Goal: Task Accomplishment & Management: Manage account settings

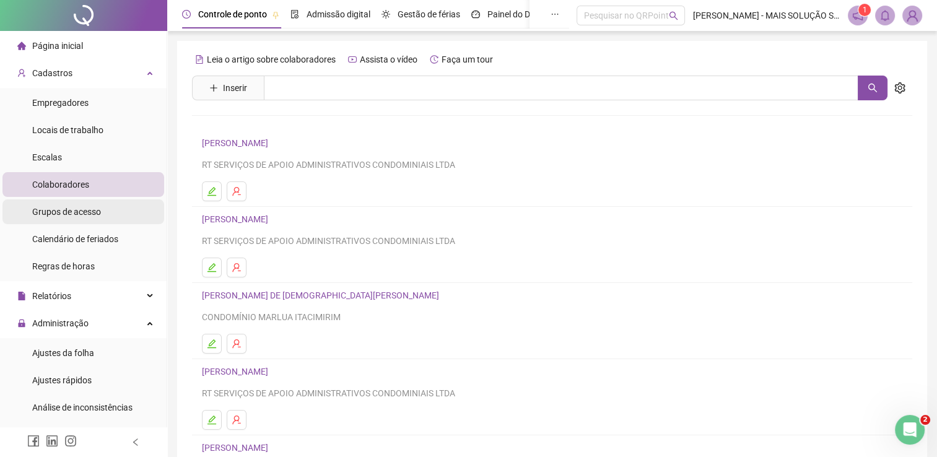
click at [90, 209] on span "Grupos de acesso" at bounding box center [66, 212] width 69 height 10
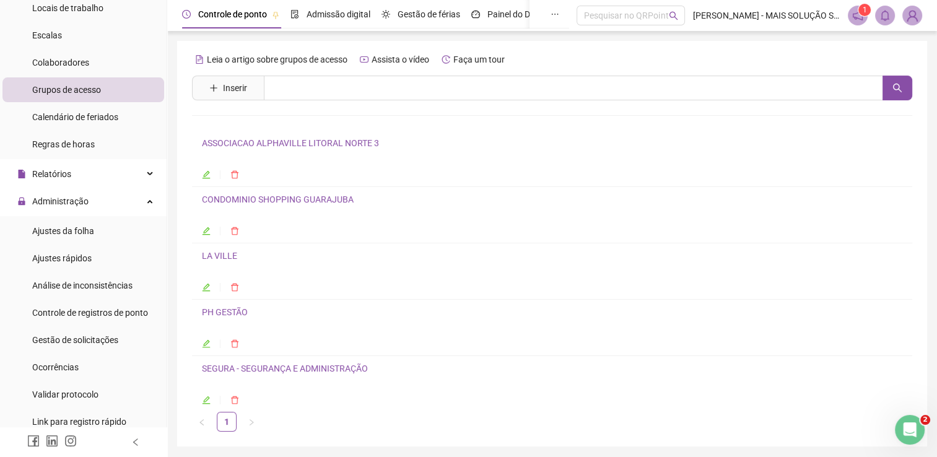
scroll to position [124, 0]
click at [90, 341] on span "Gestão de solicitações" at bounding box center [75, 338] width 86 height 10
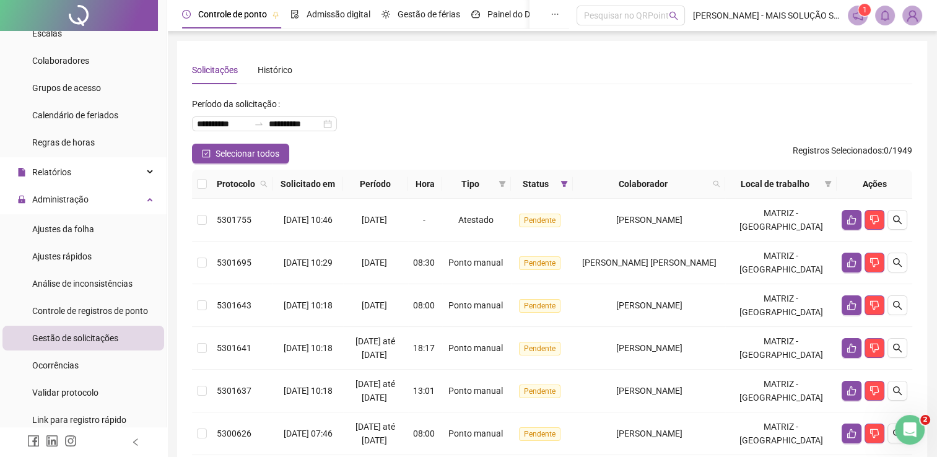
click at [196, 183] on th at bounding box center [202, 184] width 20 height 29
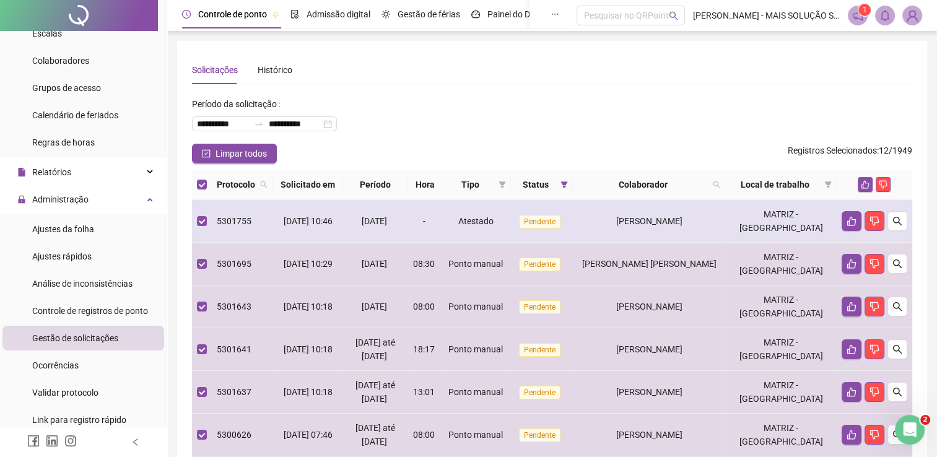
click at [207, 220] on td at bounding box center [202, 221] width 20 height 43
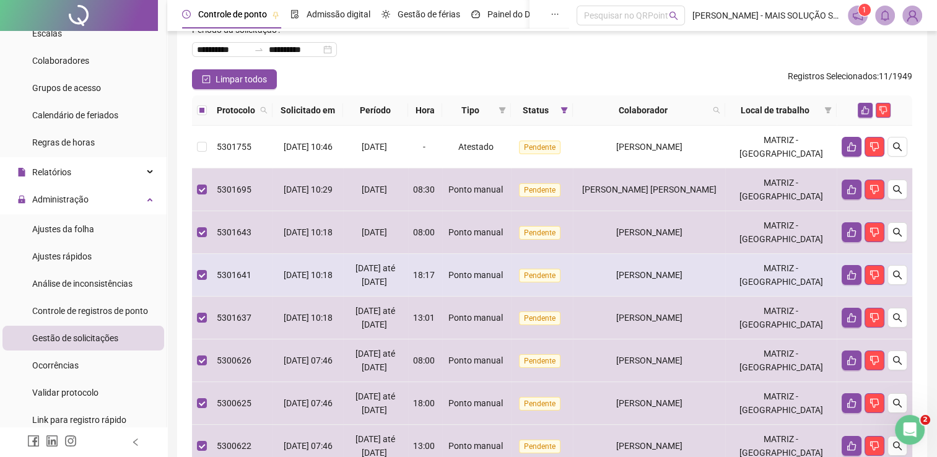
scroll to position [62, 0]
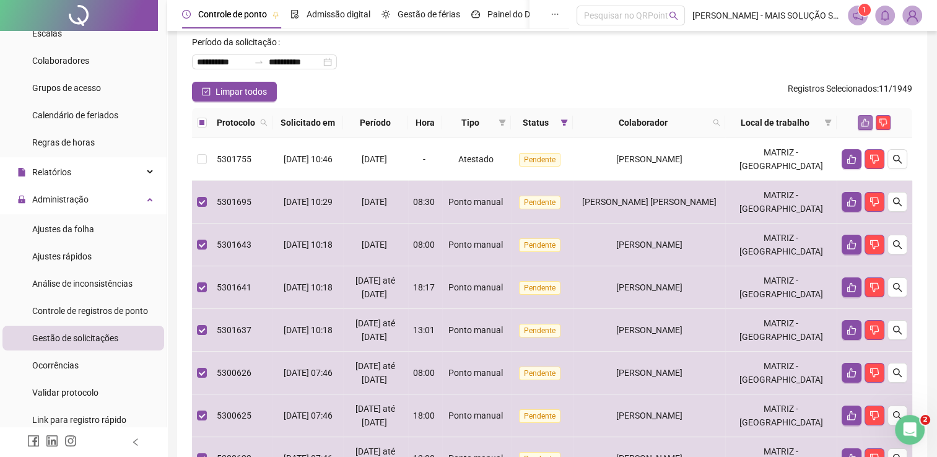
click at [862, 120] on icon "like" at bounding box center [865, 122] width 9 height 9
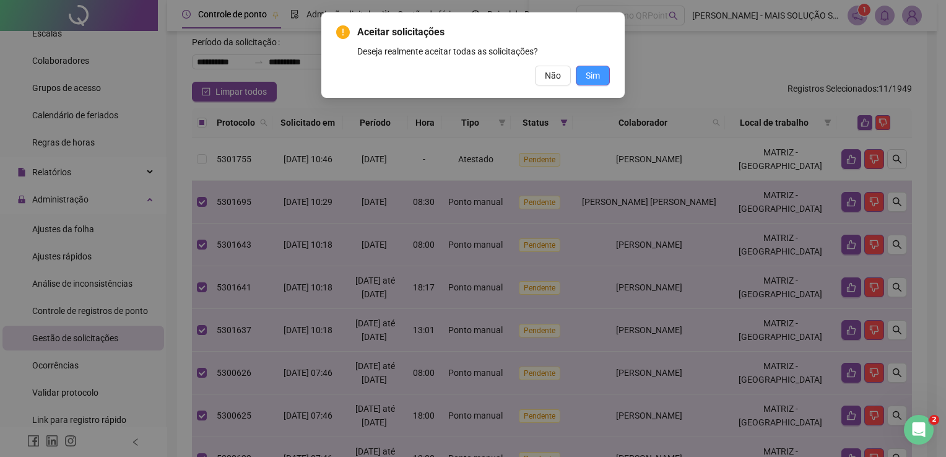
click at [599, 76] on span "Sim" at bounding box center [593, 76] width 14 height 14
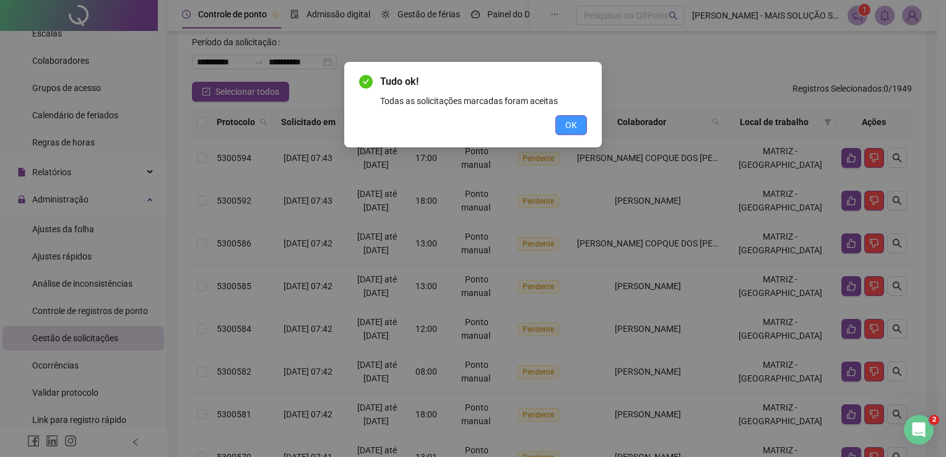
click at [569, 123] on span "OK" at bounding box center [571, 125] width 12 height 14
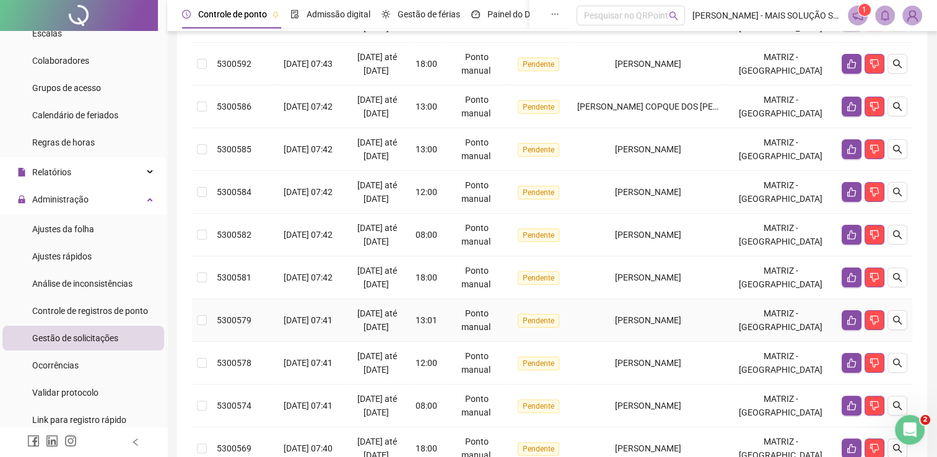
scroll to position [355, 0]
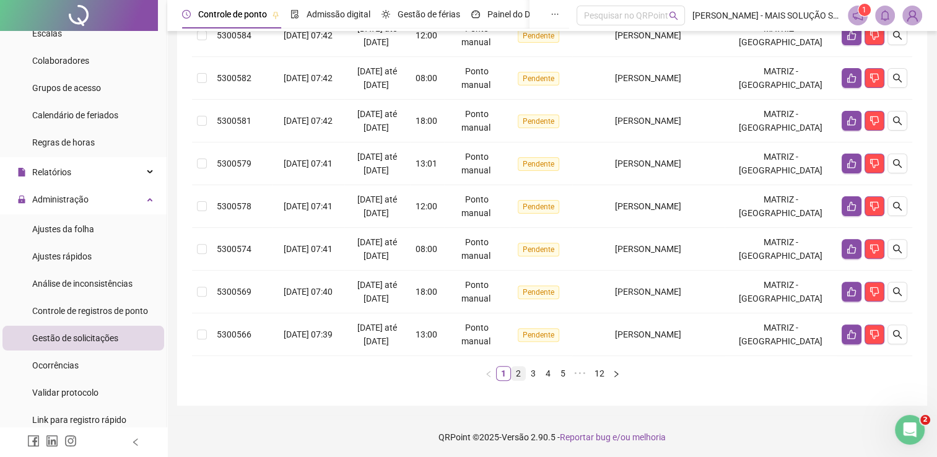
click at [517, 370] on link "2" at bounding box center [518, 374] width 14 height 14
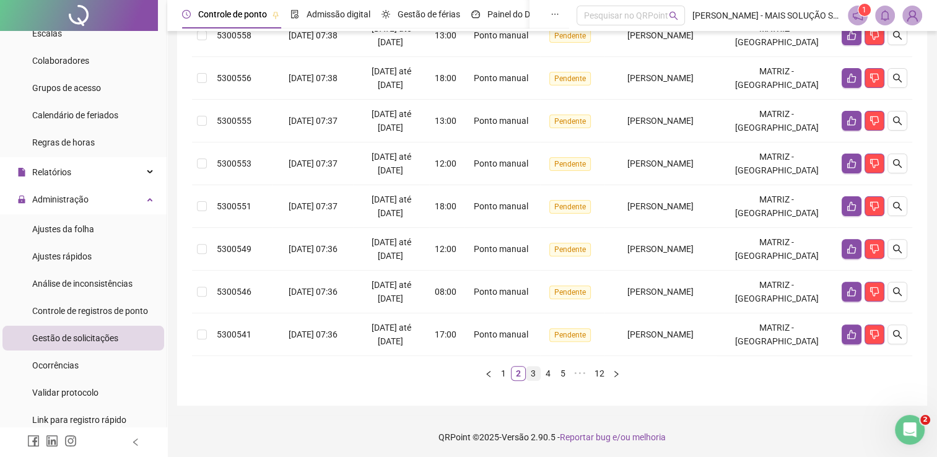
click at [529, 372] on link "3" at bounding box center [533, 374] width 14 height 14
click at [545, 367] on link "4" at bounding box center [548, 374] width 14 height 14
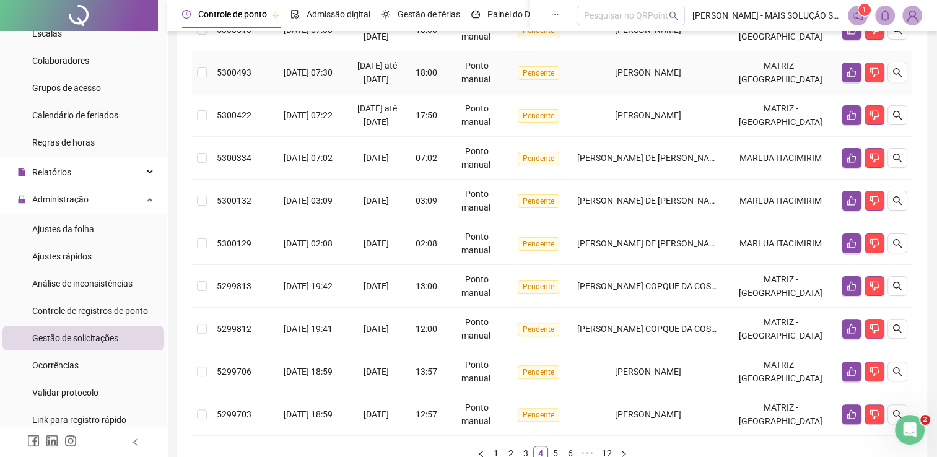
scroll to position [303, 0]
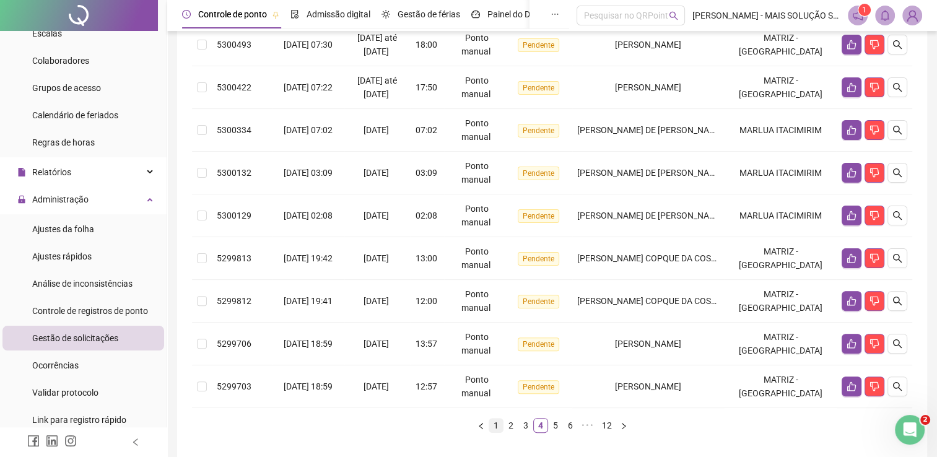
click at [499, 419] on link "1" at bounding box center [496, 426] width 14 height 14
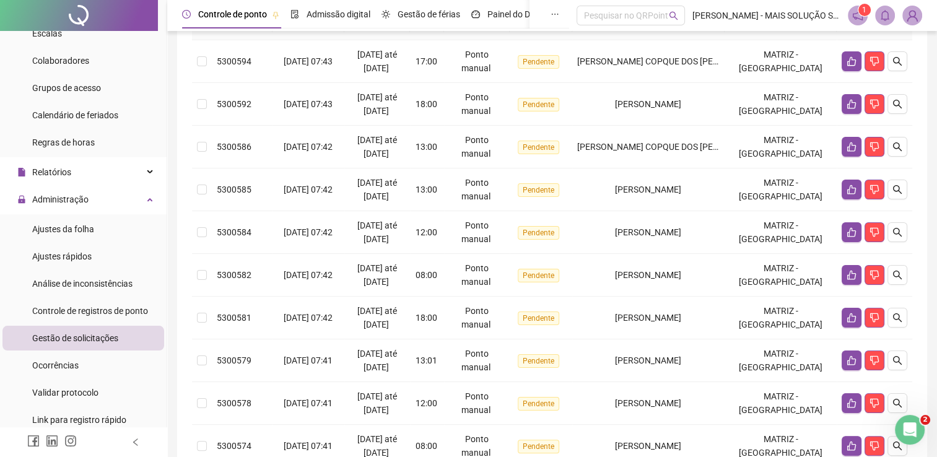
scroll to position [0, 0]
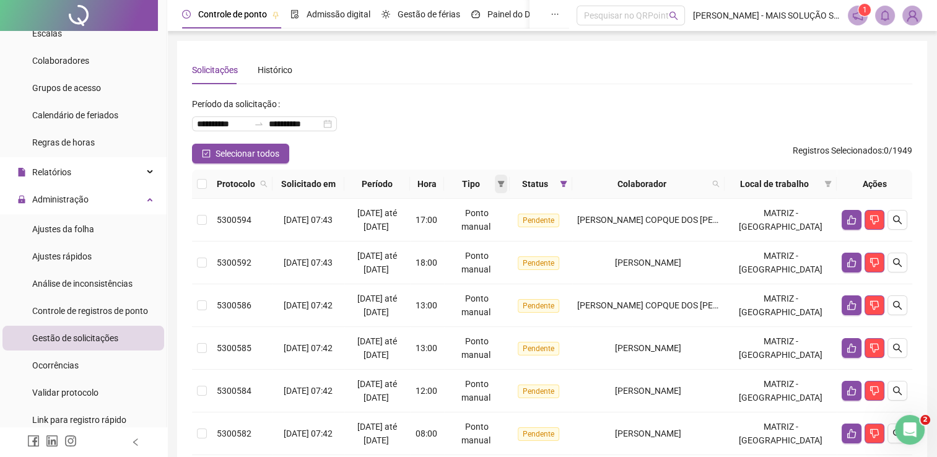
click at [507, 182] on span at bounding box center [501, 184] width 12 height 19
click at [477, 233] on span "Atestado" at bounding box center [482, 228] width 69 height 14
click at [514, 276] on span "OK" at bounding box center [511, 273] width 12 height 14
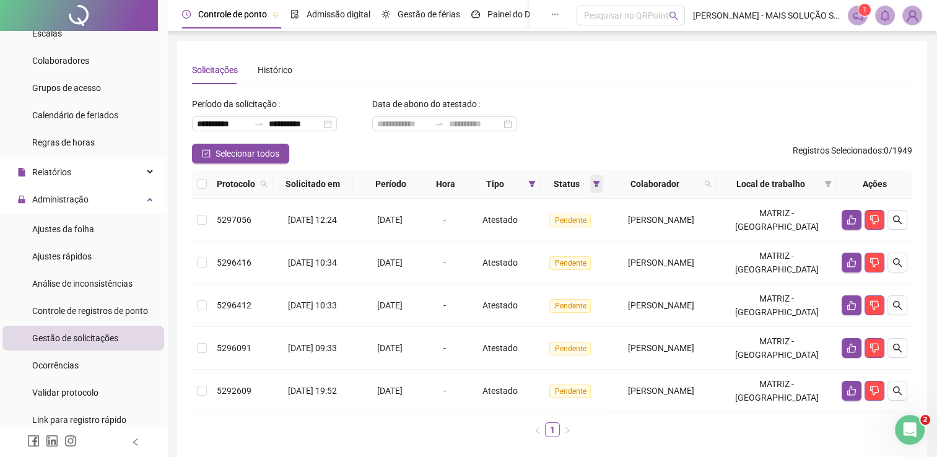
click at [593, 185] on icon "filter" at bounding box center [596, 183] width 7 height 7
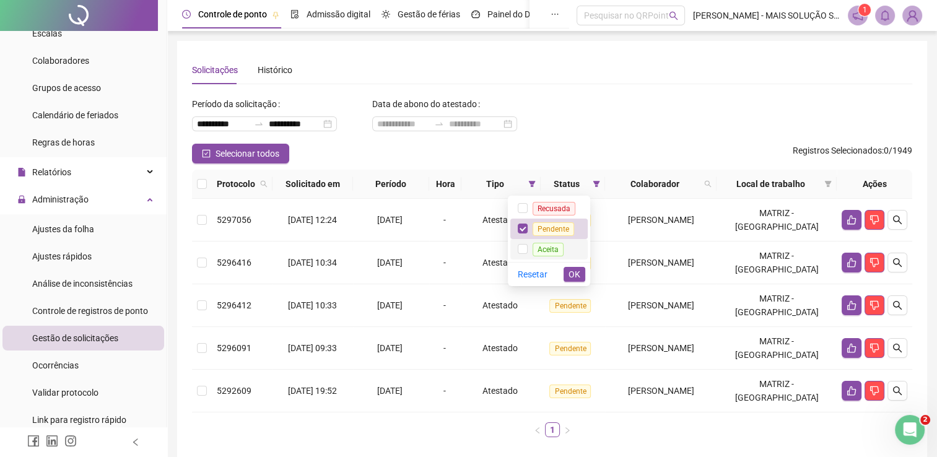
click at [535, 246] on span "Aceita" at bounding box center [547, 250] width 31 height 14
click at [530, 233] on span "Pendente" at bounding box center [553, 229] width 51 height 10
click at [570, 276] on span "OK" at bounding box center [574, 274] width 12 height 14
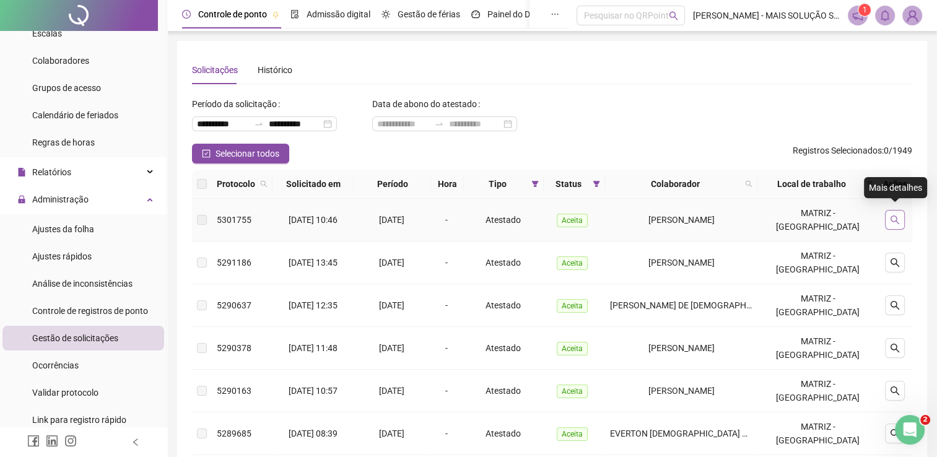
click at [887, 217] on button "button" at bounding box center [895, 220] width 20 height 20
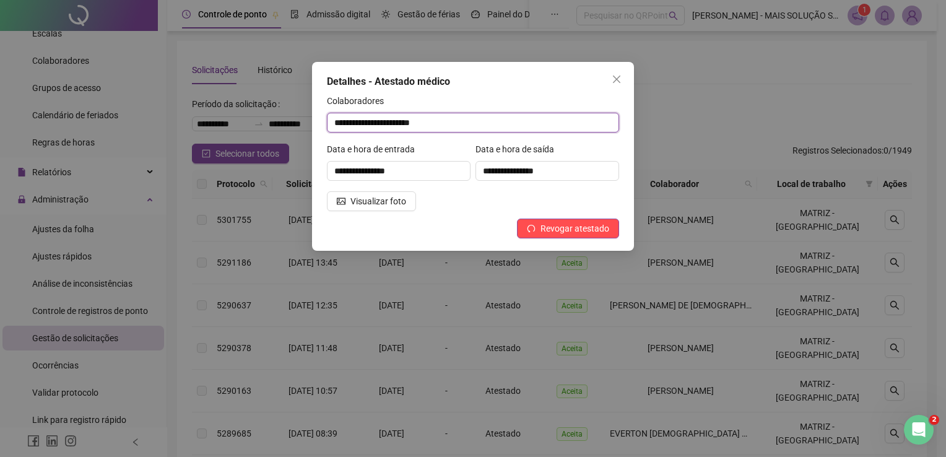
drag, startPoint x: 448, startPoint y: 124, endPoint x: 332, endPoint y: 129, distance: 115.9
click at [332, 129] on input "**********" at bounding box center [473, 123] width 292 height 20
drag, startPoint x: 590, startPoint y: 72, endPoint x: 786, endPoint y: 51, distance: 197.4
click at [786, 51] on div "**********" at bounding box center [473, 228] width 946 height 457
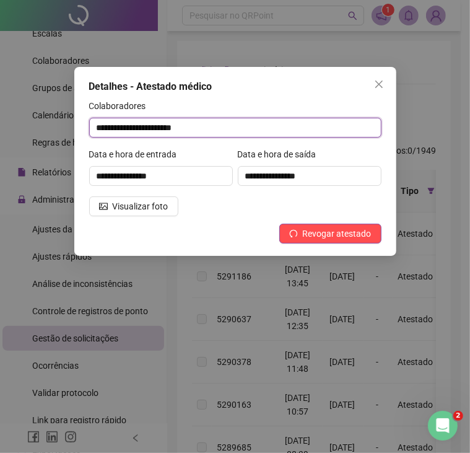
drag, startPoint x: 219, startPoint y: 128, endPoint x: 79, endPoint y: 131, distance: 139.3
click at [79, 131] on div "**********" at bounding box center [235, 161] width 322 height 189
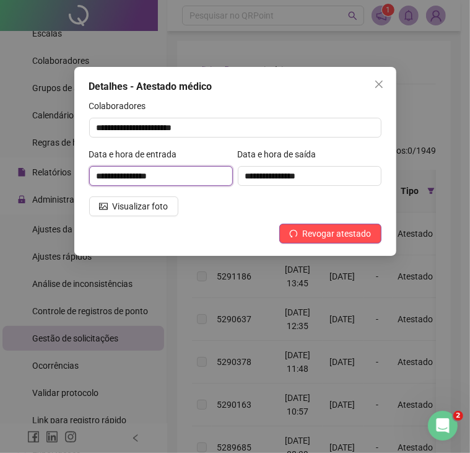
drag, startPoint x: 141, startPoint y: 176, endPoint x: 63, endPoint y: 165, distance: 79.4
click at [63, 165] on div "**********" at bounding box center [235, 226] width 470 height 453
drag, startPoint x: 166, startPoint y: 171, endPoint x: 144, endPoint y: 174, distance: 21.9
click at [144, 174] on input "**********" at bounding box center [161, 176] width 144 height 20
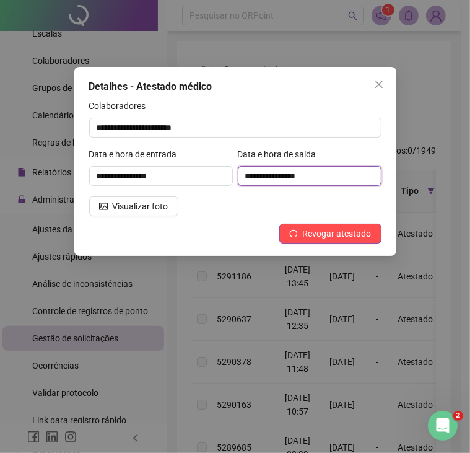
drag, startPoint x: 322, startPoint y: 173, endPoint x: 292, endPoint y: 175, distance: 29.8
click at [292, 175] on input "**********" at bounding box center [310, 176] width 144 height 20
click at [310, 110] on div "Colaboradores" at bounding box center [235, 108] width 292 height 19
click at [220, 195] on div "**********" at bounding box center [161, 171] width 149 height 48
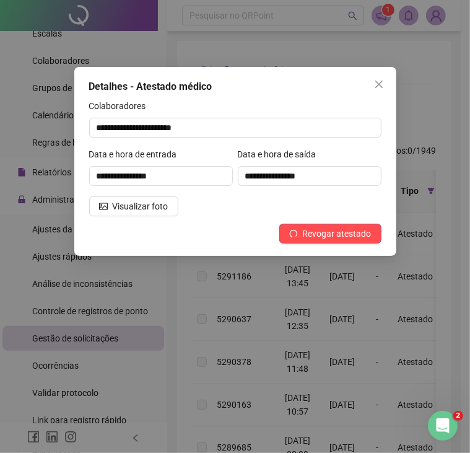
click at [255, 212] on div "Visualizar foto" at bounding box center [235, 206] width 297 height 20
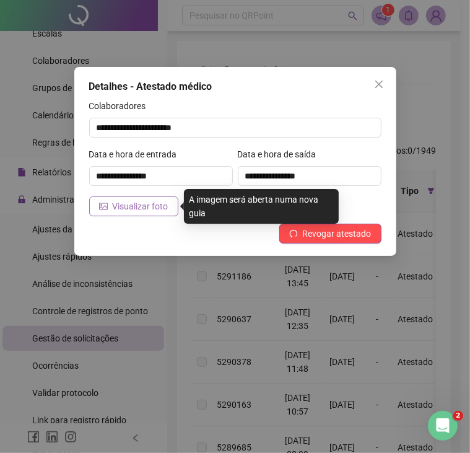
click at [133, 208] on span "Visualizar foto" at bounding box center [141, 206] width 56 height 14
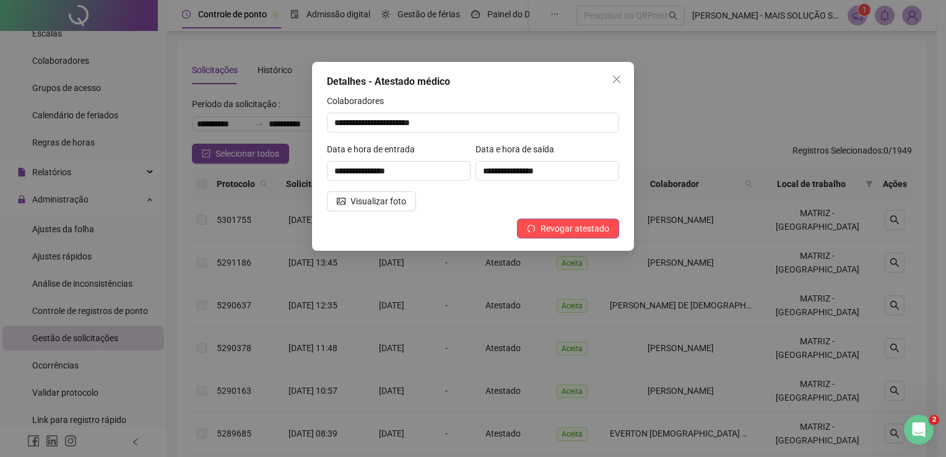
click at [464, 196] on div "Visualizar foto" at bounding box center [398, 201] width 149 height 20
click at [464, 207] on div "Visualizar foto" at bounding box center [398, 201] width 149 height 20
click at [612, 76] on icon "close" at bounding box center [617, 79] width 10 height 10
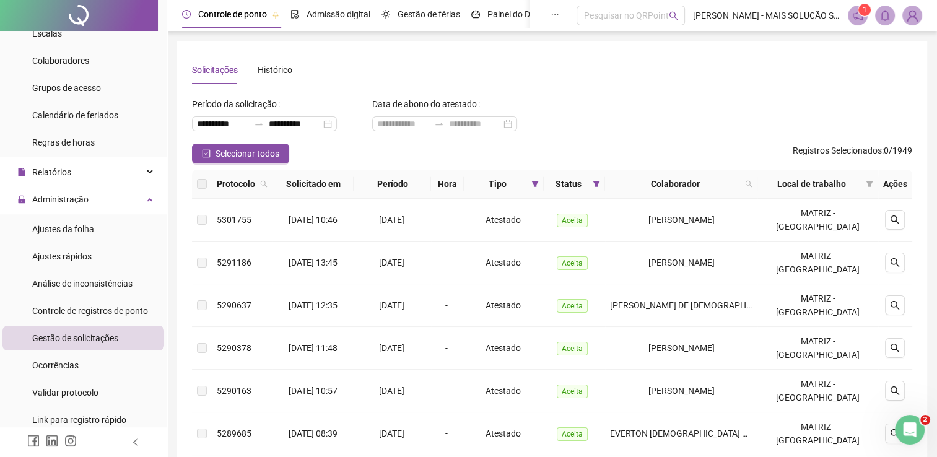
click at [80, 336] on span "Gestão de solicitações" at bounding box center [75, 338] width 86 height 10
click at [86, 308] on span "Controle de registros de ponto" at bounding box center [90, 311] width 116 height 10
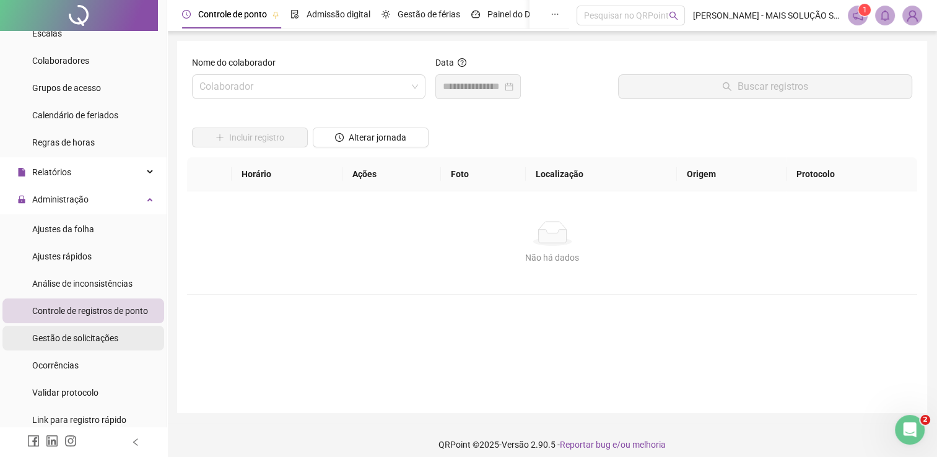
click at [80, 333] on span "Gestão de solicitações" at bounding box center [75, 338] width 86 height 10
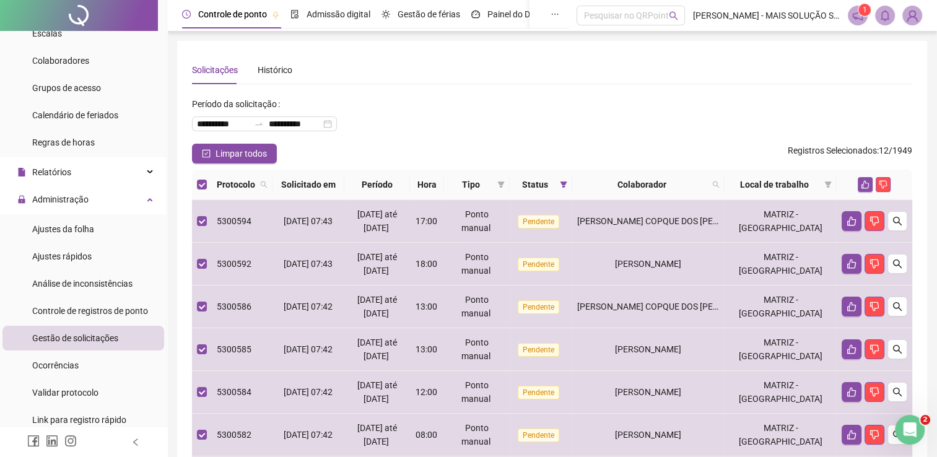
click at [856, 181] on div at bounding box center [874, 184] width 66 height 15
click at [861, 185] on icon "like" at bounding box center [865, 184] width 9 height 9
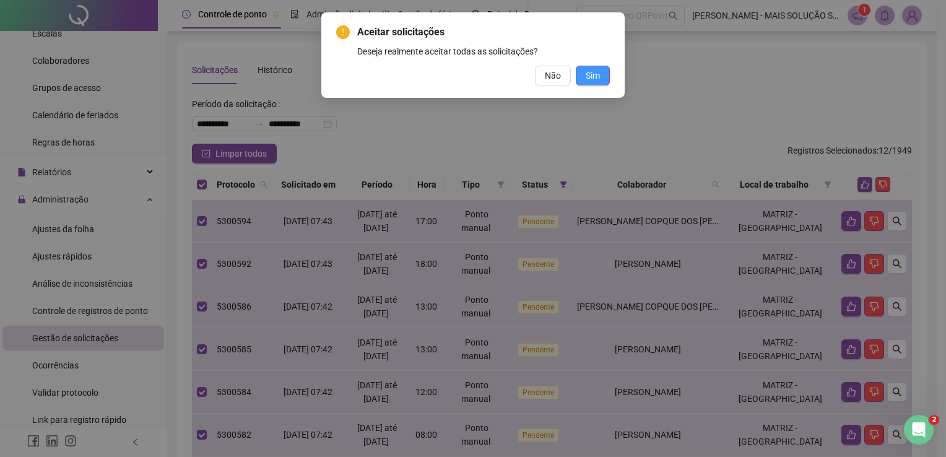
click at [601, 74] on button "Sim" at bounding box center [593, 76] width 34 height 20
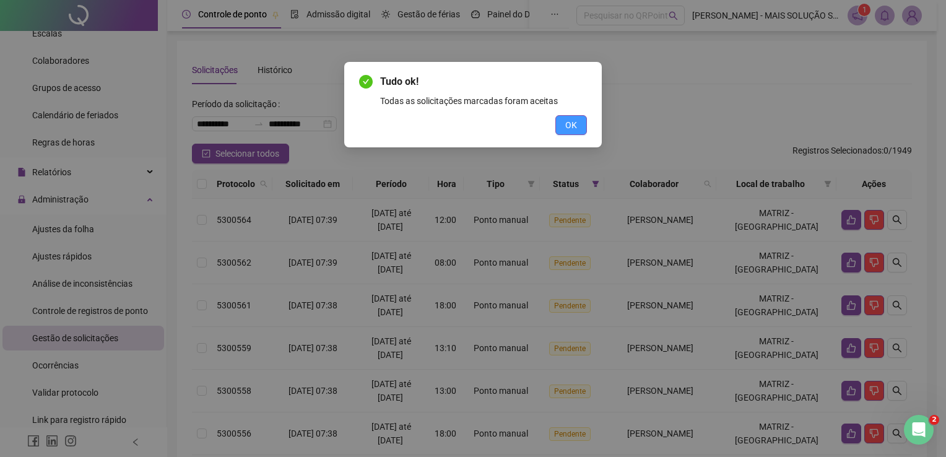
click at [571, 128] on span "OK" at bounding box center [571, 125] width 12 height 14
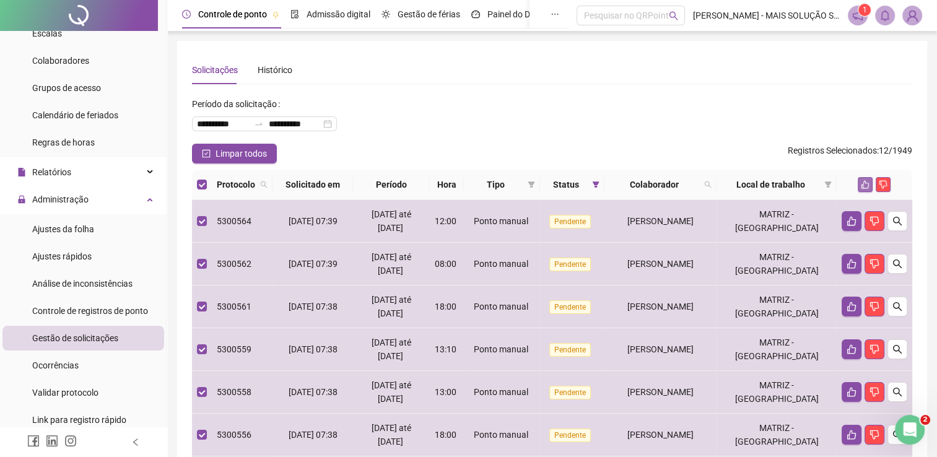
click at [858, 186] on button "button" at bounding box center [865, 184] width 15 height 15
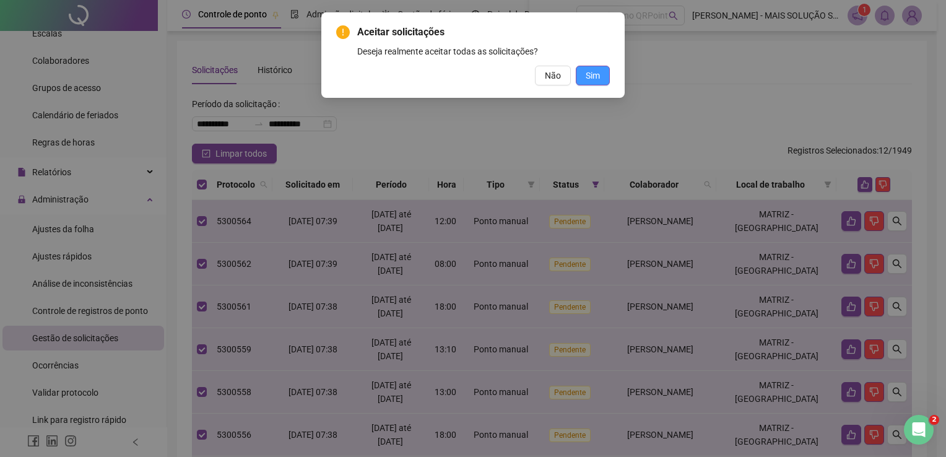
click at [591, 71] on span "Sim" at bounding box center [593, 76] width 14 height 14
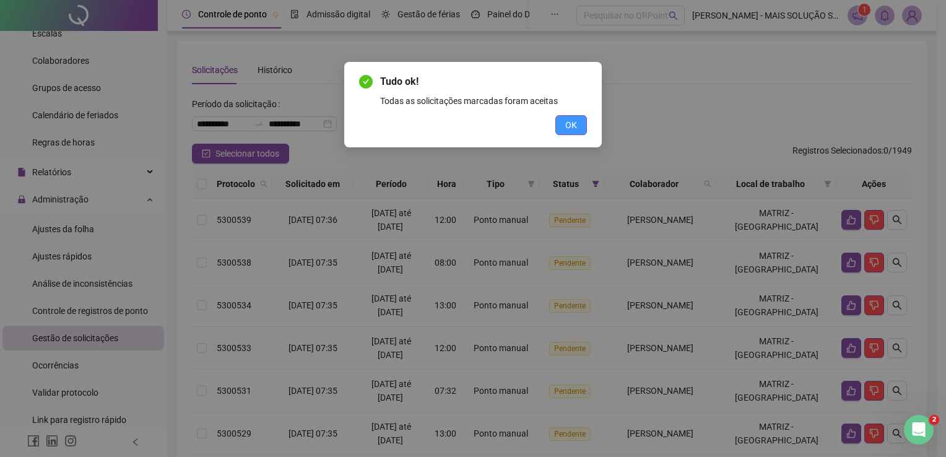
click at [567, 120] on span "OK" at bounding box center [571, 125] width 12 height 14
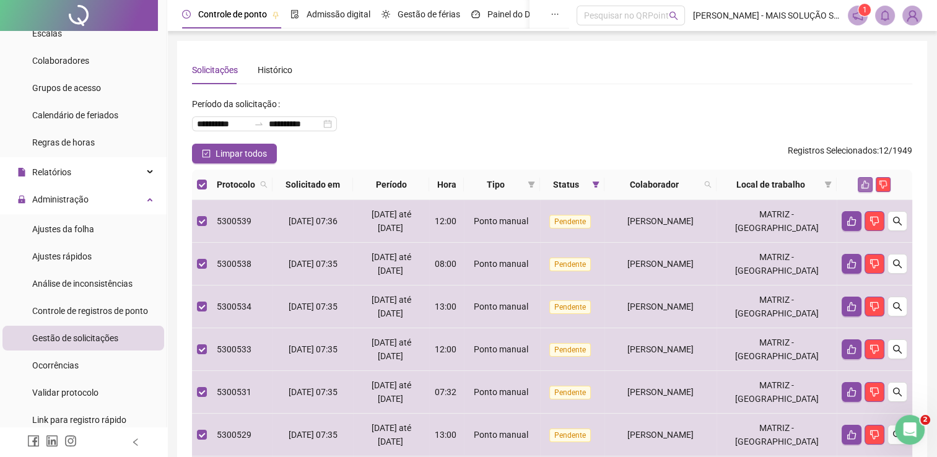
click at [867, 185] on icon "like" at bounding box center [865, 184] width 9 height 9
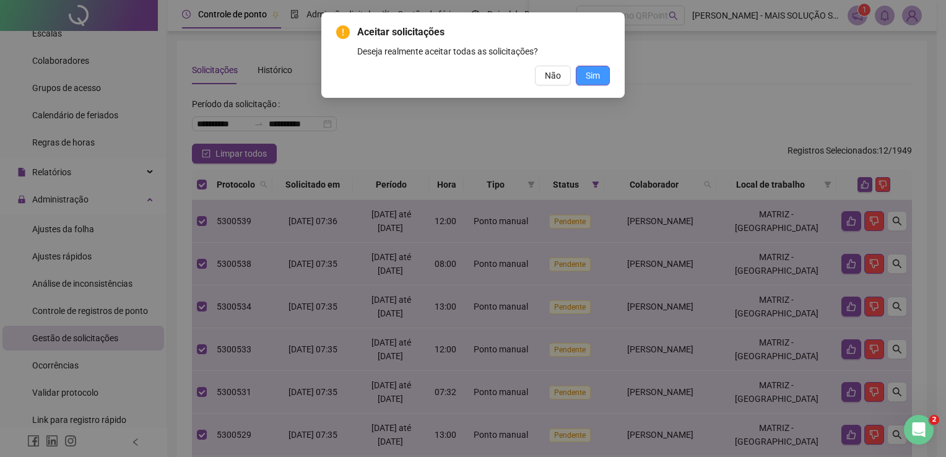
click at [581, 75] on button "Sim" at bounding box center [593, 76] width 34 height 20
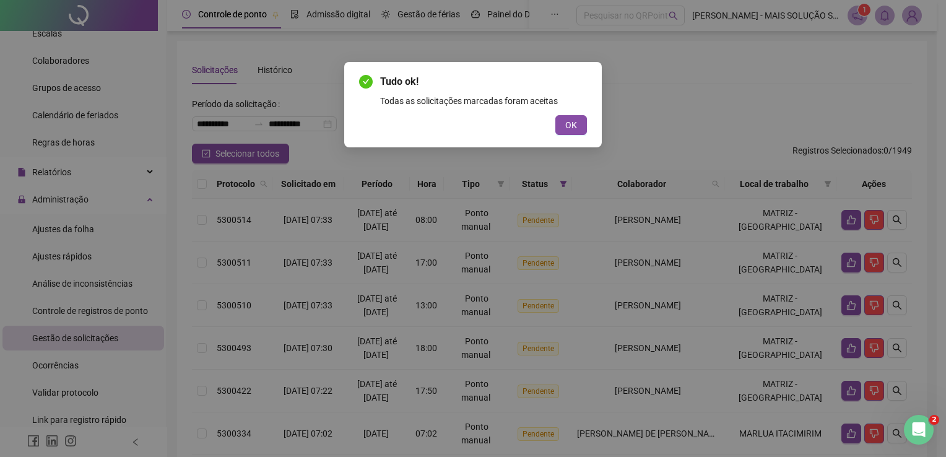
click at [563, 121] on button "OK" at bounding box center [571, 125] width 32 height 20
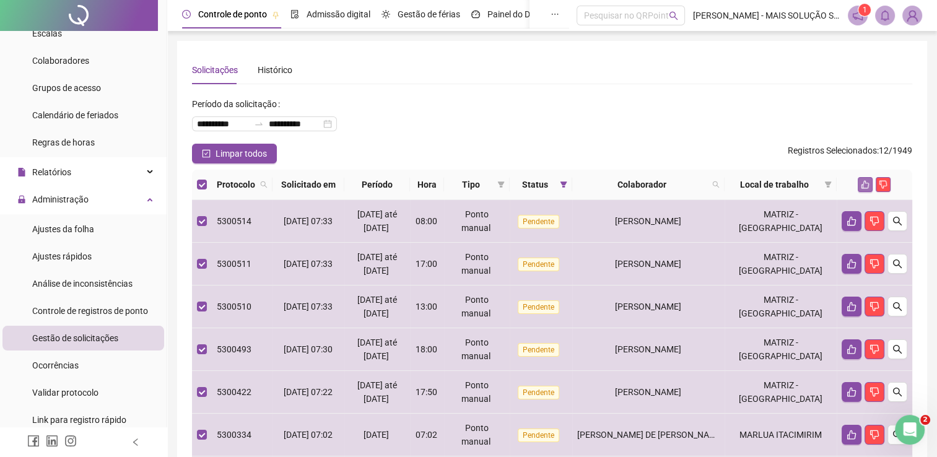
click at [861, 185] on icon "like" at bounding box center [865, 185] width 8 height 8
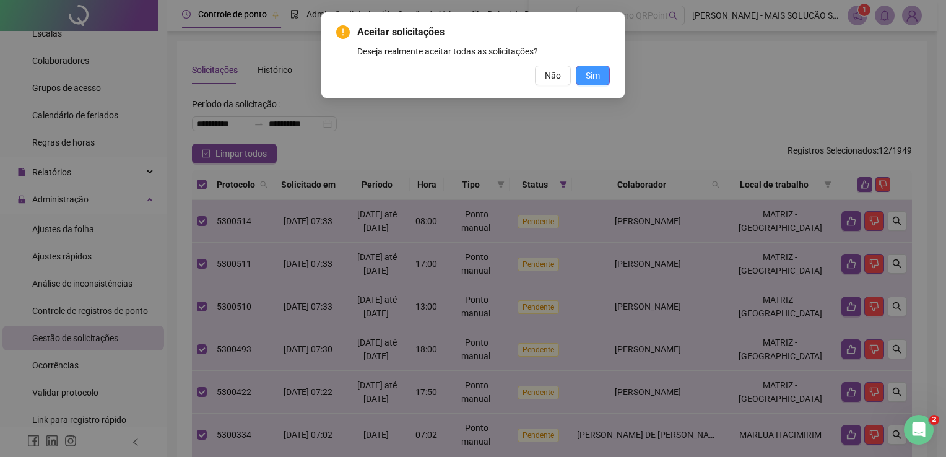
click at [580, 78] on button "Sim" at bounding box center [593, 76] width 34 height 20
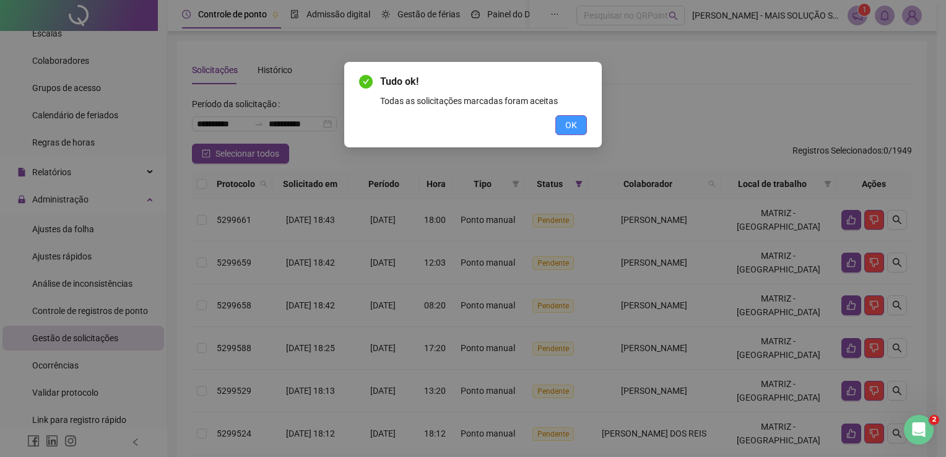
click at [561, 122] on button "OK" at bounding box center [571, 125] width 32 height 20
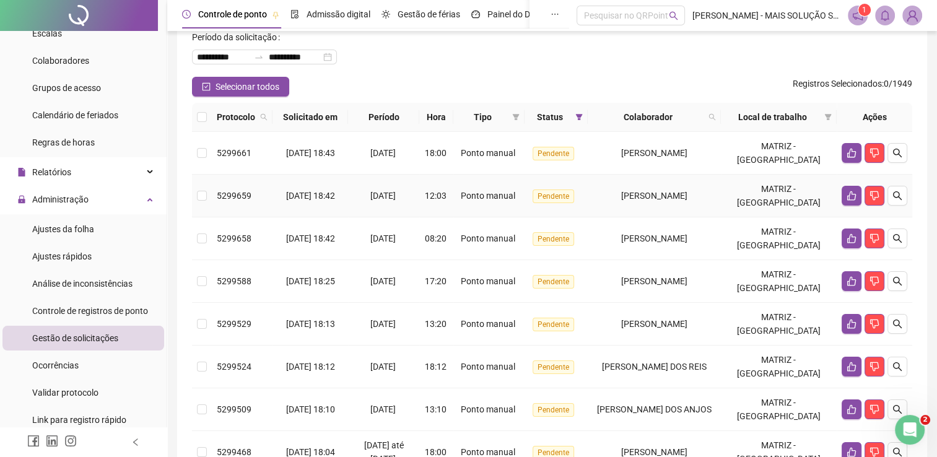
scroll to position [46, 0]
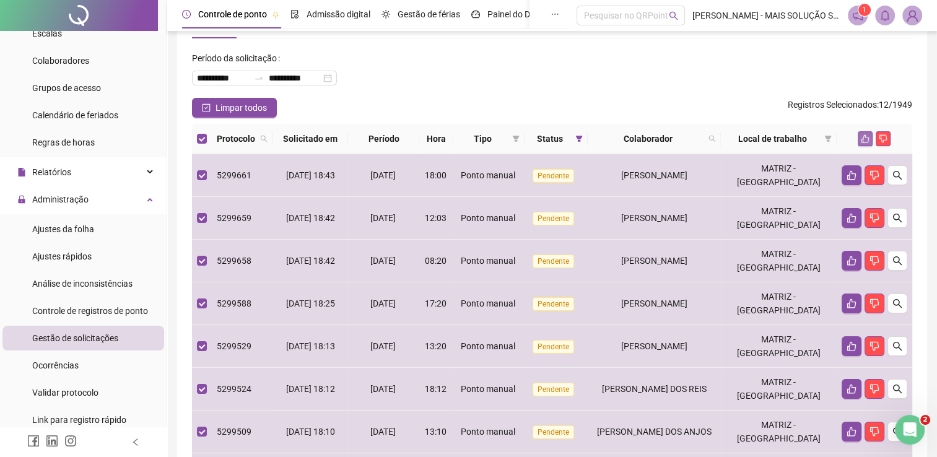
click at [863, 135] on icon "like" at bounding box center [865, 138] width 9 height 9
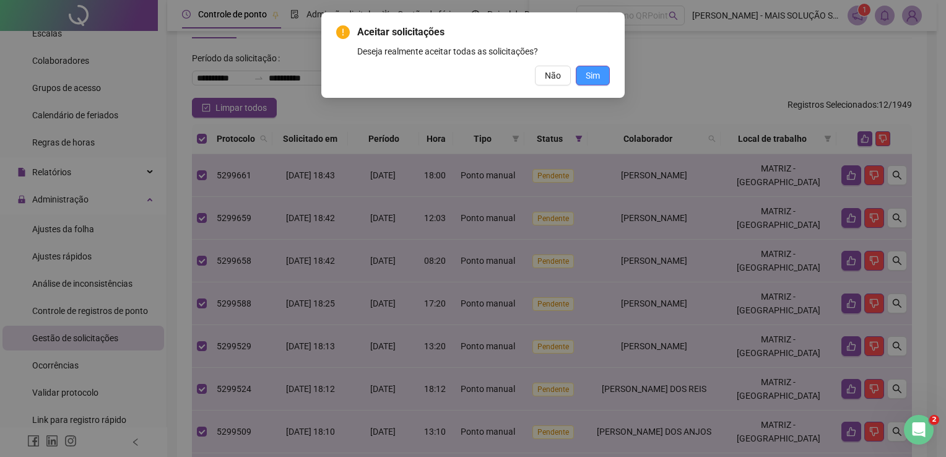
click at [591, 76] on span "Sim" at bounding box center [593, 76] width 14 height 14
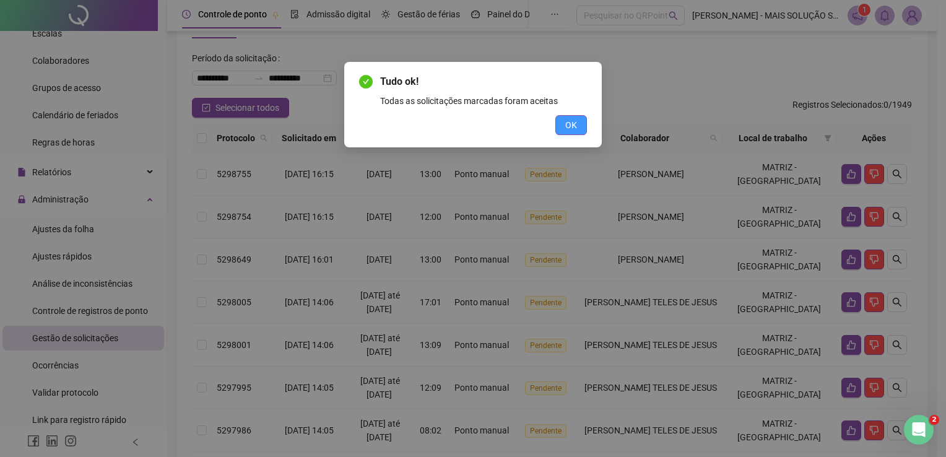
click at [573, 122] on span "OK" at bounding box center [571, 125] width 12 height 14
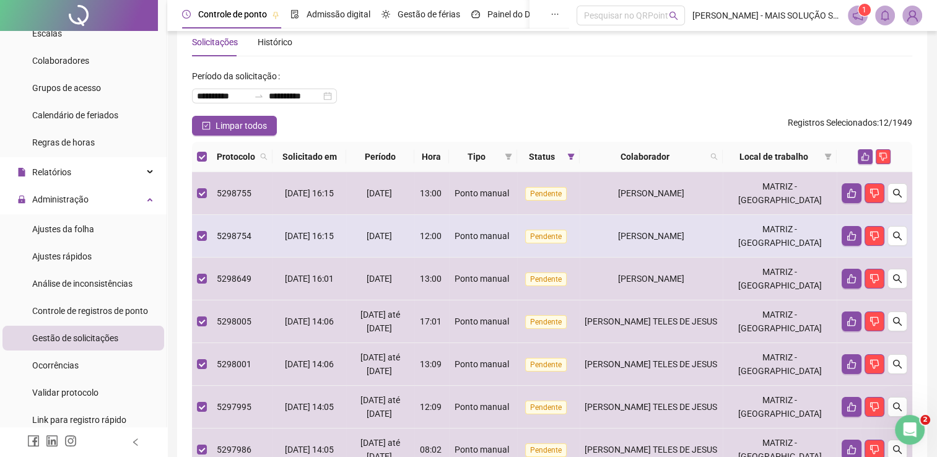
scroll to position [24, 0]
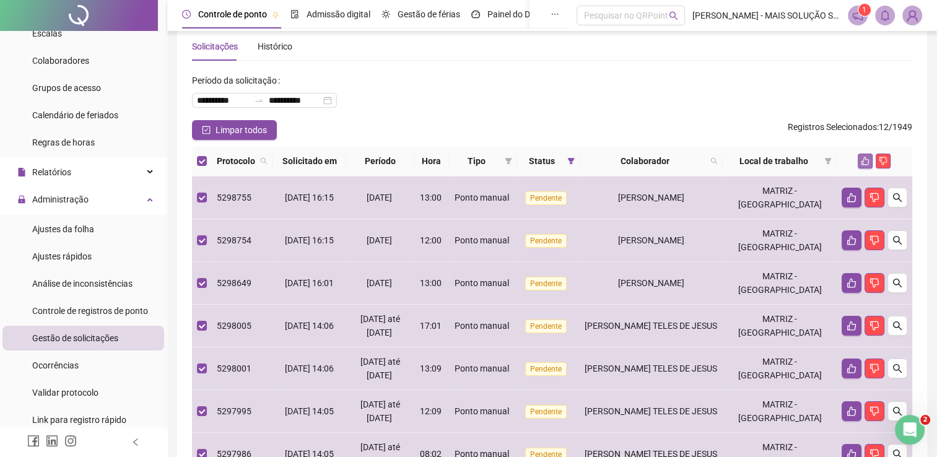
click at [867, 157] on icon "like" at bounding box center [865, 161] width 9 height 9
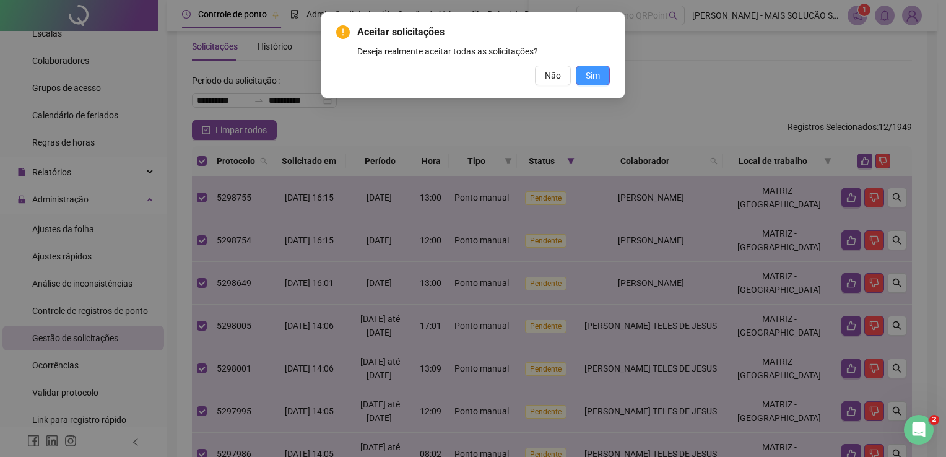
click at [601, 78] on button "Sim" at bounding box center [593, 76] width 34 height 20
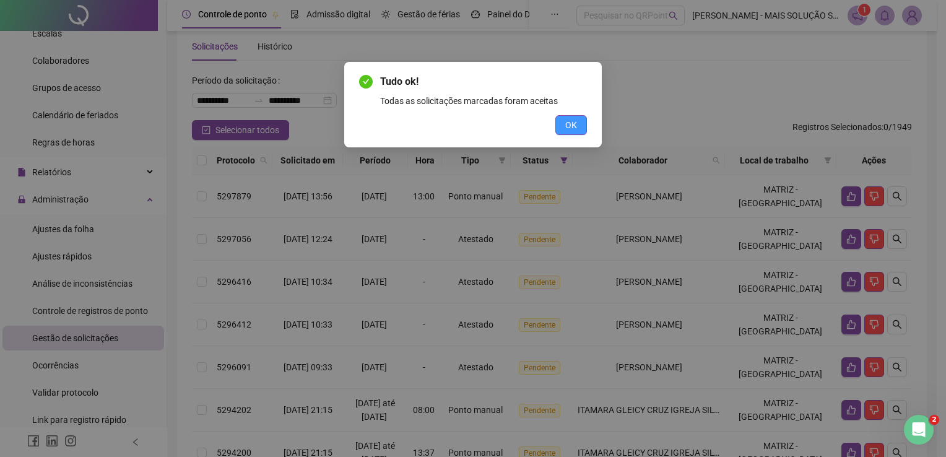
click at [570, 121] on span "OK" at bounding box center [571, 125] width 12 height 14
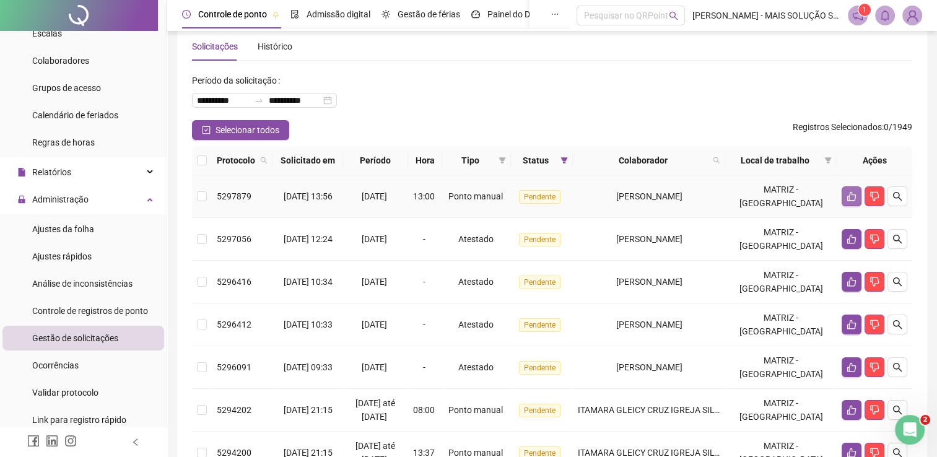
click at [855, 199] on icon "like" at bounding box center [851, 196] width 10 height 10
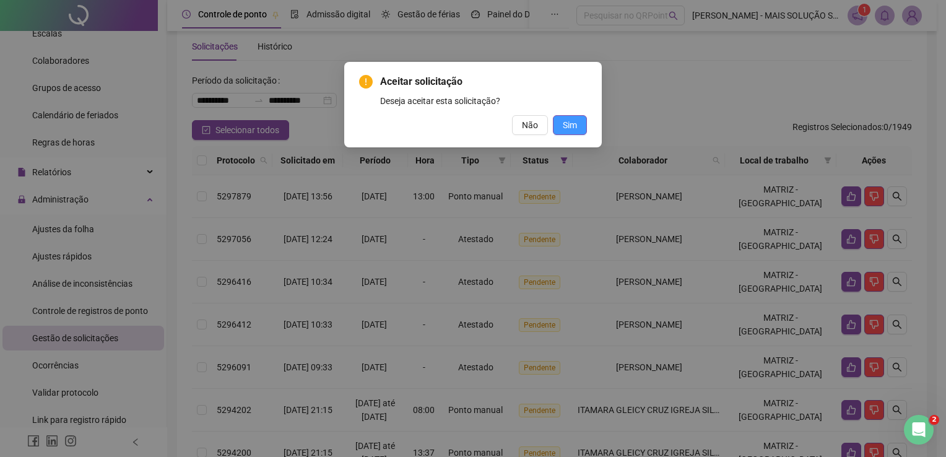
click at [570, 128] on span "Sim" at bounding box center [570, 125] width 14 height 14
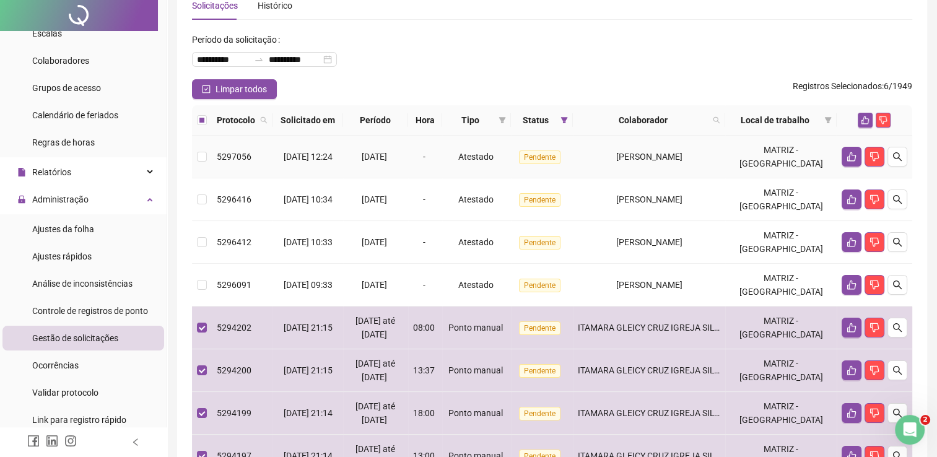
scroll to position [0, 0]
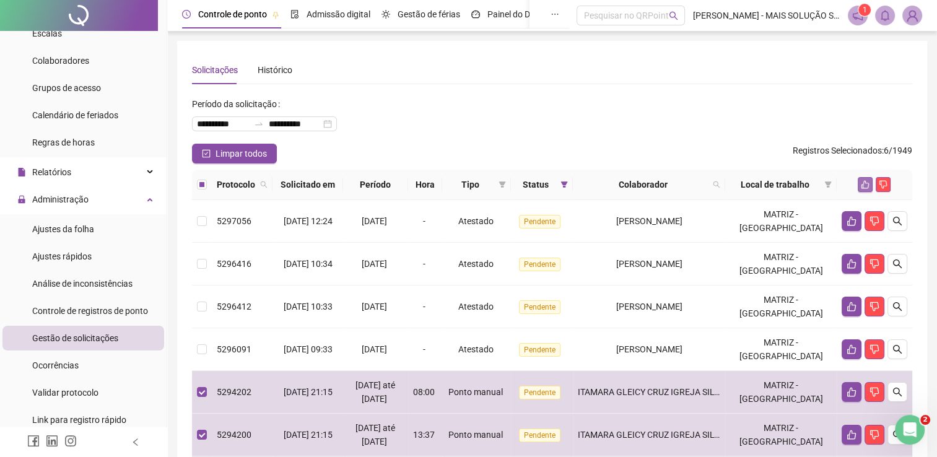
click at [870, 181] on button "button" at bounding box center [865, 184] width 15 height 15
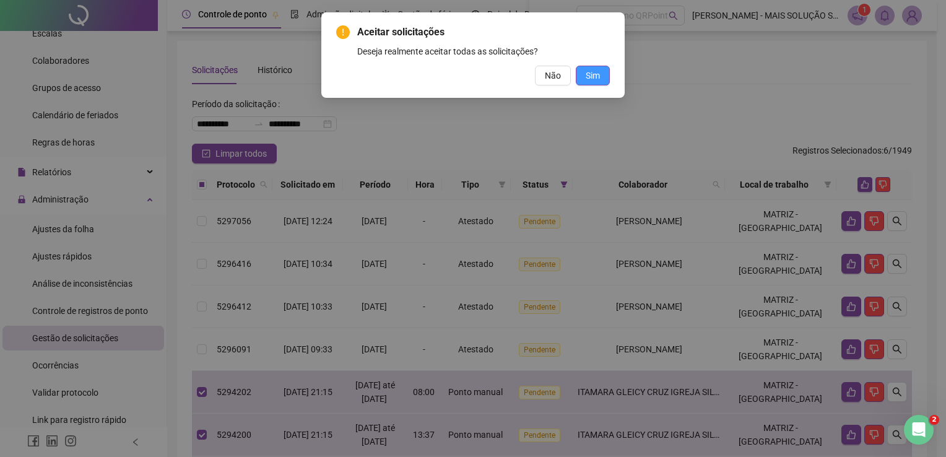
click at [591, 80] on span "Sim" at bounding box center [593, 76] width 14 height 14
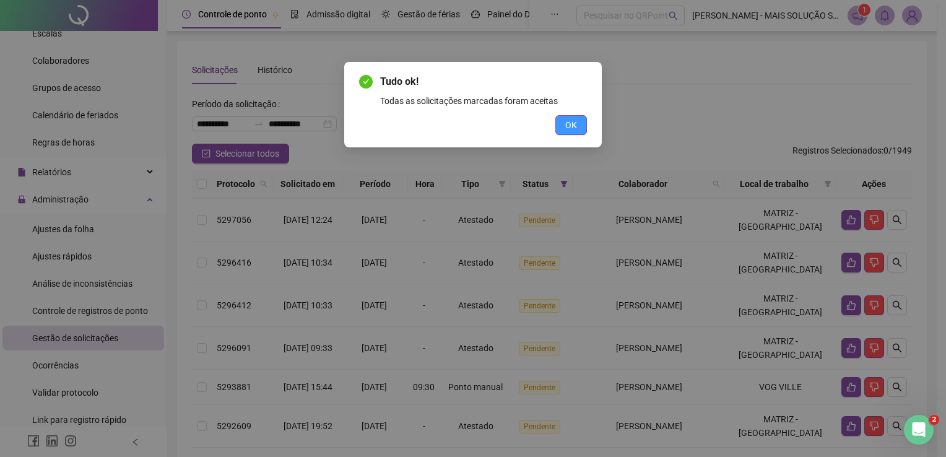
click at [572, 123] on span "OK" at bounding box center [571, 125] width 12 height 14
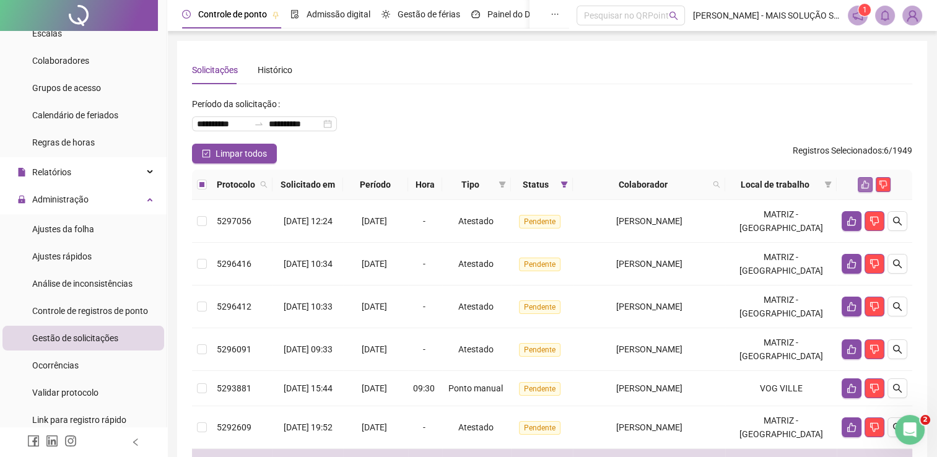
click at [866, 183] on icon "like" at bounding box center [865, 185] width 8 height 8
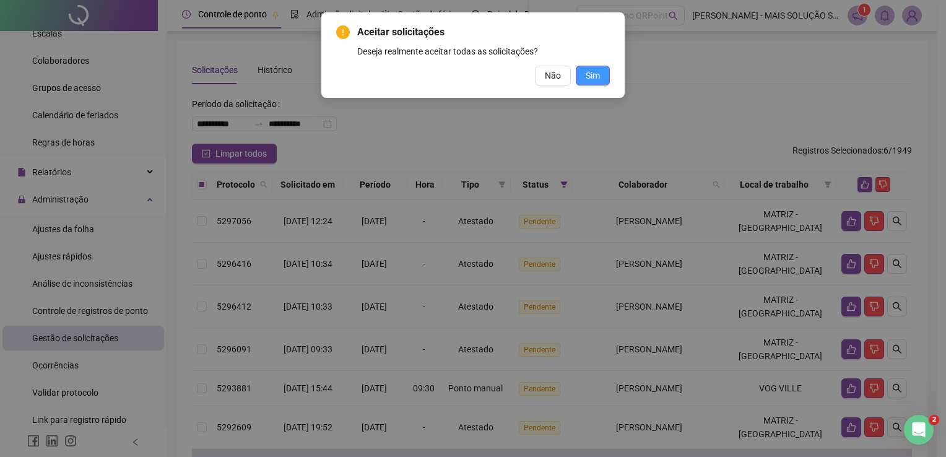
click at [594, 73] on span "Sim" at bounding box center [593, 76] width 14 height 14
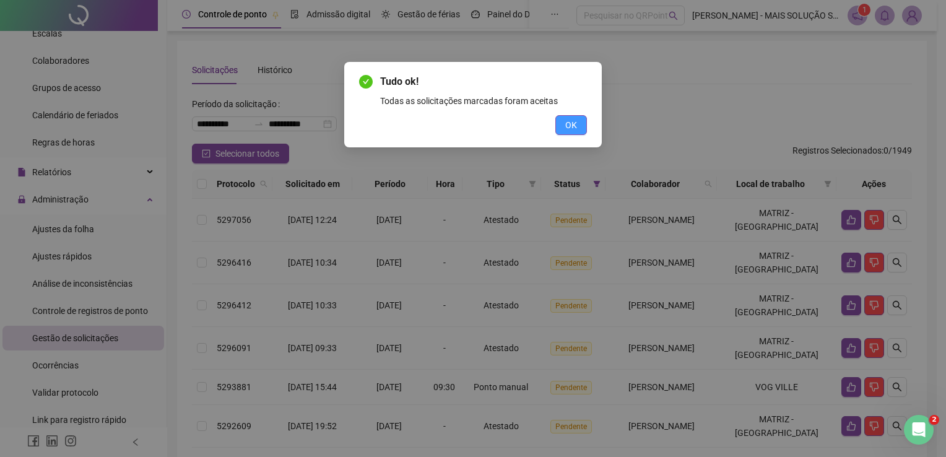
click at [569, 120] on span "OK" at bounding box center [571, 125] width 12 height 14
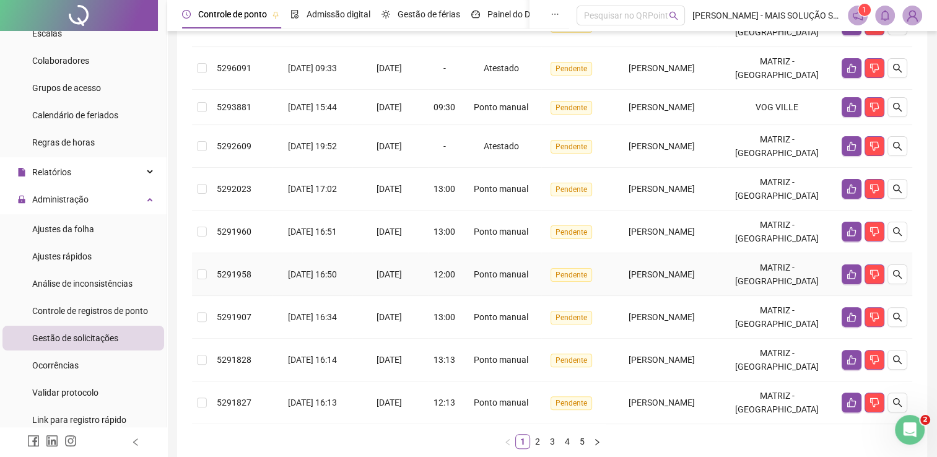
scroll to position [310, 0]
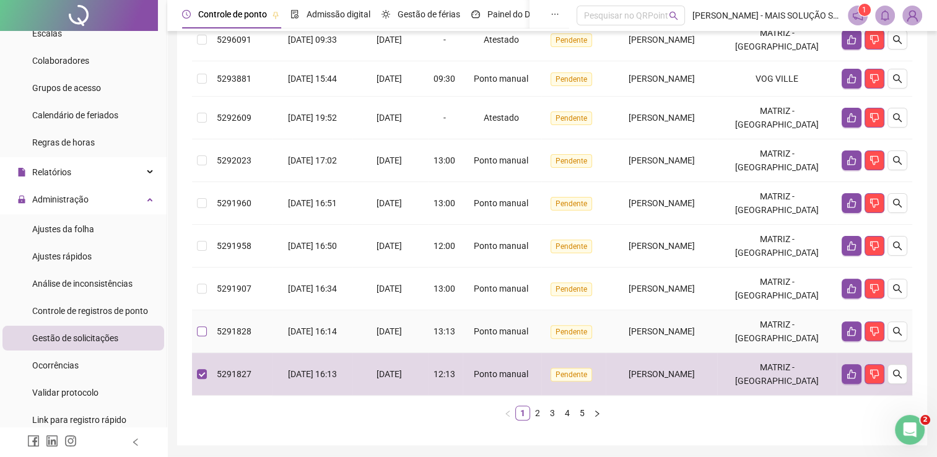
click at [206, 331] on label at bounding box center [202, 331] width 10 height 14
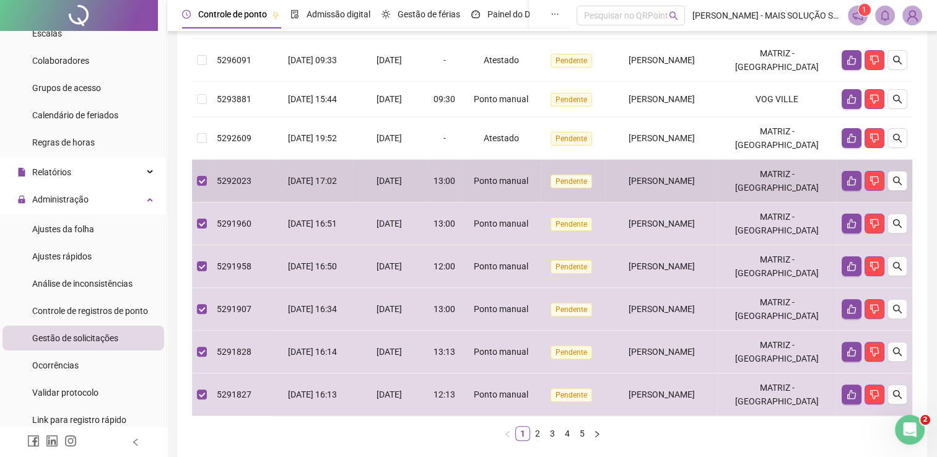
scroll to position [109, 0]
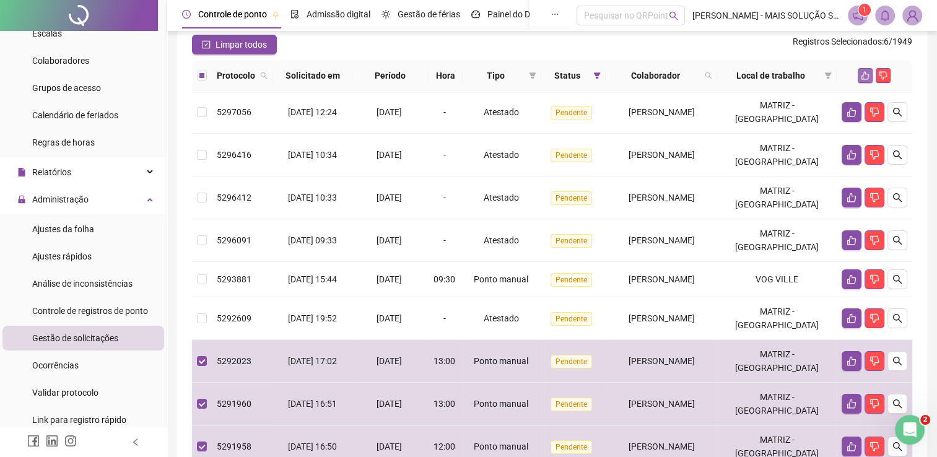
click at [868, 77] on icon "like" at bounding box center [865, 76] width 8 height 8
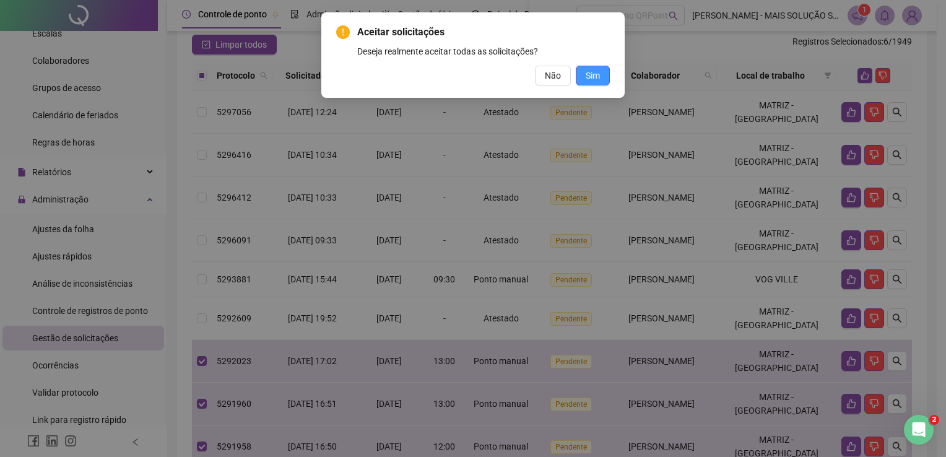
click at [597, 78] on span "Sim" at bounding box center [593, 76] width 14 height 14
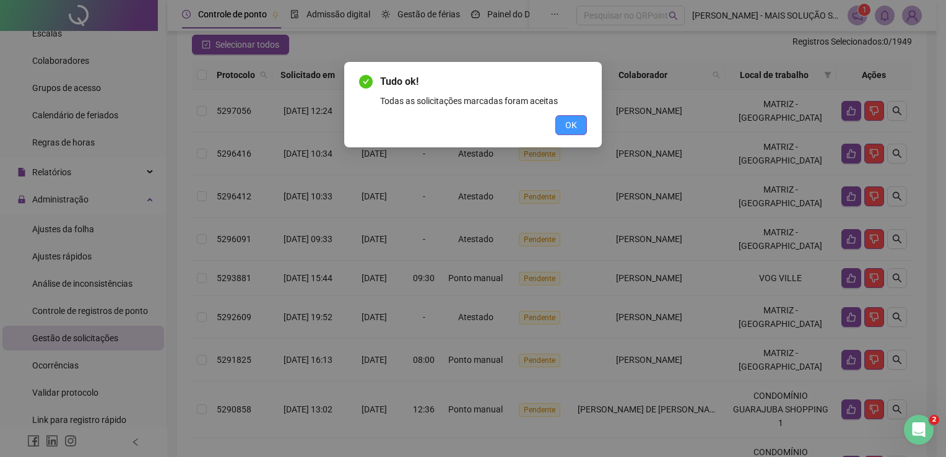
click at [580, 124] on button "OK" at bounding box center [571, 125] width 32 height 20
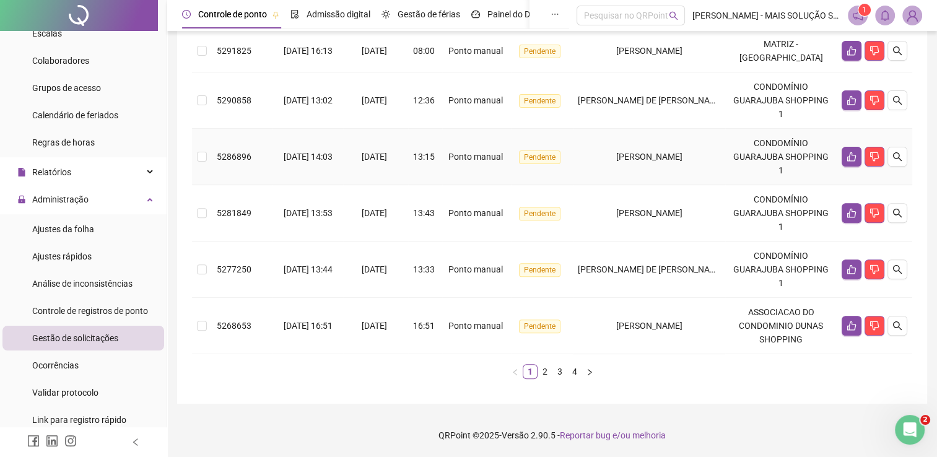
scroll to position [424, 0]
click at [546, 373] on link "2" at bounding box center [545, 372] width 14 height 14
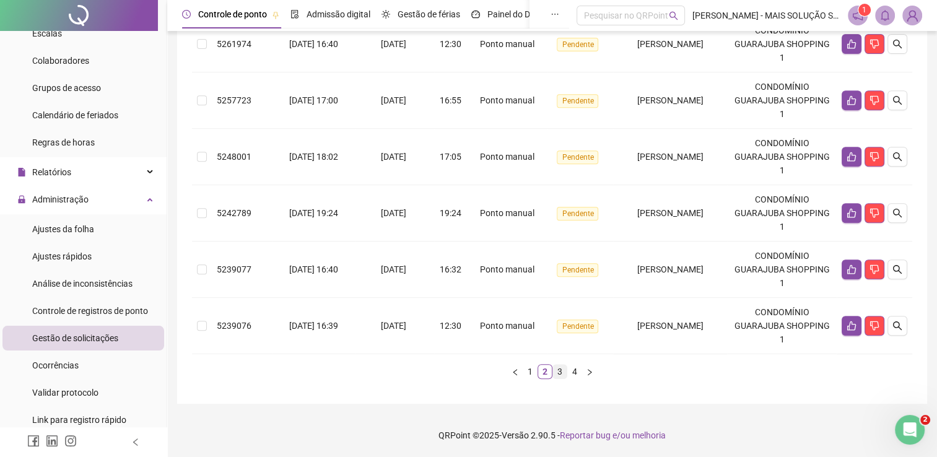
click at [556, 373] on link "3" at bounding box center [560, 372] width 14 height 14
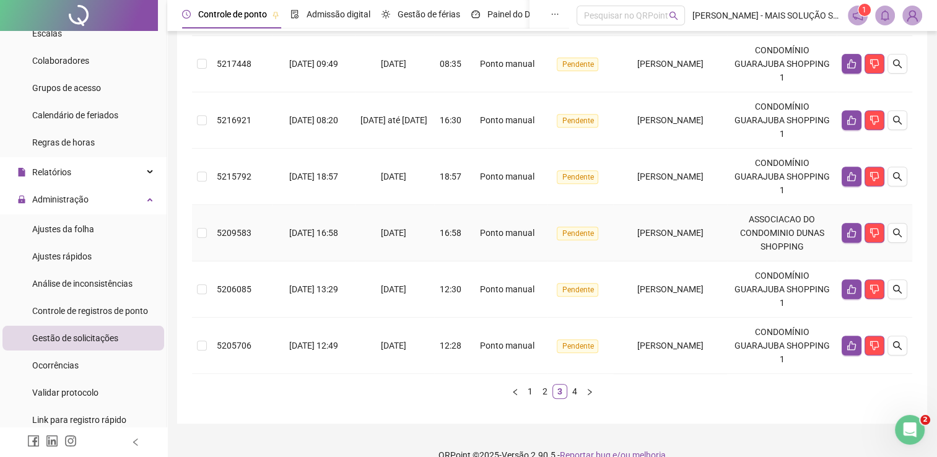
scroll to position [519, 0]
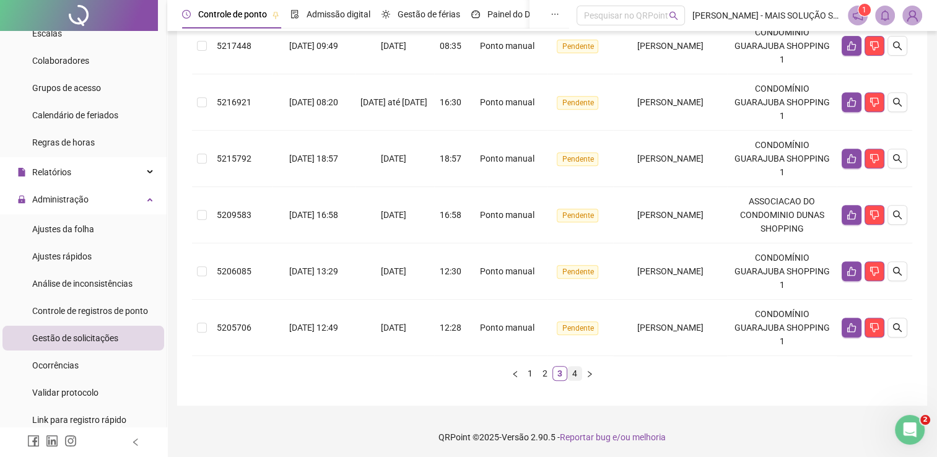
click at [577, 374] on link "4" at bounding box center [575, 374] width 14 height 14
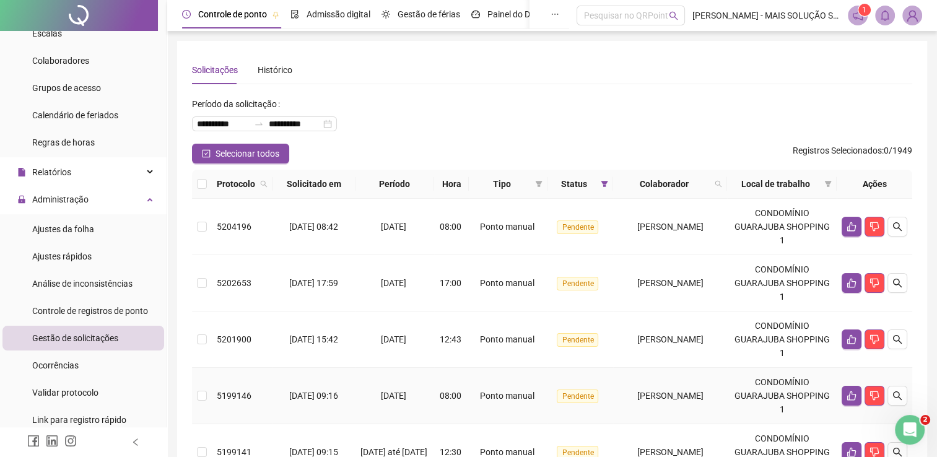
scroll to position [294, 0]
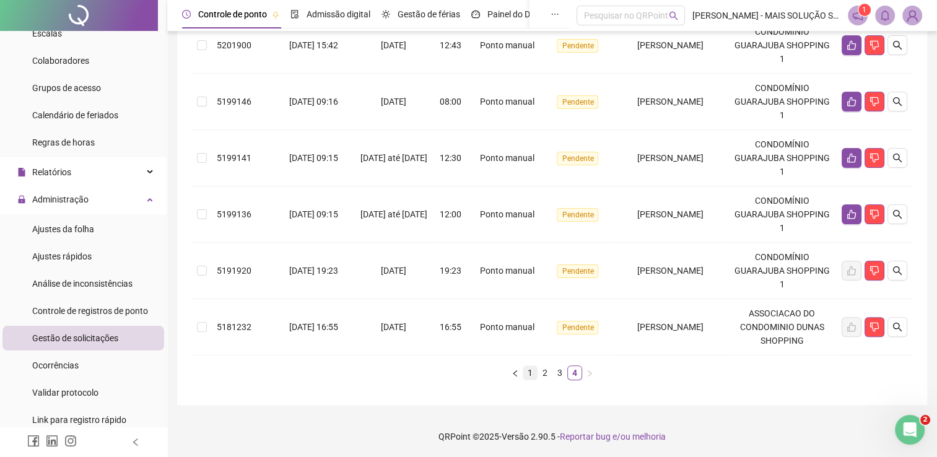
click at [529, 372] on link "1" at bounding box center [530, 373] width 14 height 14
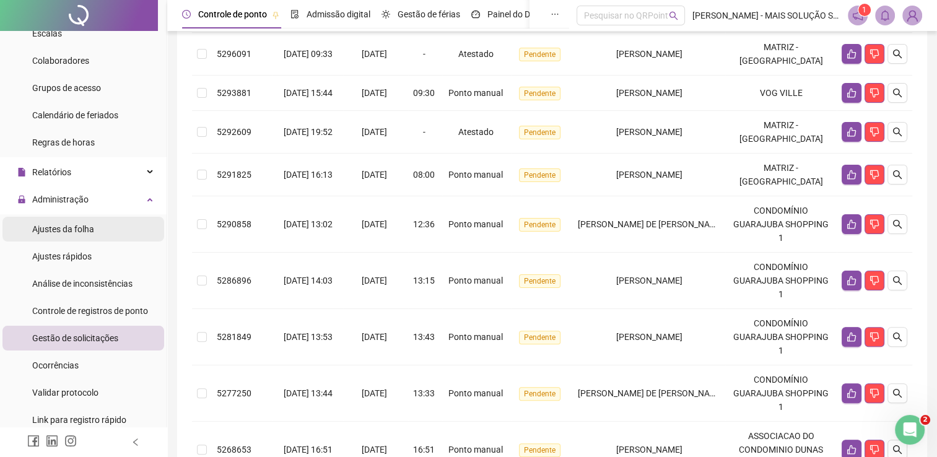
click at [97, 227] on li "Ajustes da folha" at bounding box center [83, 229] width 162 height 25
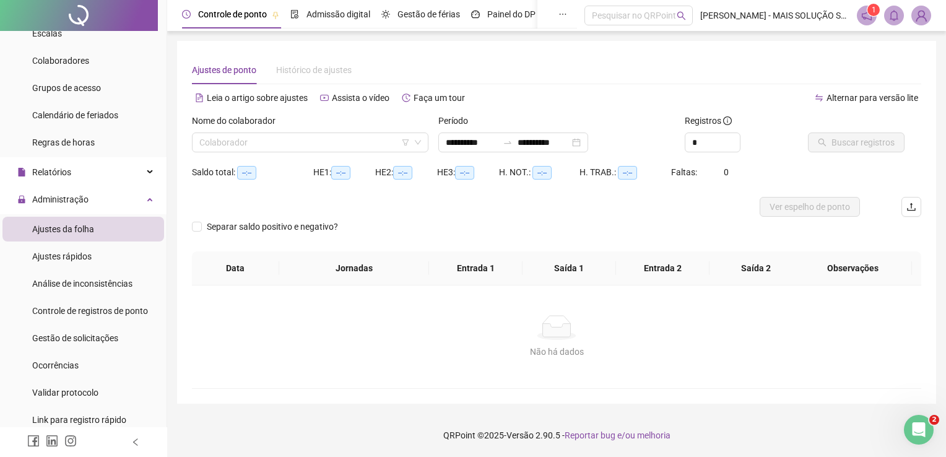
type input "**********"
click at [363, 148] on input "search" at bounding box center [304, 142] width 211 height 19
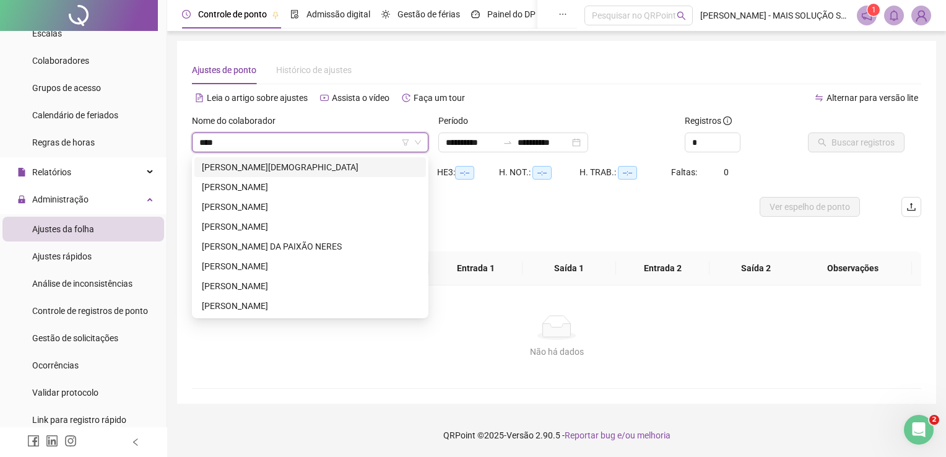
type input "*****"
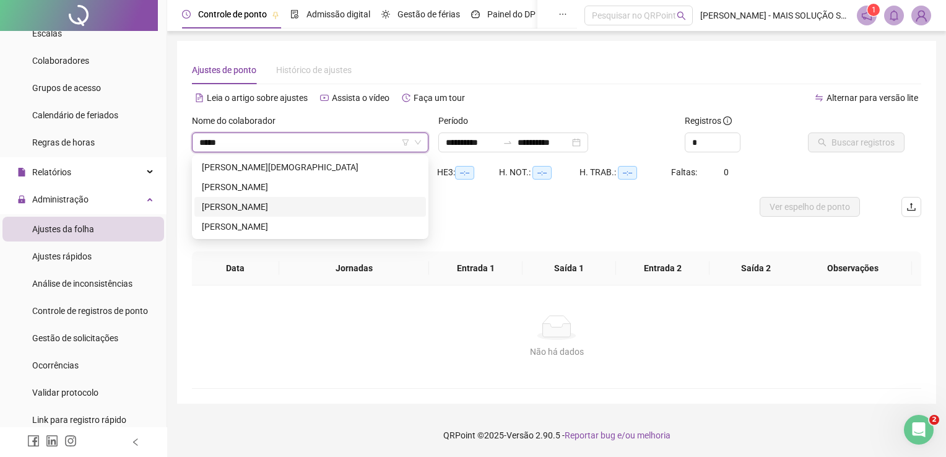
click at [319, 207] on div "[PERSON_NAME]" at bounding box center [310, 207] width 217 height 14
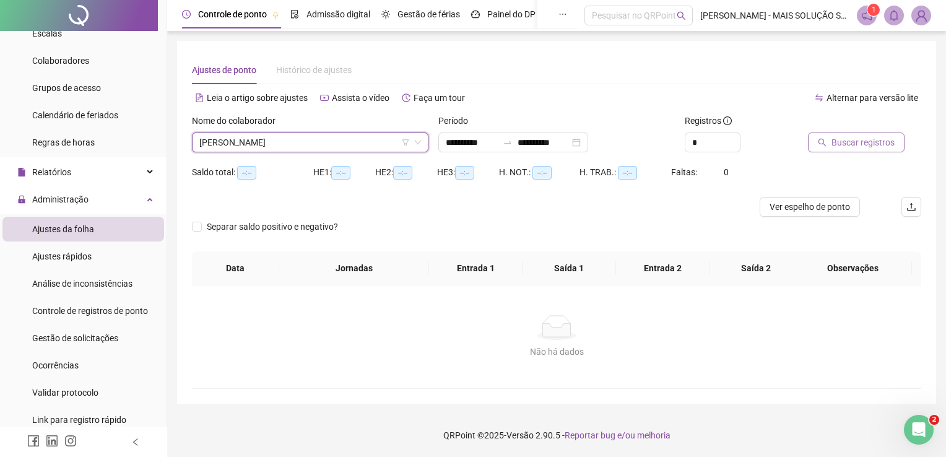
click at [835, 146] on span "Buscar registros" at bounding box center [863, 143] width 63 height 14
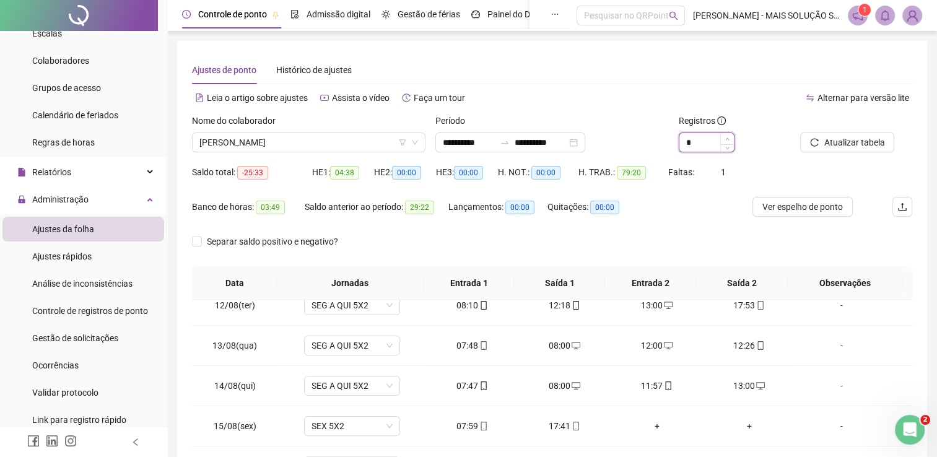
click at [727, 138] on icon "up" at bounding box center [727, 139] width 4 height 4
type input "*"
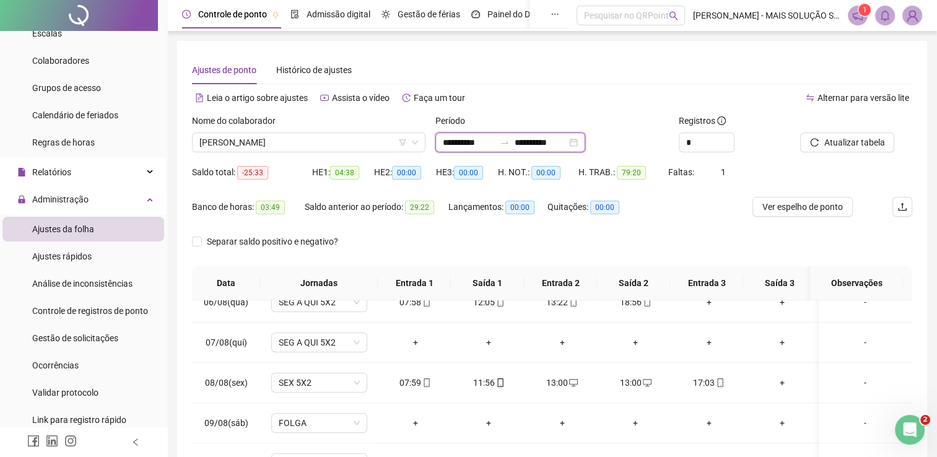
click at [456, 145] on input "**********" at bounding box center [469, 143] width 52 height 14
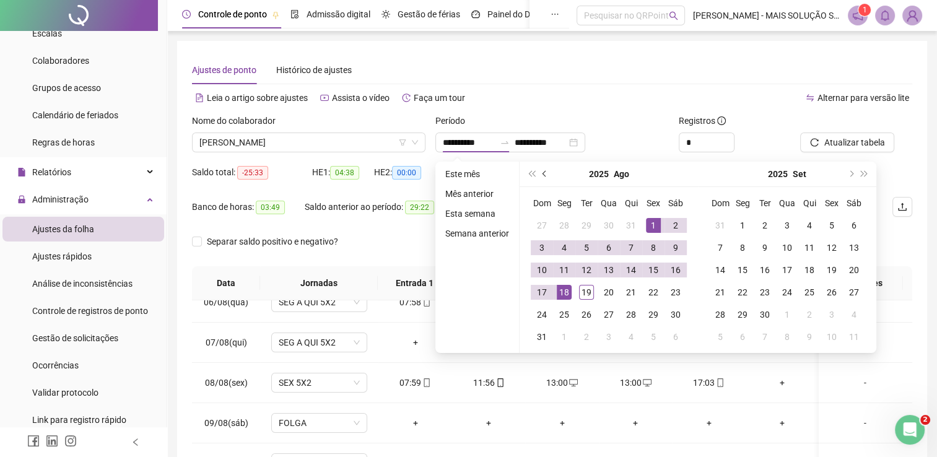
click at [547, 174] on button "prev-year" at bounding box center [545, 174] width 14 height 25
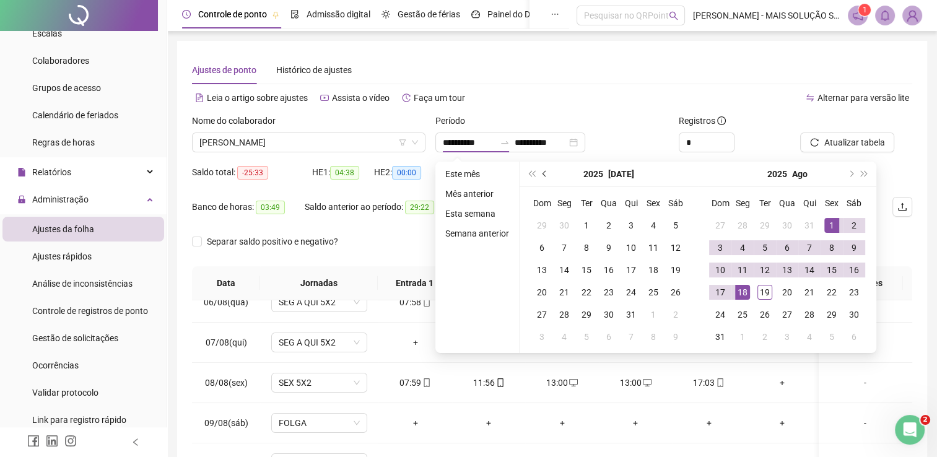
click at [547, 174] on button "prev-year" at bounding box center [545, 174] width 14 height 25
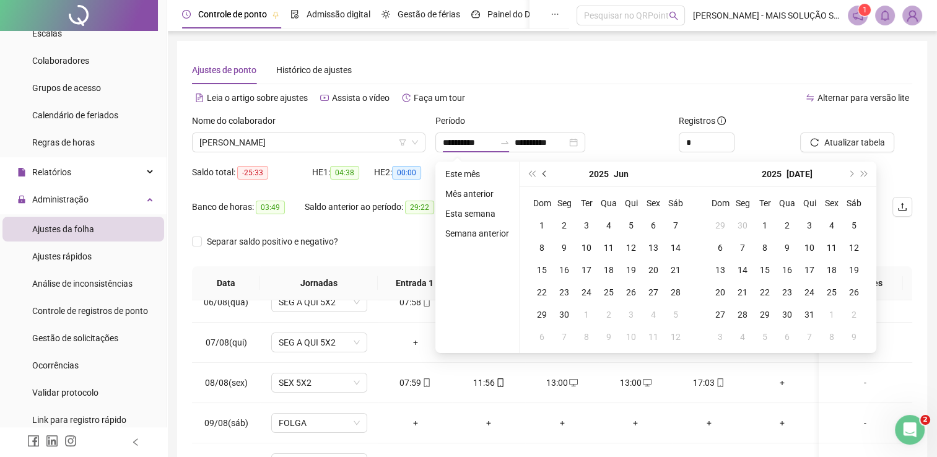
click at [547, 174] on button "prev-year" at bounding box center [545, 174] width 14 height 25
click at [540, 170] on button "prev-year" at bounding box center [545, 174] width 14 height 25
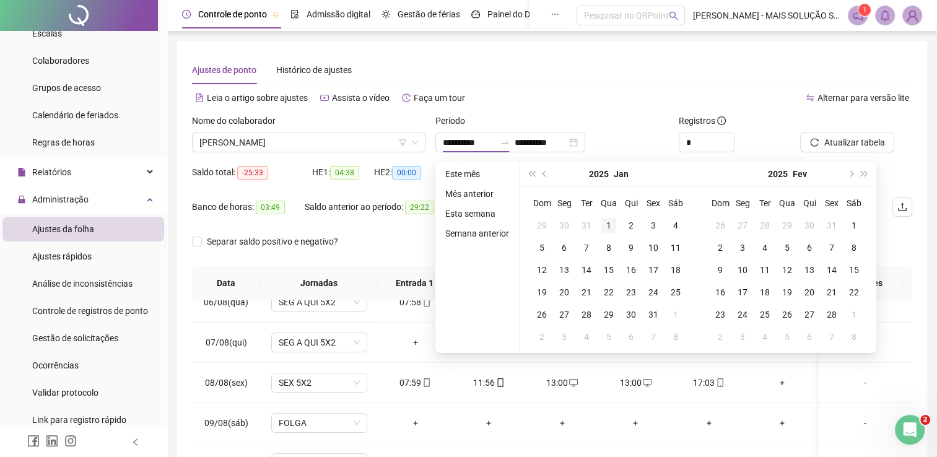
type input "**********"
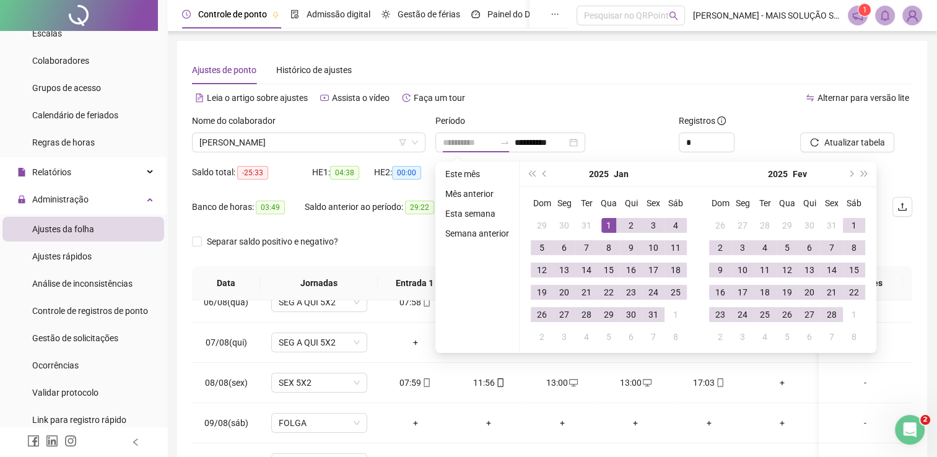
click at [605, 226] on div "1" at bounding box center [608, 225] width 15 height 15
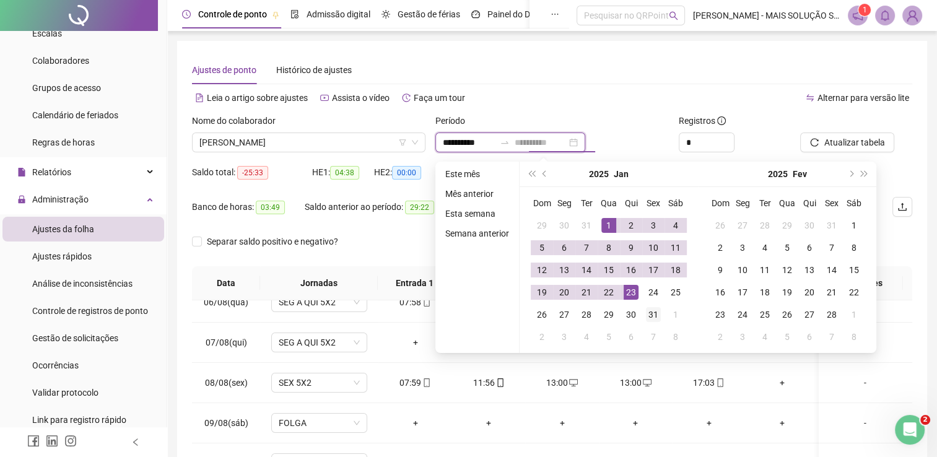
type input "**********"
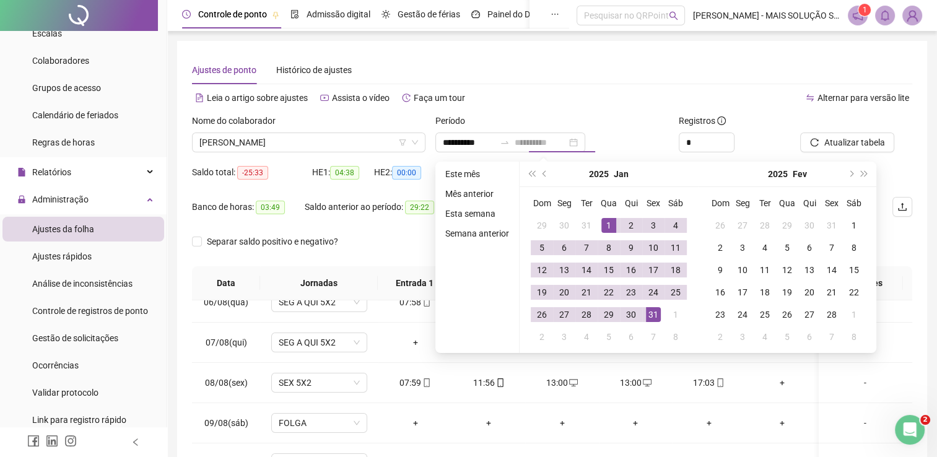
click at [651, 316] on div "31" at bounding box center [653, 314] width 15 height 15
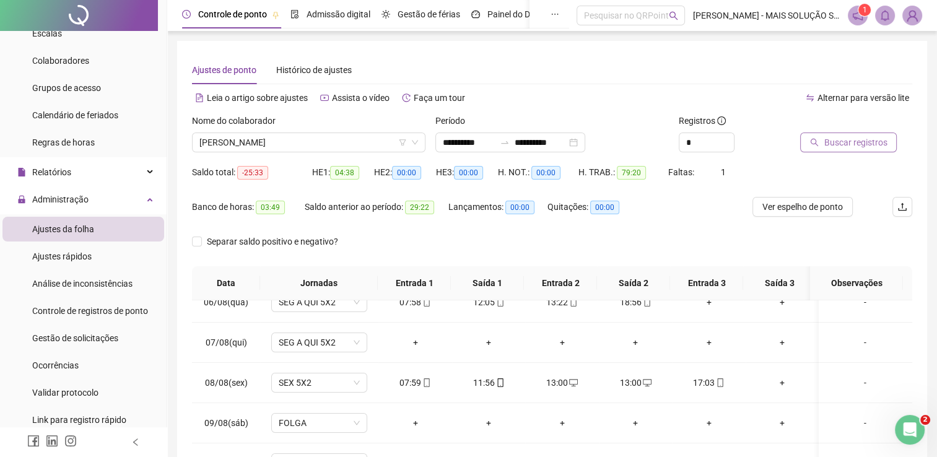
click at [828, 148] on span "Buscar registros" at bounding box center [854, 143] width 63 height 14
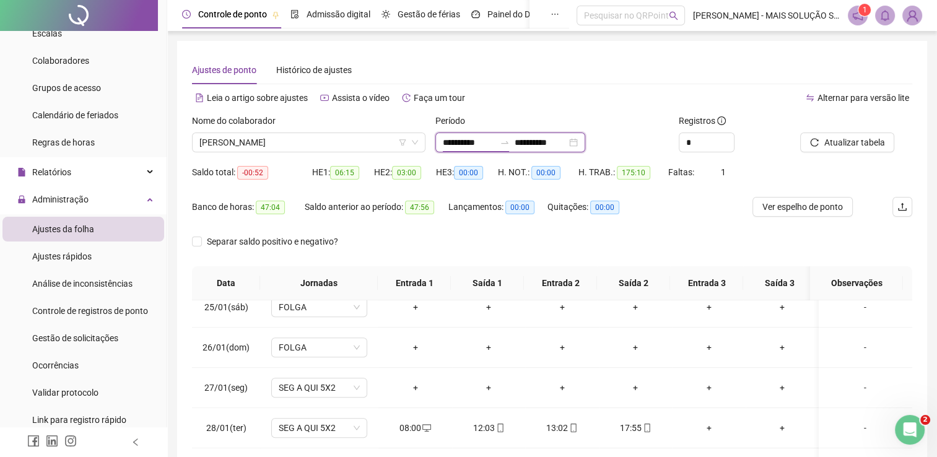
click at [473, 149] on input "**********" at bounding box center [469, 143] width 52 height 14
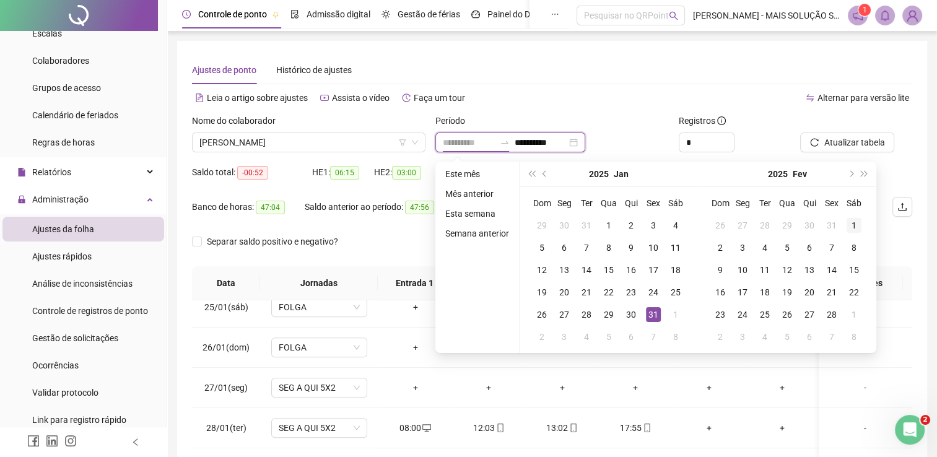
type input "**********"
click at [846, 226] on div "1" at bounding box center [853, 225] width 15 height 15
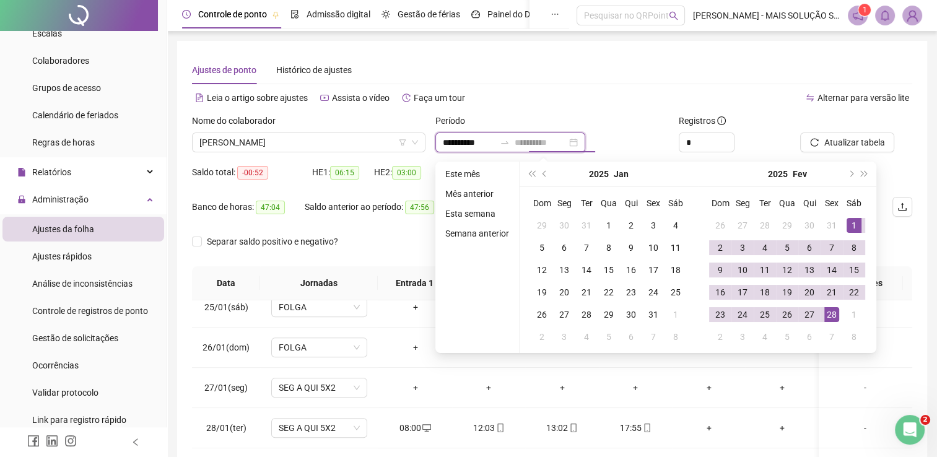
type input "**********"
click at [834, 311] on div "28" at bounding box center [831, 314] width 15 height 15
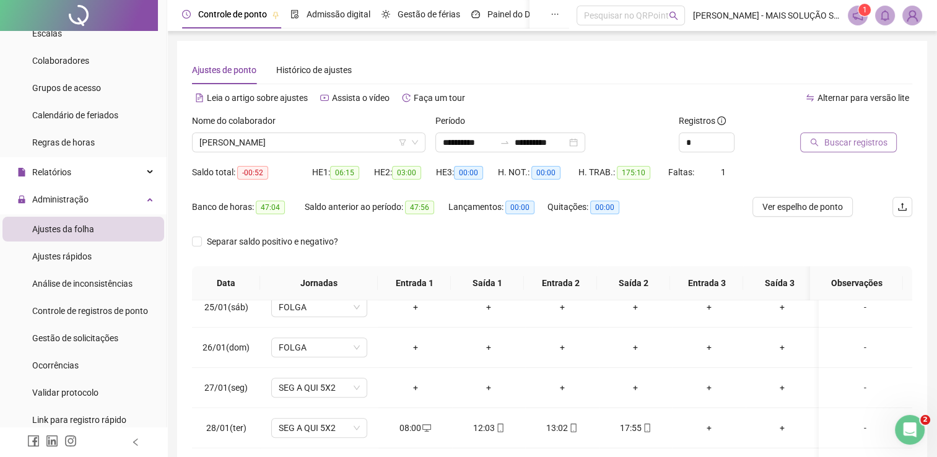
click at [836, 139] on span "Buscar registros" at bounding box center [854, 143] width 63 height 14
click at [466, 142] on input "**********" at bounding box center [469, 143] width 52 height 14
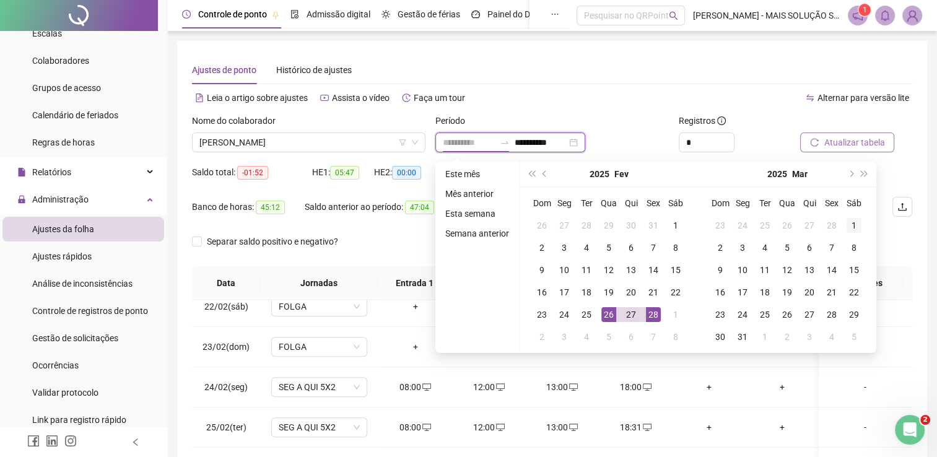
type input "**********"
drag, startPoint x: 852, startPoint y: 225, endPoint x: 829, endPoint y: 253, distance: 36.1
click at [853, 226] on div "1" at bounding box center [853, 225] width 15 height 15
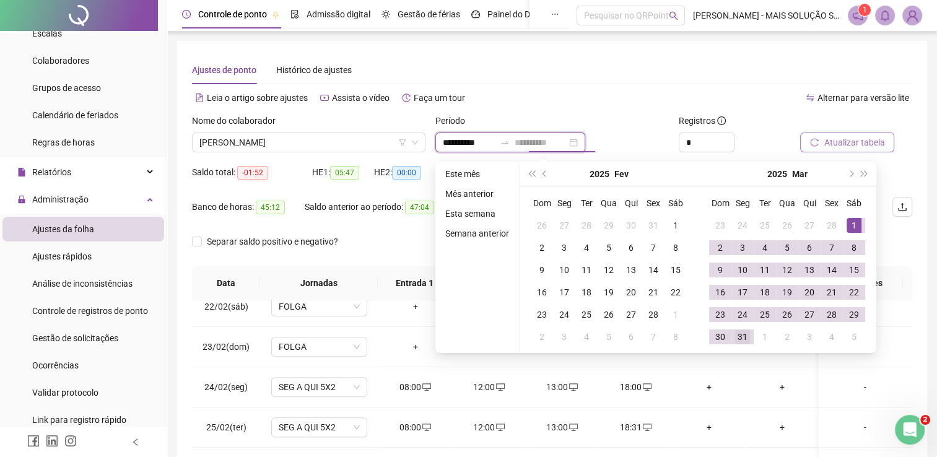
type input "**********"
click at [744, 336] on div "31" at bounding box center [742, 336] width 15 height 15
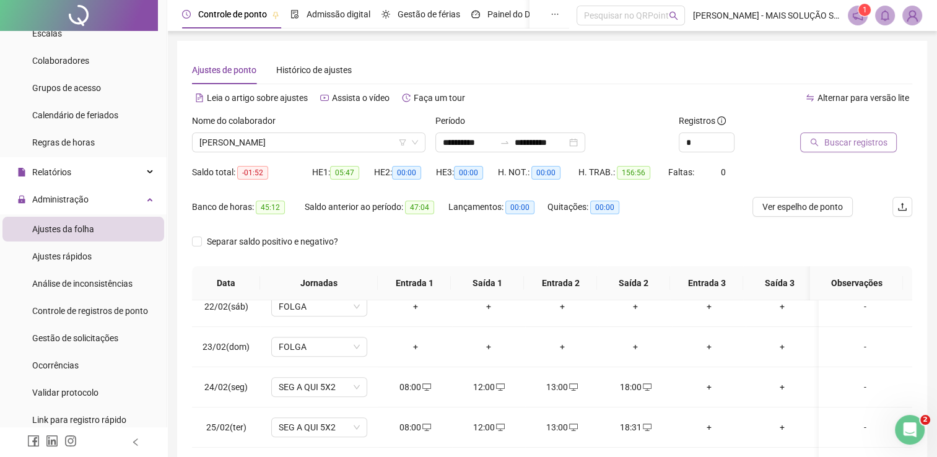
click at [819, 141] on button "Buscar registros" at bounding box center [848, 143] width 97 height 20
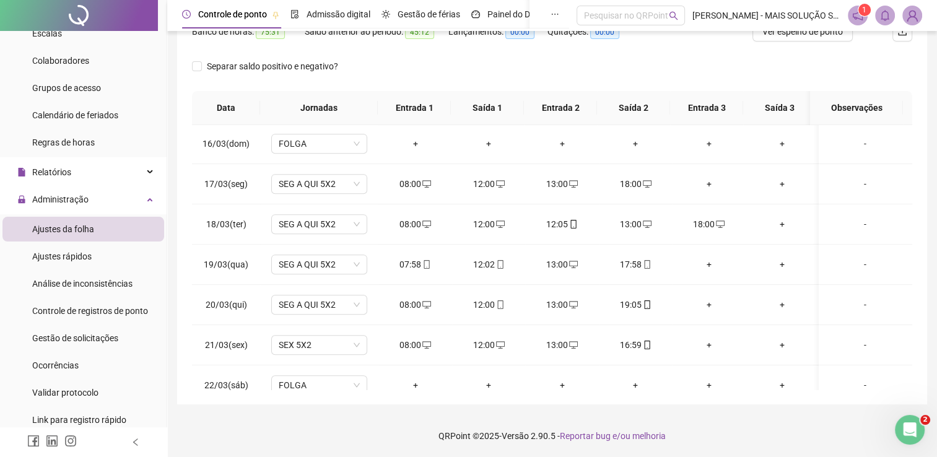
scroll to position [545, 0]
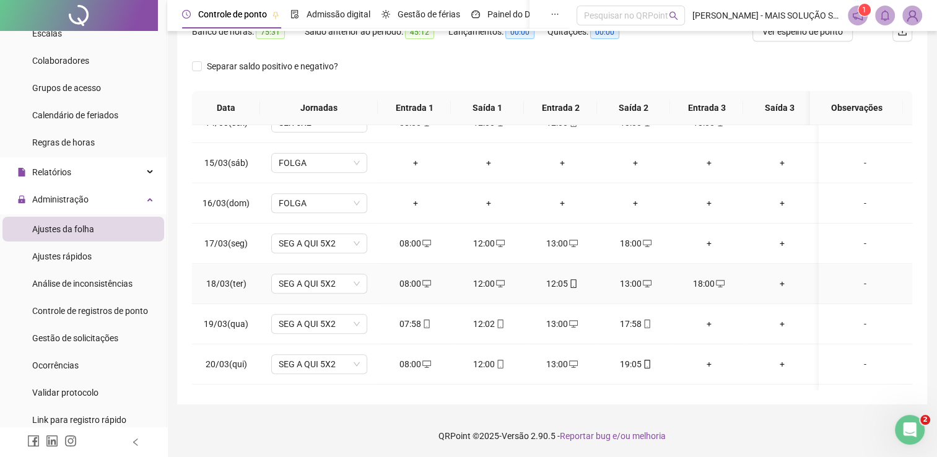
click at [495, 280] on span "desktop" at bounding box center [500, 283] width 10 height 9
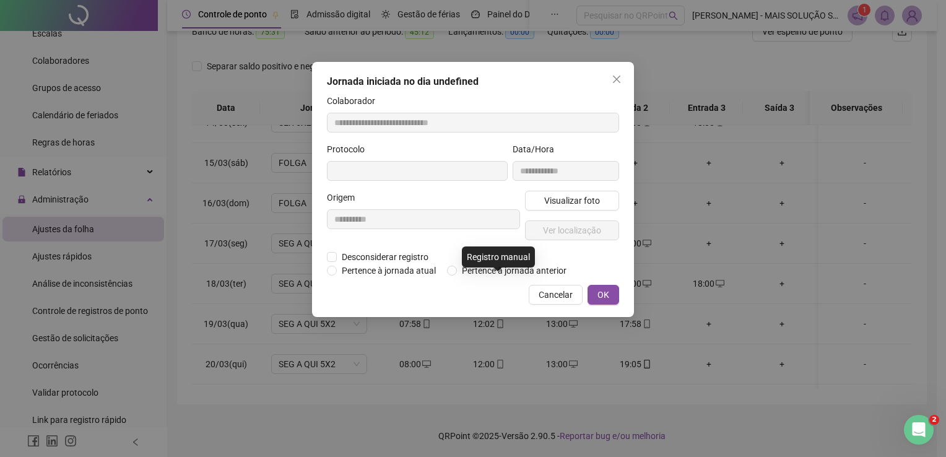
type input "**********"
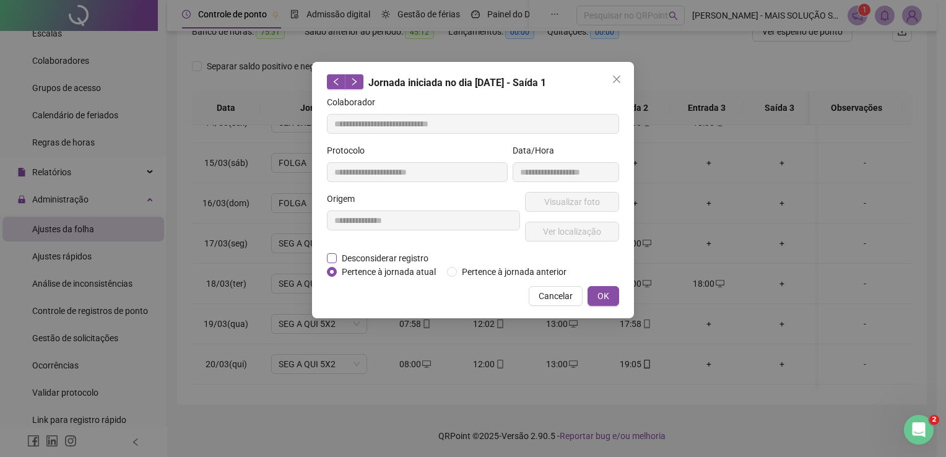
click at [364, 260] on span "Desconsiderar registro" at bounding box center [385, 258] width 97 height 14
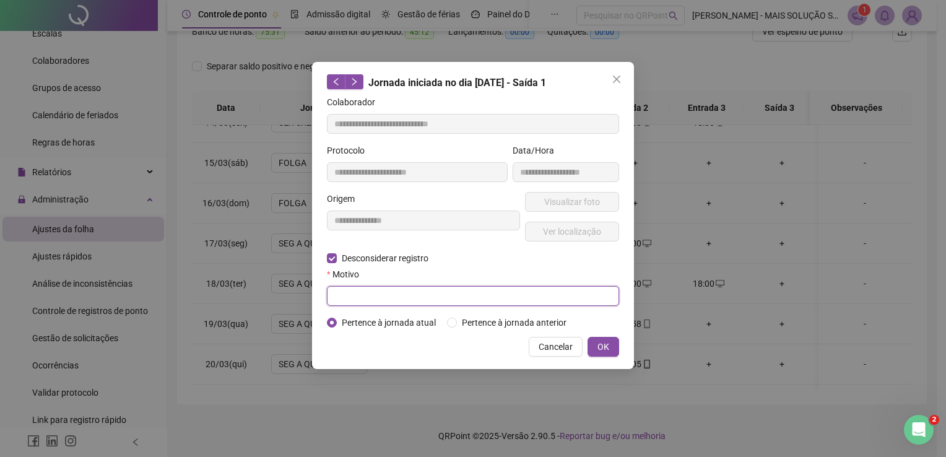
click at [385, 298] on input "text" at bounding box center [473, 296] width 292 height 20
type input "*"
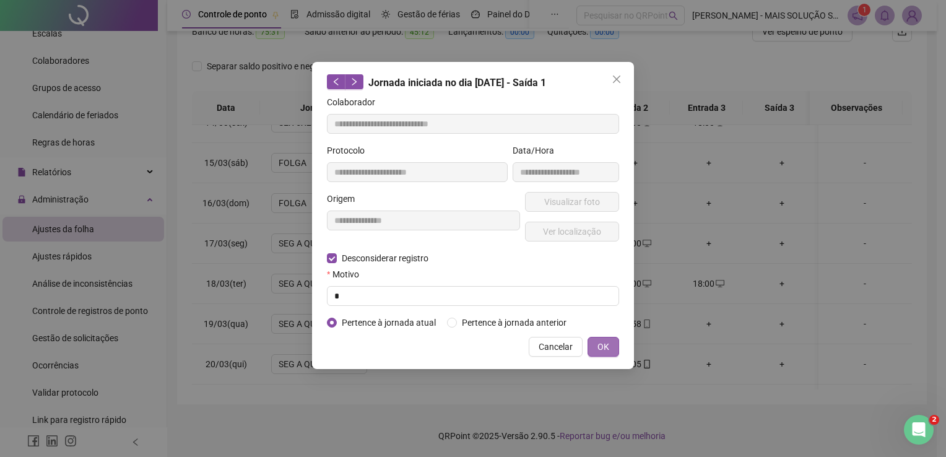
click at [602, 337] on button "OK" at bounding box center [604, 347] width 32 height 20
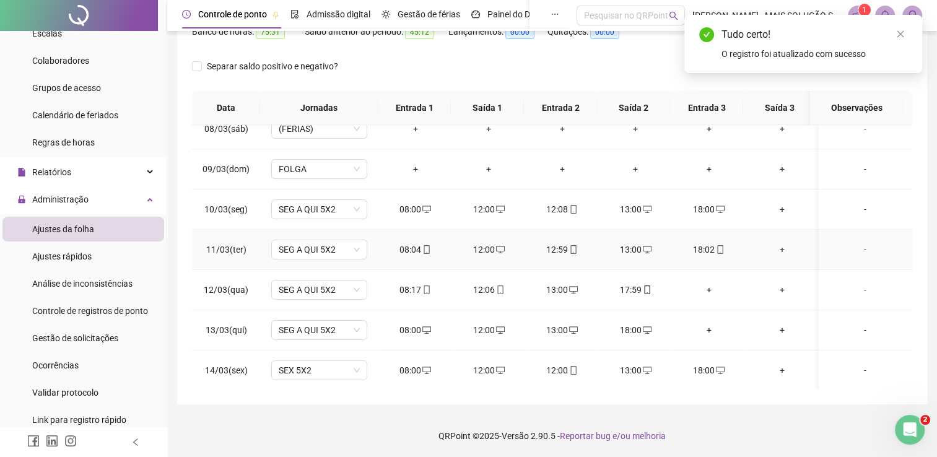
scroll to position [422, 0]
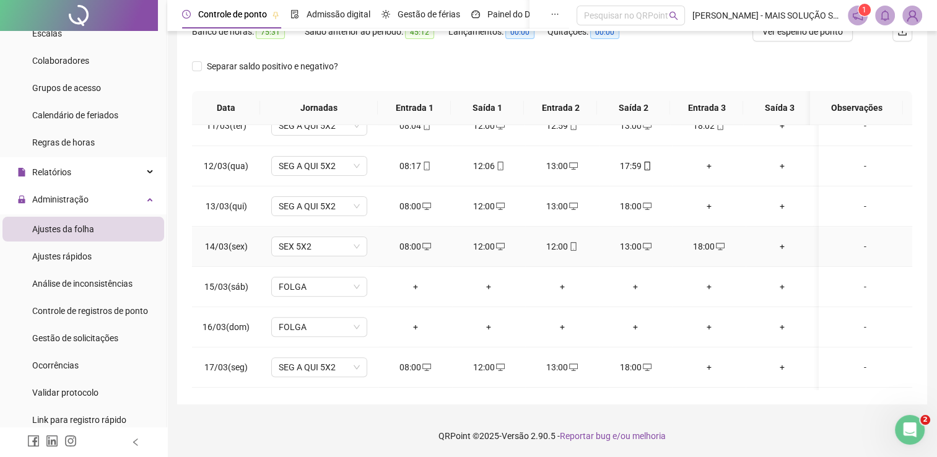
click at [497, 249] on span at bounding box center [500, 246] width 10 height 10
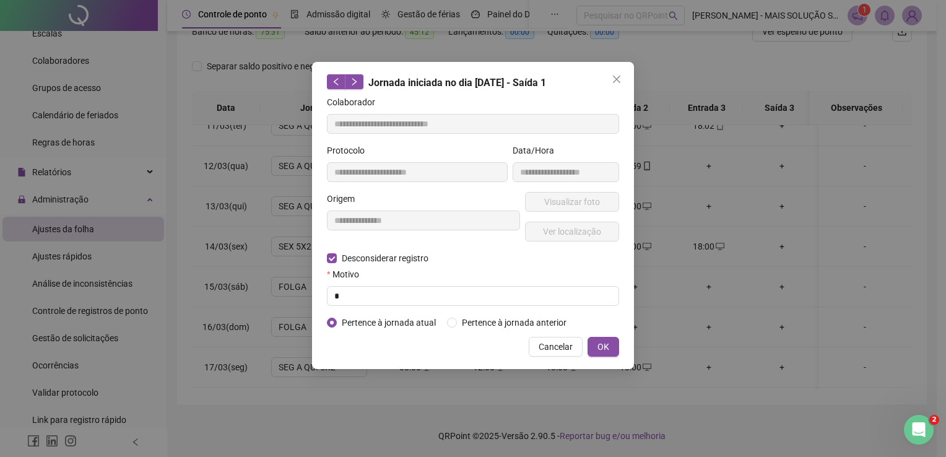
type input "**********"
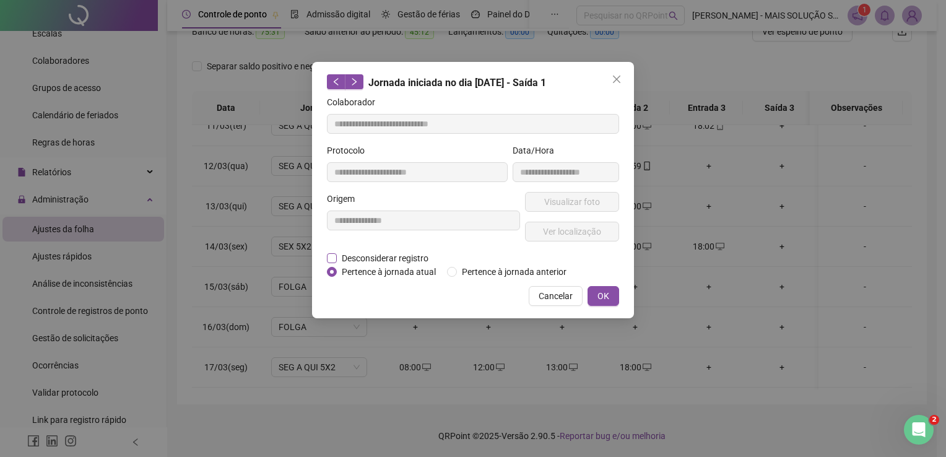
click at [390, 258] on span "Desconsiderar registro" at bounding box center [385, 258] width 97 height 14
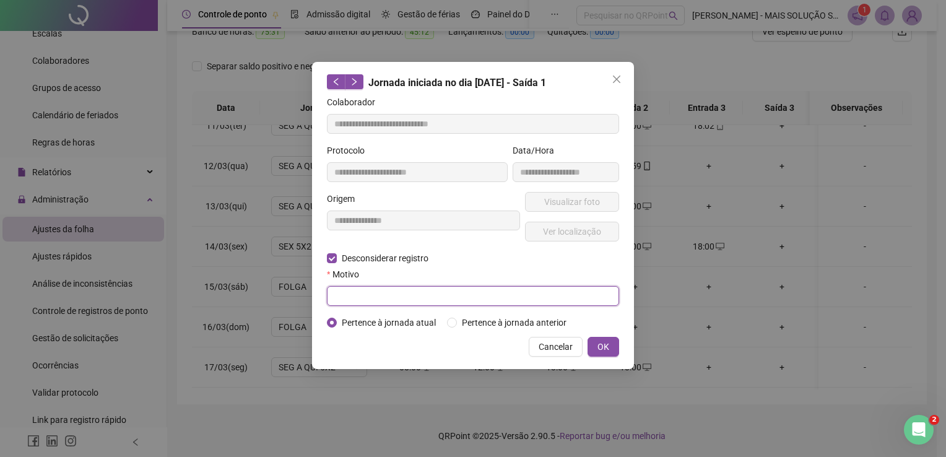
click at [393, 293] on input "text" at bounding box center [473, 296] width 292 height 20
type input "*"
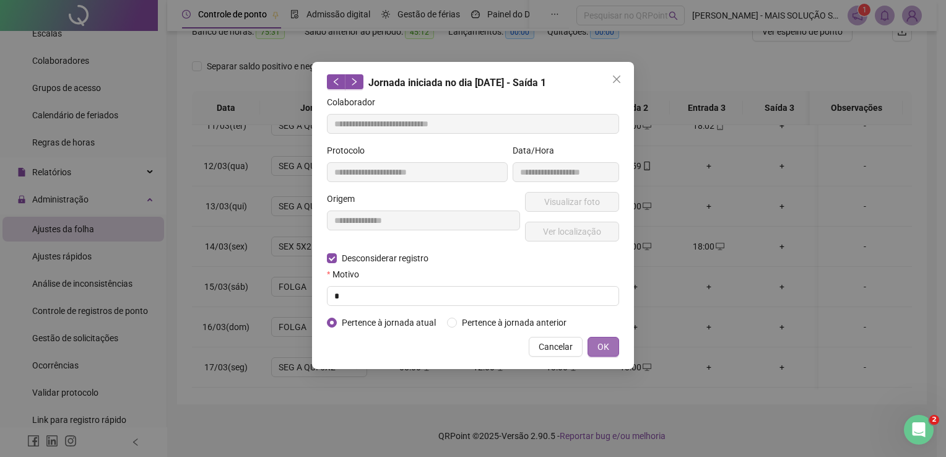
click at [602, 342] on span "OK" at bounding box center [603, 347] width 12 height 14
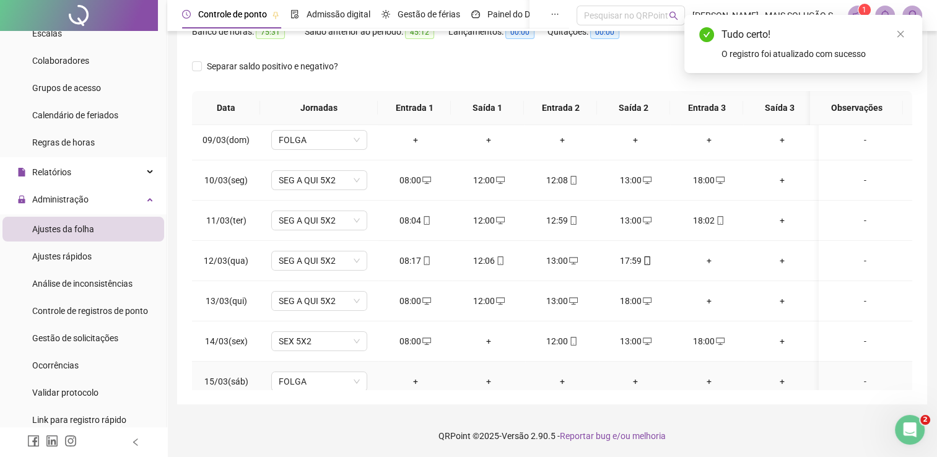
scroll to position [0, 0]
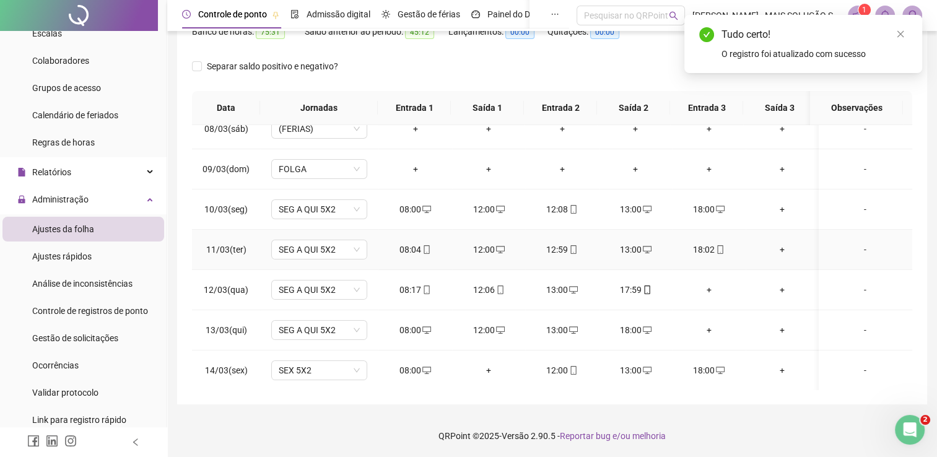
click at [489, 243] on div "12:00" at bounding box center [489, 250] width 54 height 14
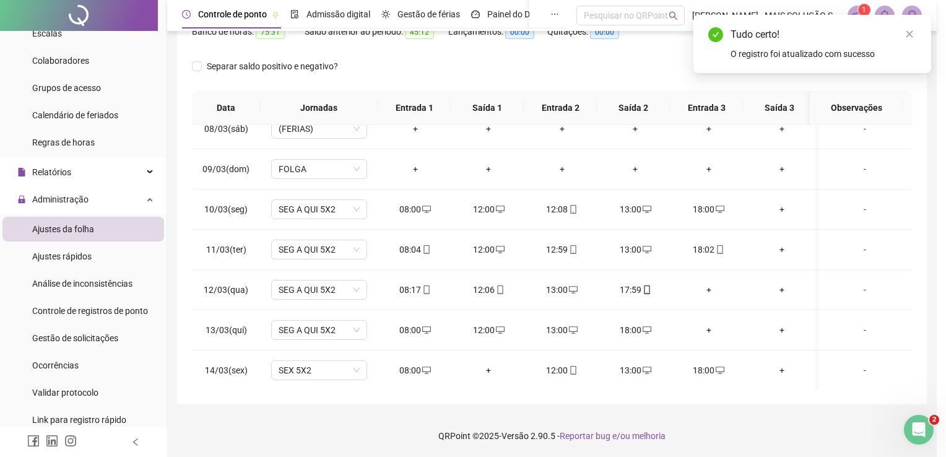
type input "**********"
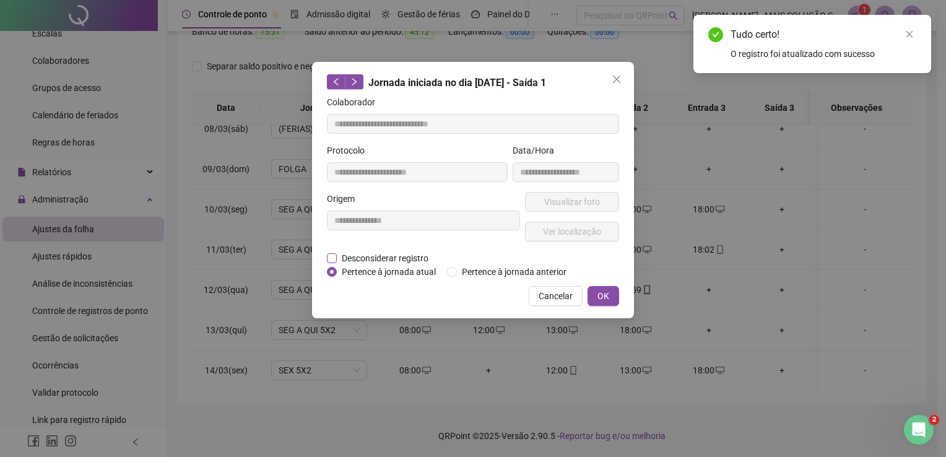
click at [386, 259] on span "Desconsiderar registro" at bounding box center [385, 258] width 97 height 14
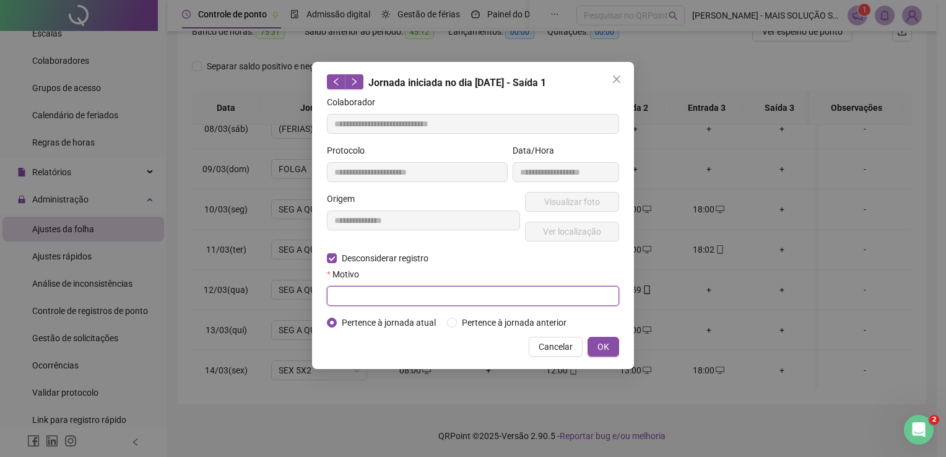
click at [384, 289] on input "text" at bounding box center [473, 296] width 292 height 20
type input "*"
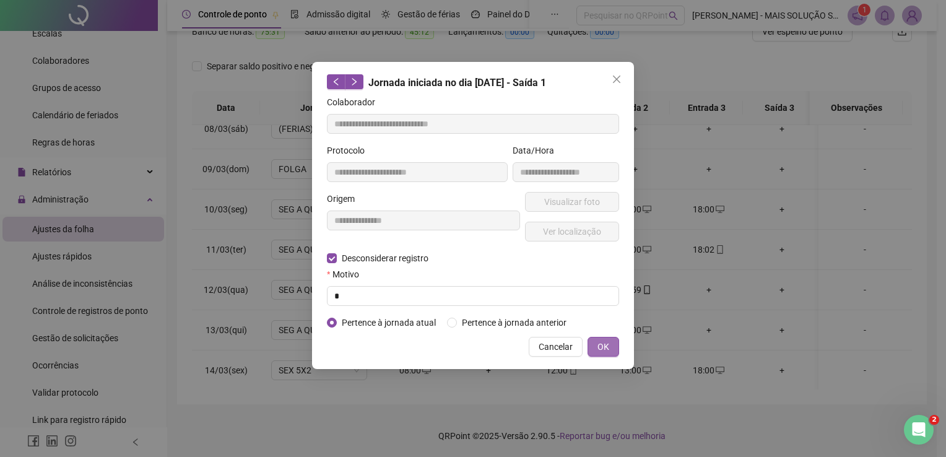
click at [607, 349] on span "OK" at bounding box center [603, 347] width 12 height 14
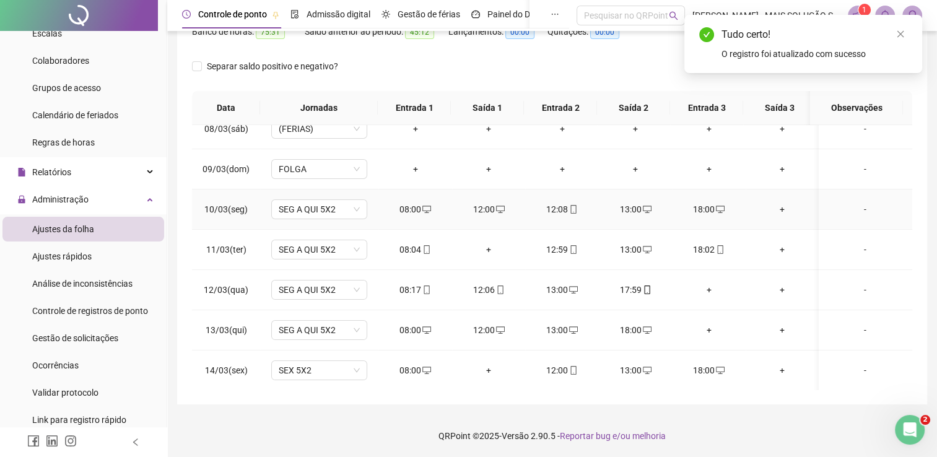
click at [498, 206] on icon "desktop" at bounding box center [500, 209] width 9 height 9
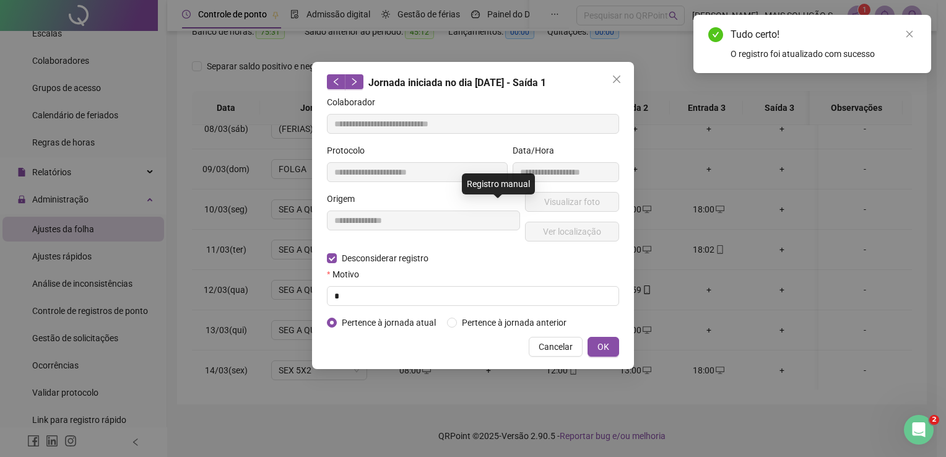
type input "**********"
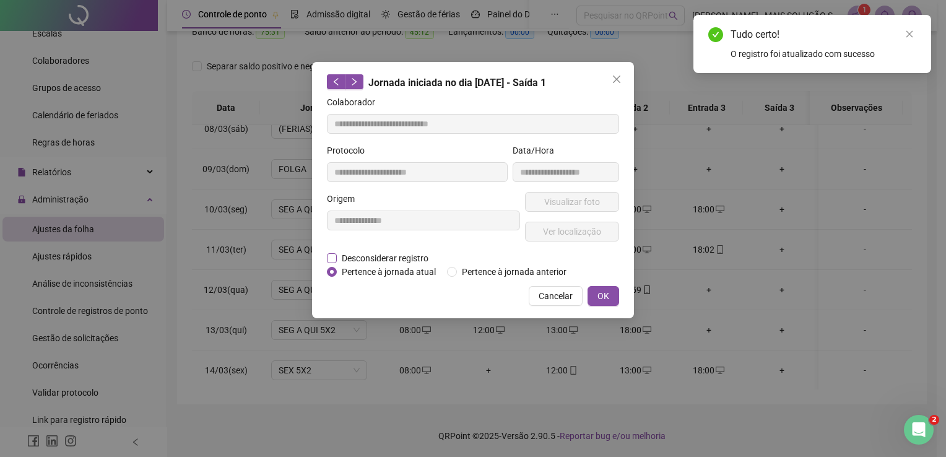
click at [377, 253] on span "Desconsiderar registro" at bounding box center [385, 258] width 97 height 14
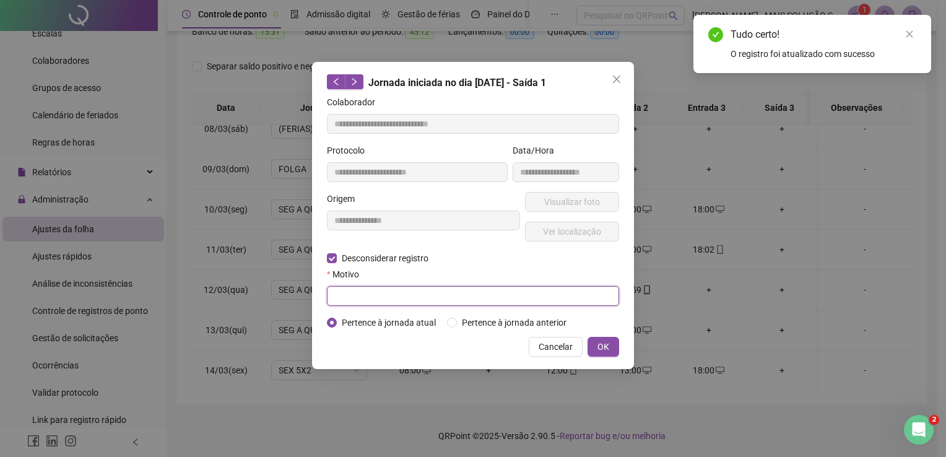
click at [376, 291] on input "text" at bounding box center [473, 296] width 292 height 20
type input "*"
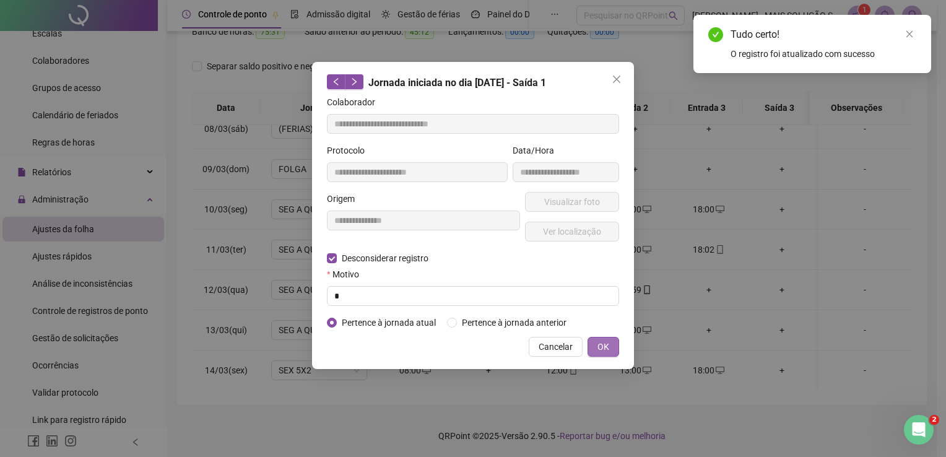
click at [588, 350] on div "Cancelar OK" at bounding box center [473, 347] width 292 height 20
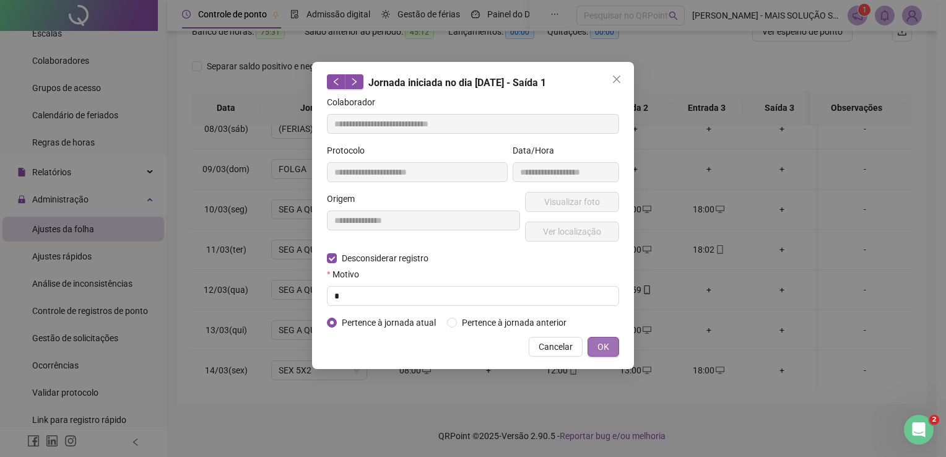
click at [597, 350] on span "OK" at bounding box center [603, 347] width 12 height 14
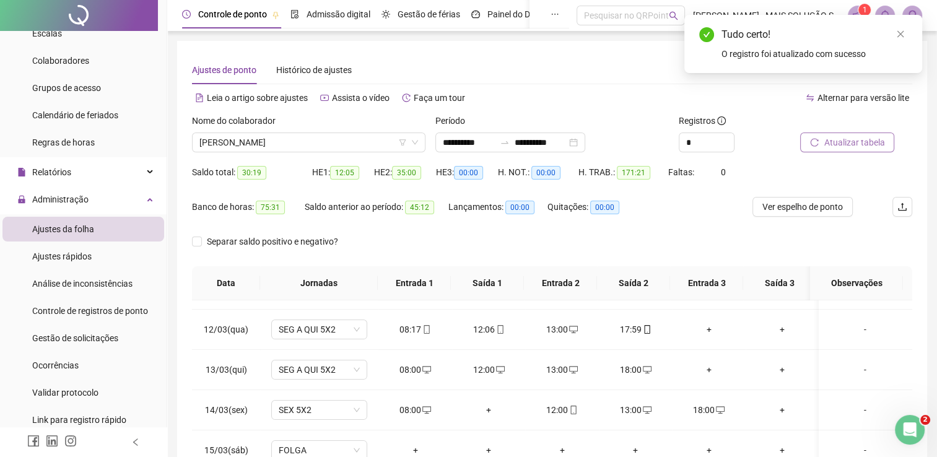
click at [844, 144] on span "Atualizar tabela" at bounding box center [853, 143] width 61 height 14
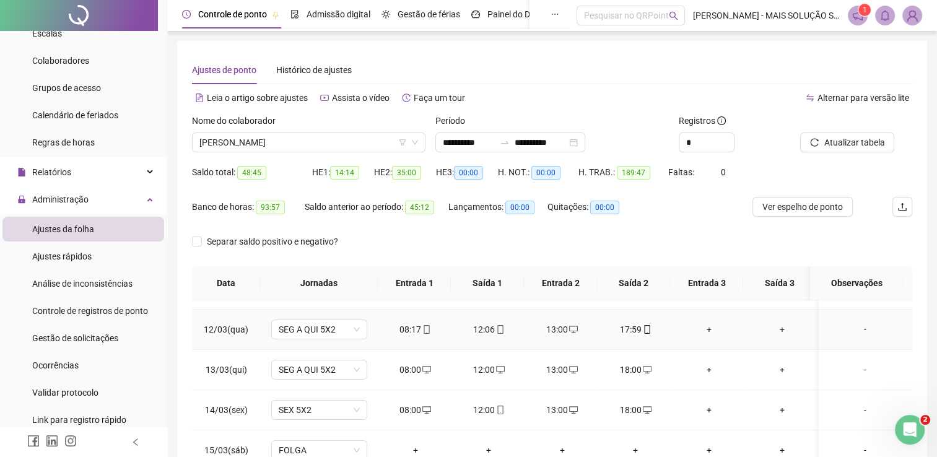
scroll to position [124, 0]
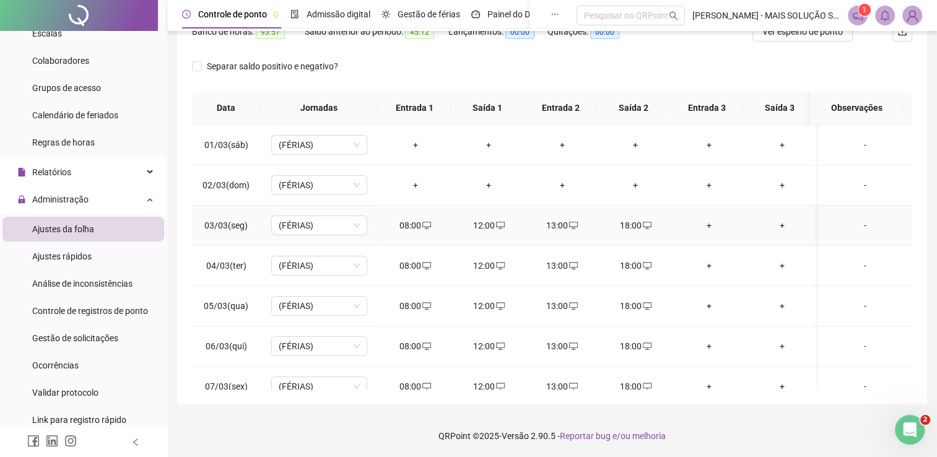
click at [432, 224] on div "08:00" at bounding box center [415, 226] width 54 height 14
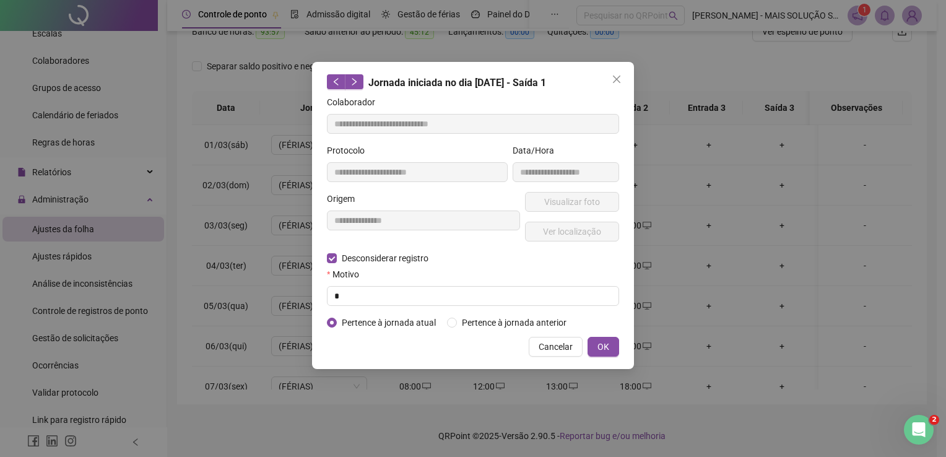
type input "**********"
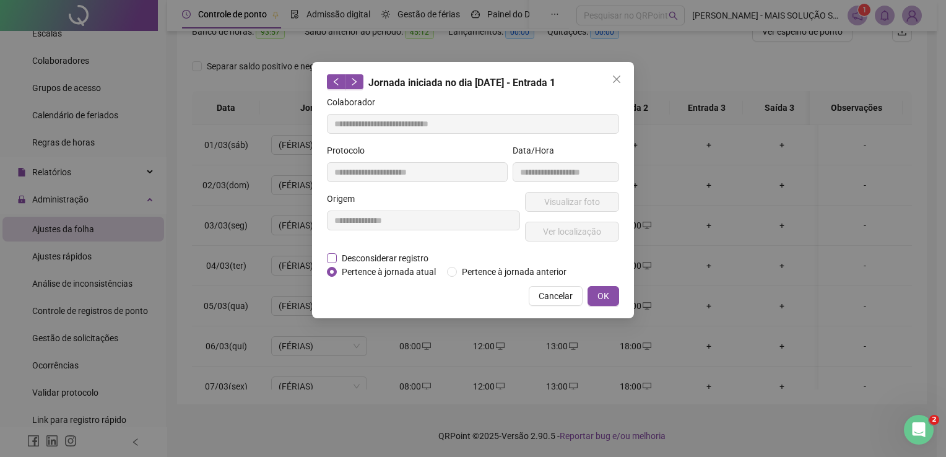
click at [391, 260] on span "Desconsiderar registro" at bounding box center [385, 258] width 97 height 14
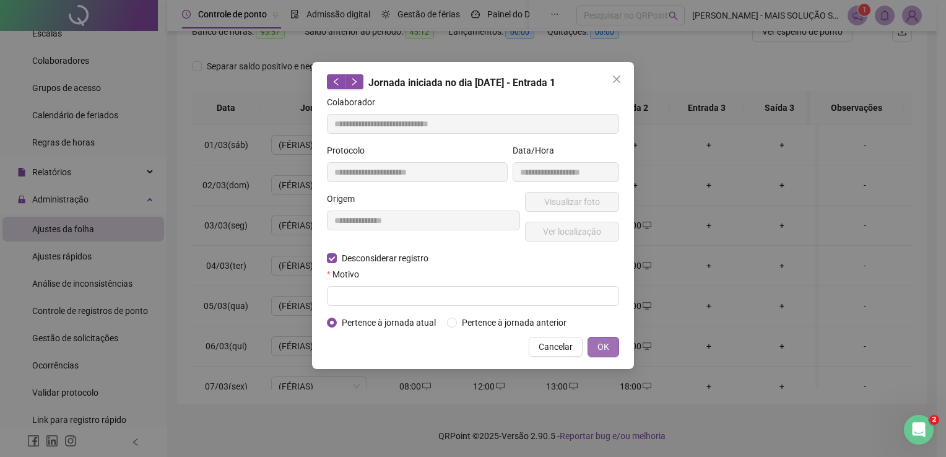
click at [611, 341] on button "OK" at bounding box center [604, 347] width 32 height 20
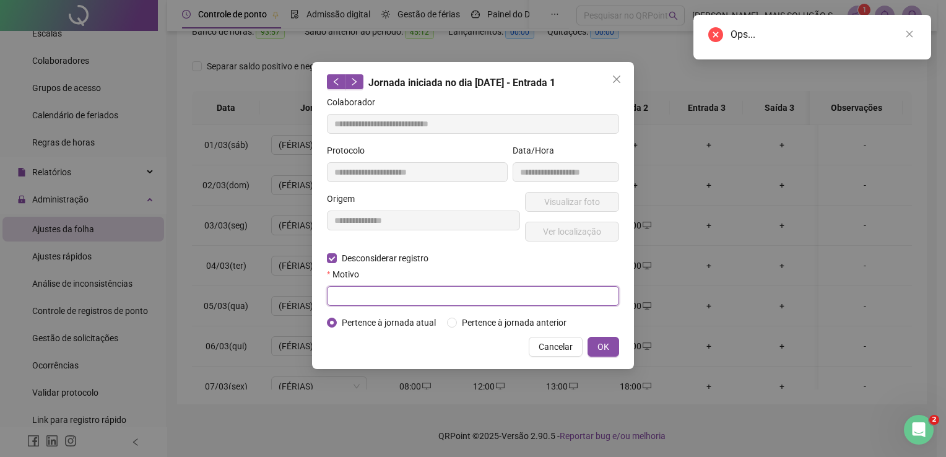
click at [548, 296] on input "text" at bounding box center [473, 296] width 292 height 20
type input "*"
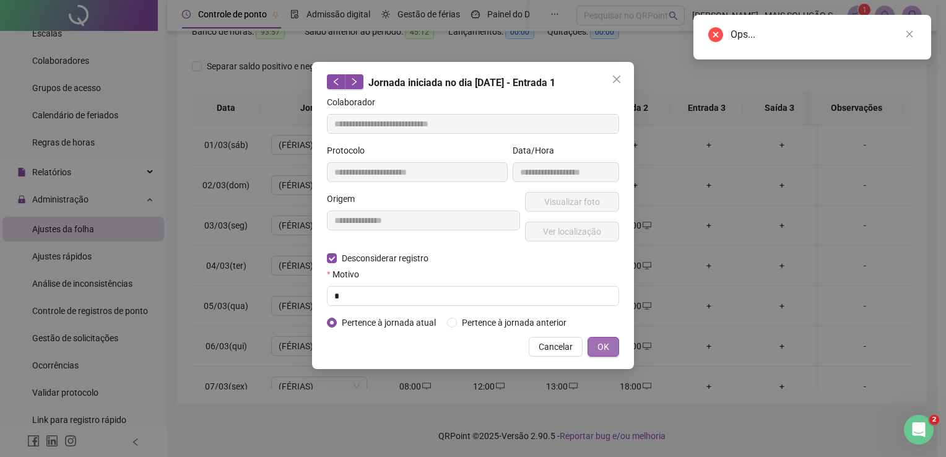
click at [606, 345] on span "OK" at bounding box center [603, 347] width 12 height 14
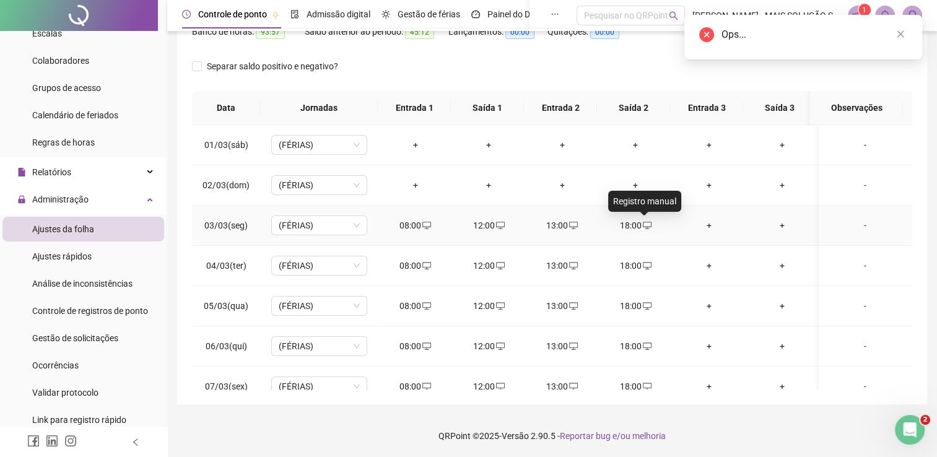
click at [643, 225] on icon "desktop" at bounding box center [647, 225] width 9 height 9
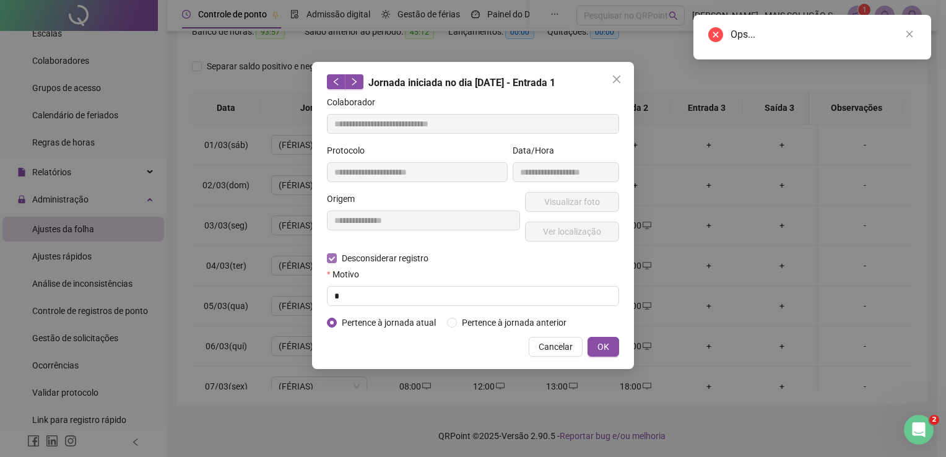
type input "**********"
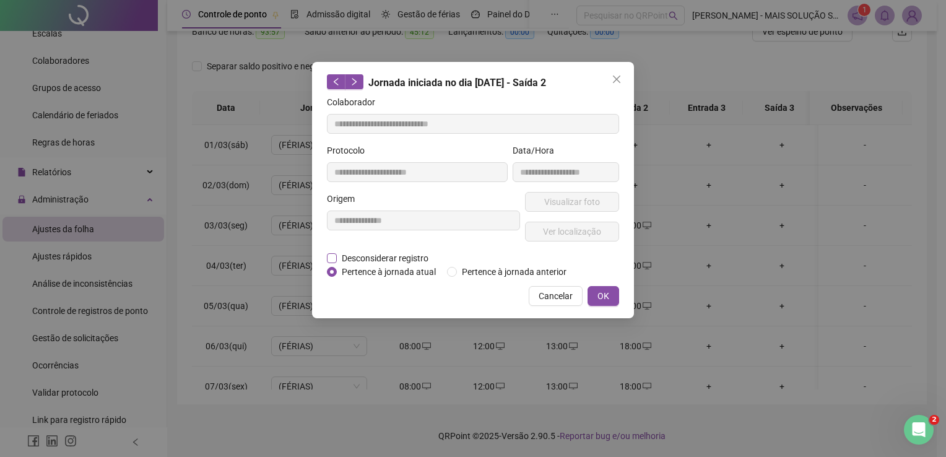
click at [392, 259] on span "Desconsiderar registro" at bounding box center [385, 258] width 97 height 14
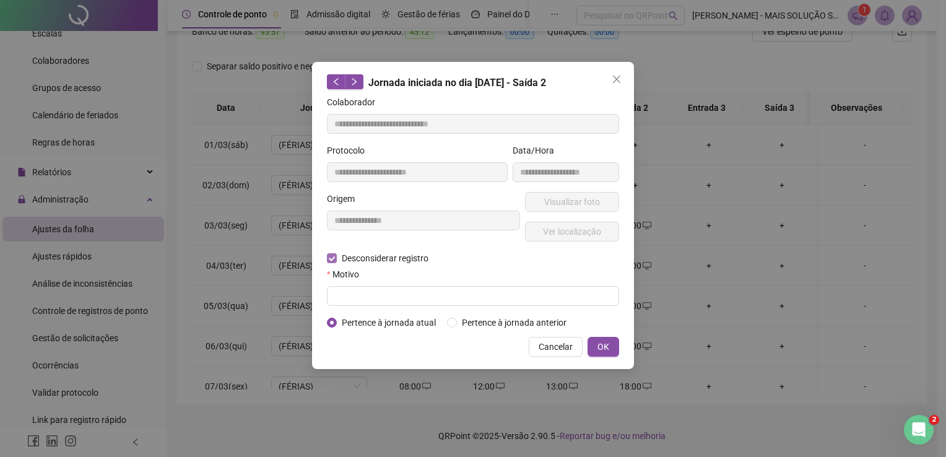
click at [406, 284] on div "Motivo" at bounding box center [473, 276] width 292 height 19
click at [425, 298] on input "text" at bounding box center [473, 296] width 292 height 20
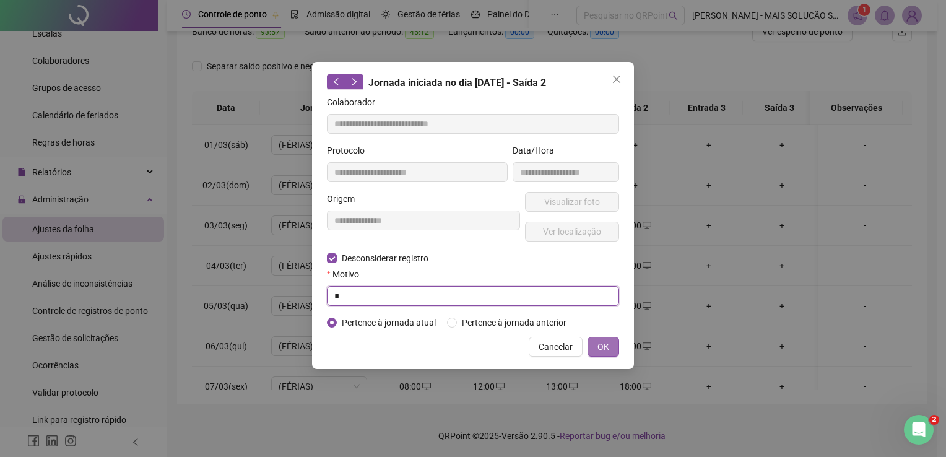
type input "*"
click at [617, 344] on button "OK" at bounding box center [604, 347] width 32 height 20
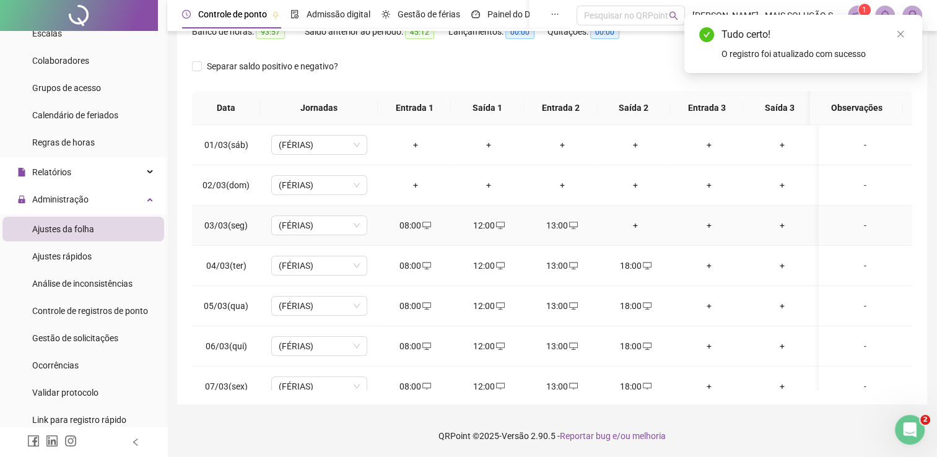
click at [575, 225] on icon "desktop" at bounding box center [573, 225] width 9 height 9
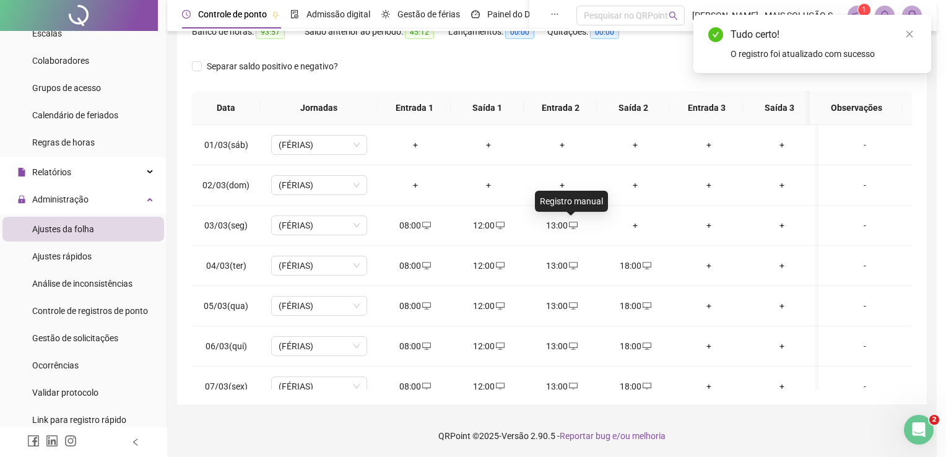
type input "**********"
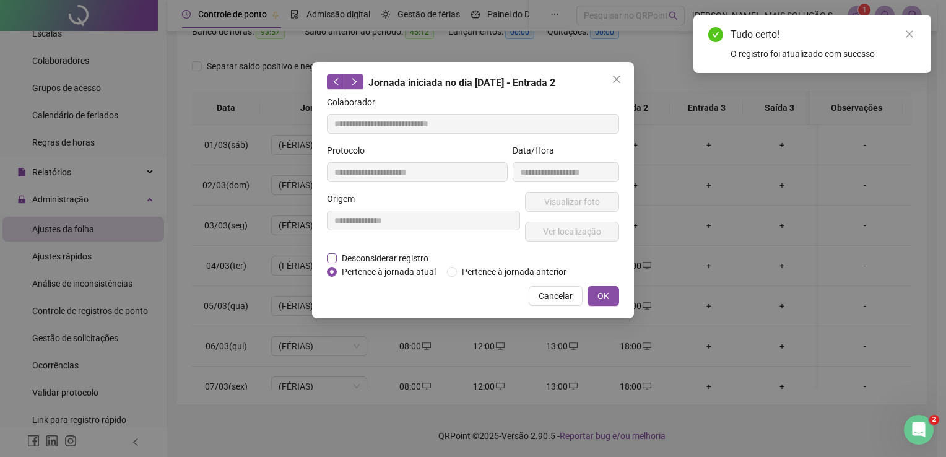
click at [378, 256] on span "Desconsiderar registro" at bounding box center [385, 258] width 97 height 14
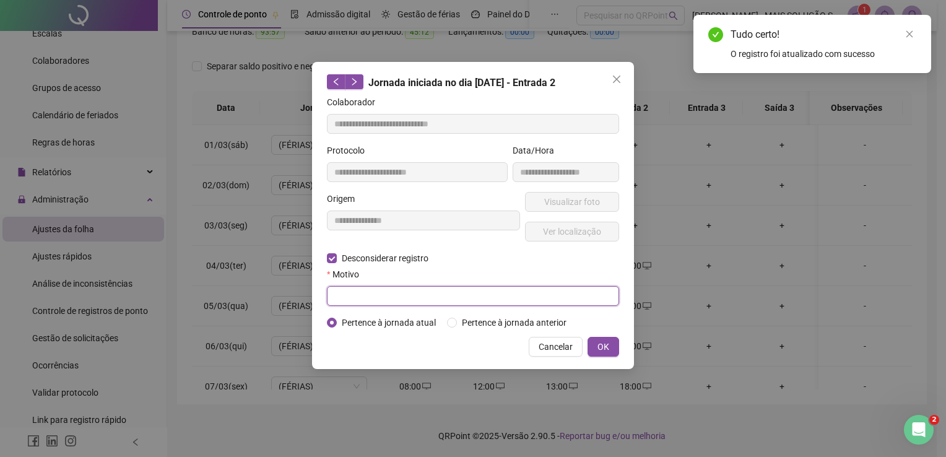
click at [389, 303] on input "text" at bounding box center [473, 296] width 292 height 20
type input "*"
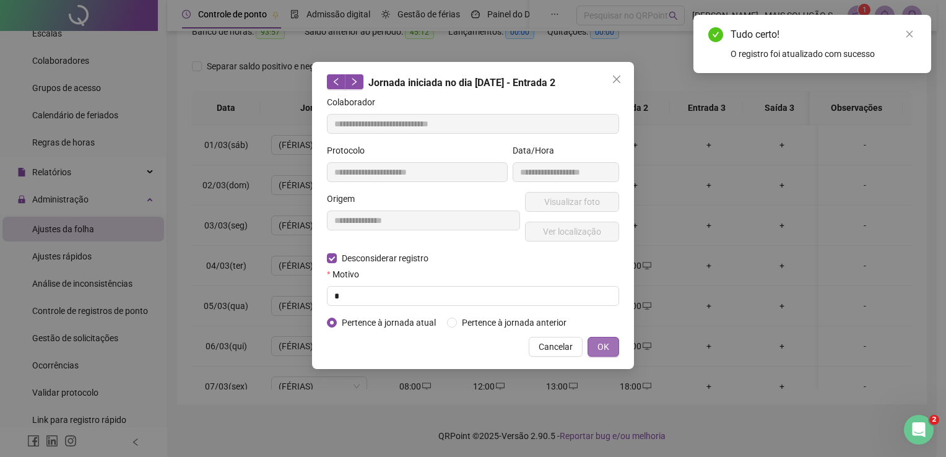
click at [594, 345] on button "OK" at bounding box center [604, 347] width 32 height 20
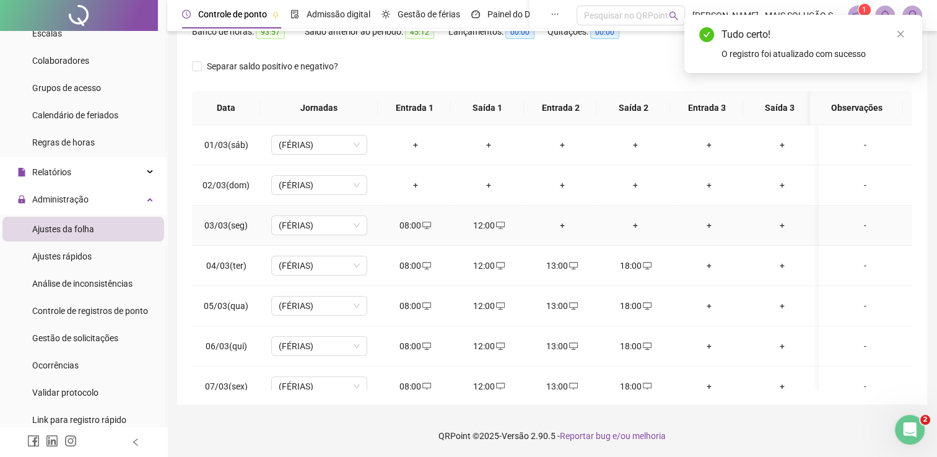
click at [505, 221] on div "12:00" at bounding box center [489, 226] width 54 height 14
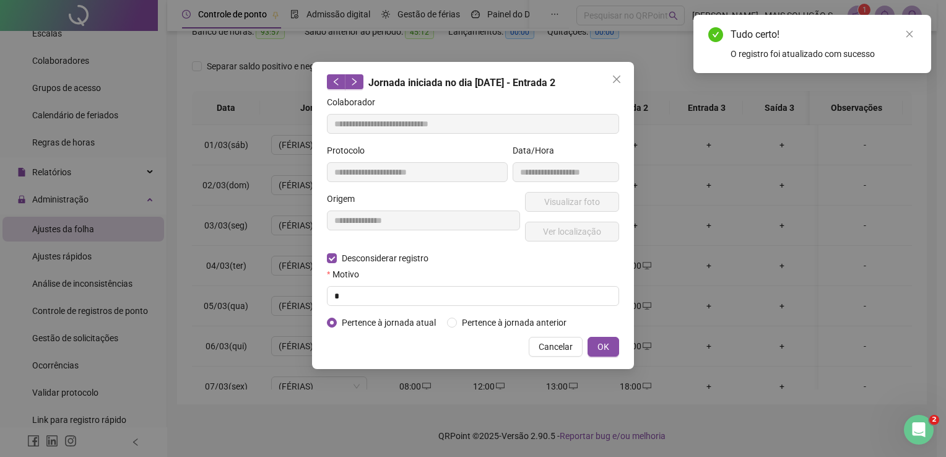
type input "**********"
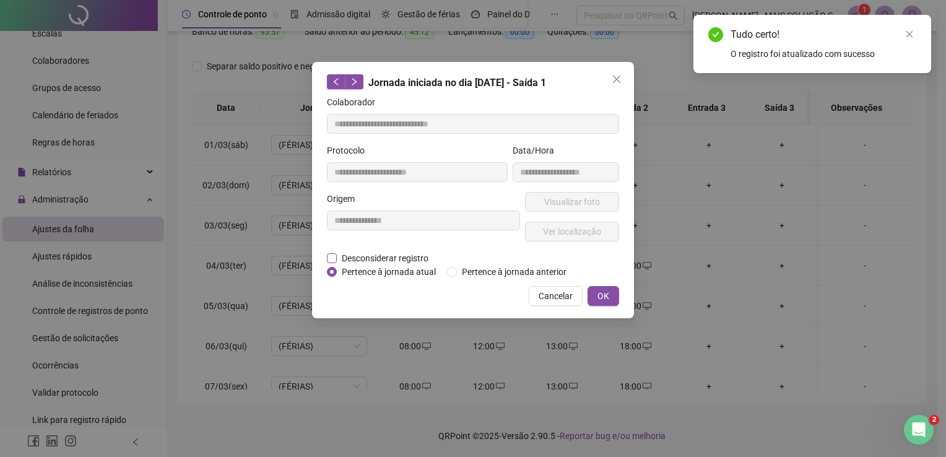
click at [347, 257] on span "Desconsiderar registro" at bounding box center [385, 258] width 97 height 14
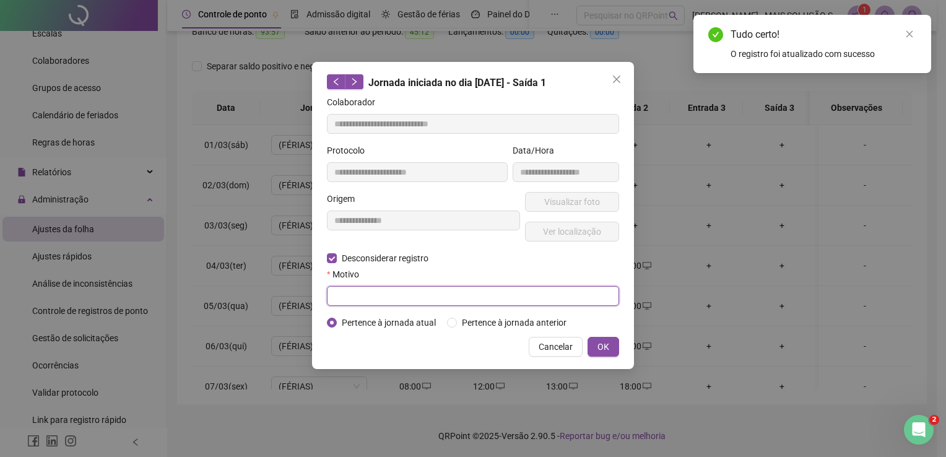
click at [359, 296] on input "text" at bounding box center [473, 296] width 292 height 20
type input "*"
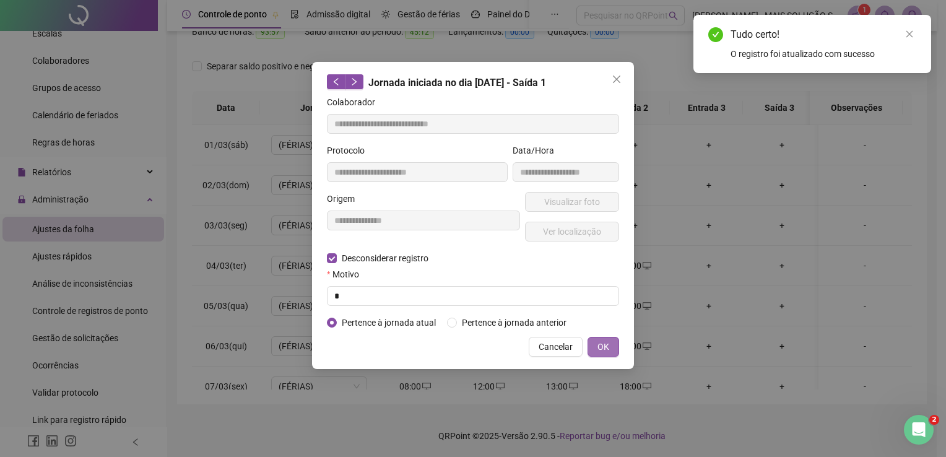
click at [593, 344] on button "OK" at bounding box center [604, 347] width 32 height 20
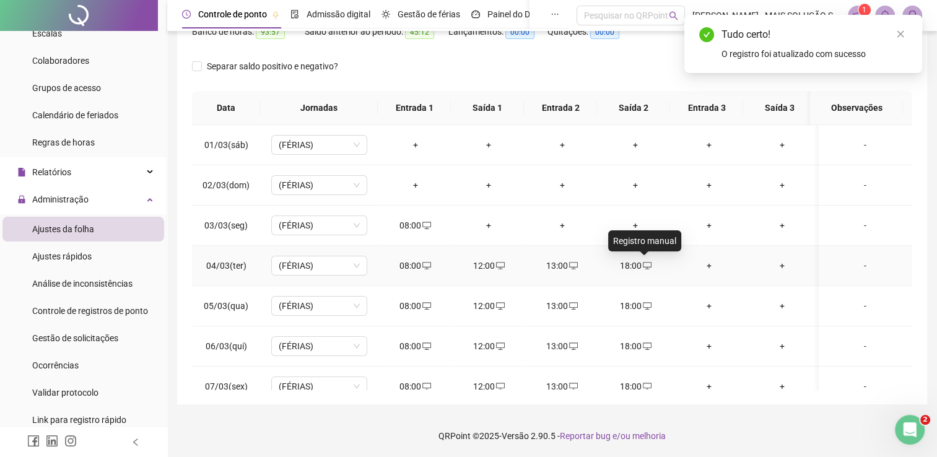
click at [643, 266] on icon "desktop" at bounding box center [647, 265] width 9 height 9
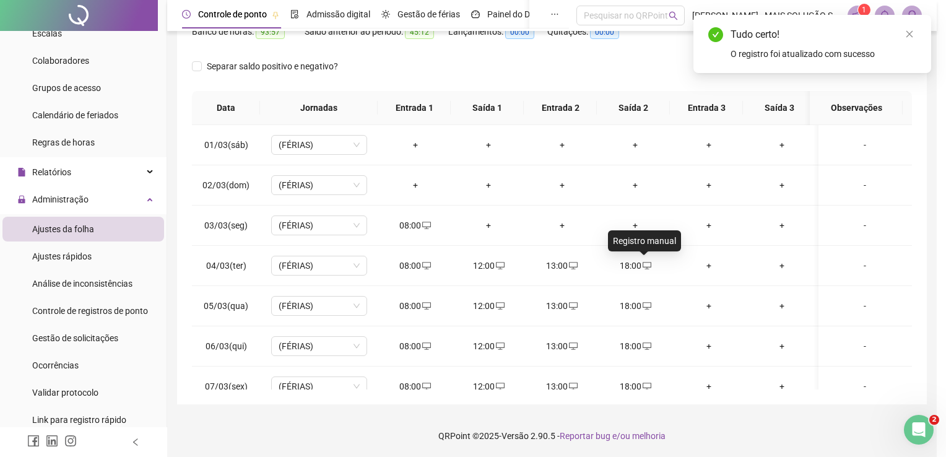
type input "**********"
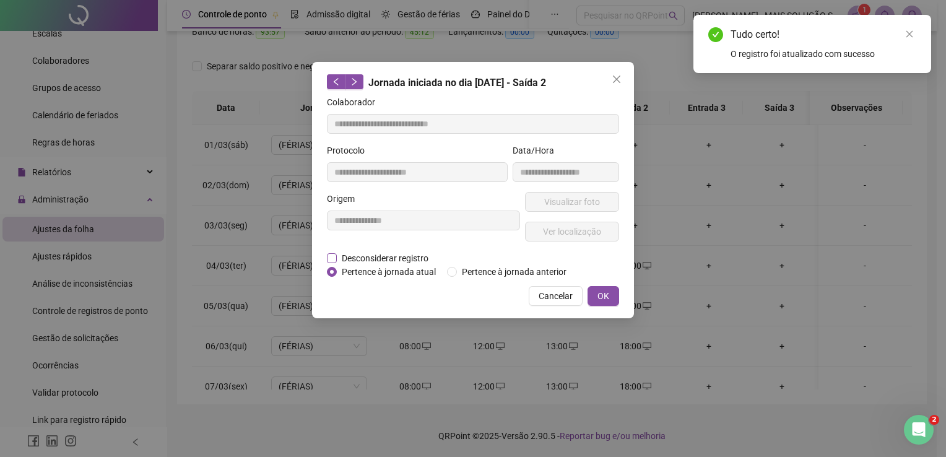
click at [406, 259] on span "Desconsiderar registro" at bounding box center [385, 258] width 97 height 14
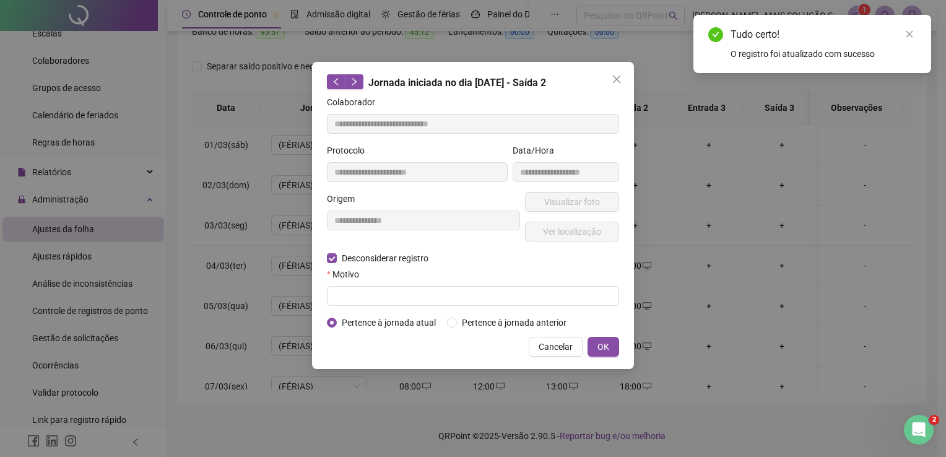
click at [408, 306] on form "**********" at bounding box center [473, 212] width 292 height 234
click at [437, 305] on input "text" at bounding box center [473, 296] width 292 height 20
click at [459, 299] on input "text" at bounding box center [473, 296] width 292 height 20
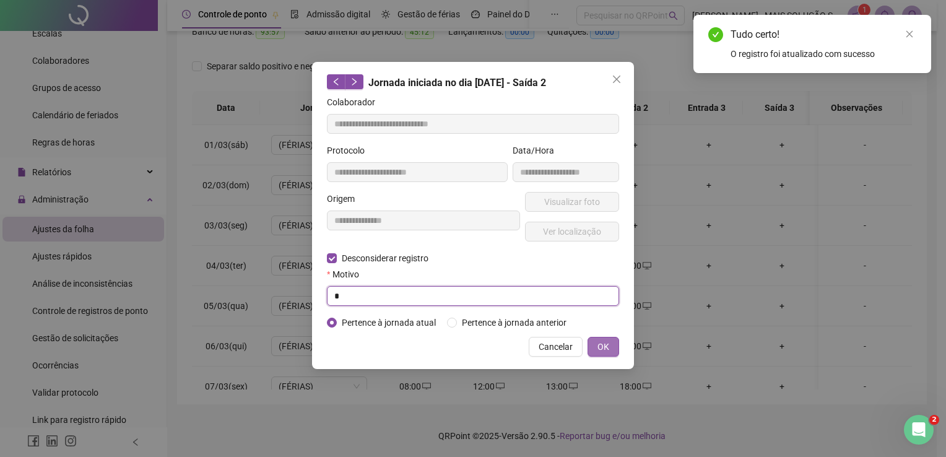
type input "*"
click at [602, 343] on span "OK" at bounding box center [603, 347] width 12 height 14
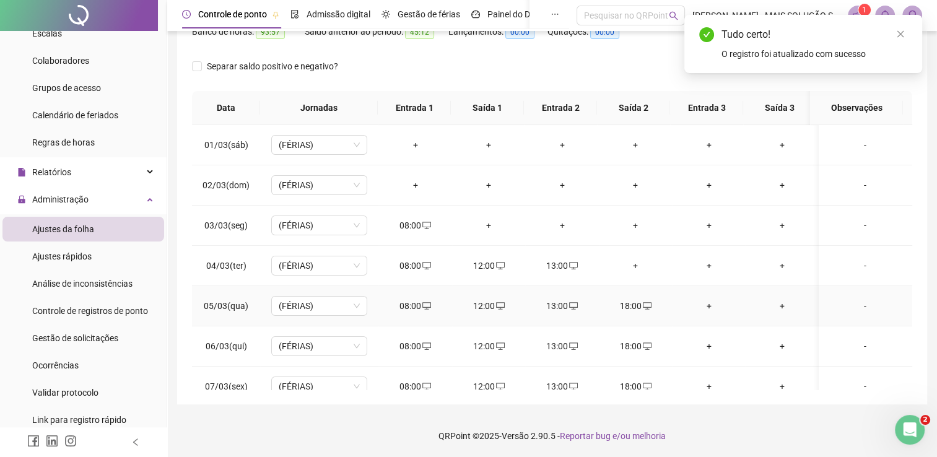
click at [643, 307] on icon "desktop" at bounding box center [647, 306] width 9 height 9
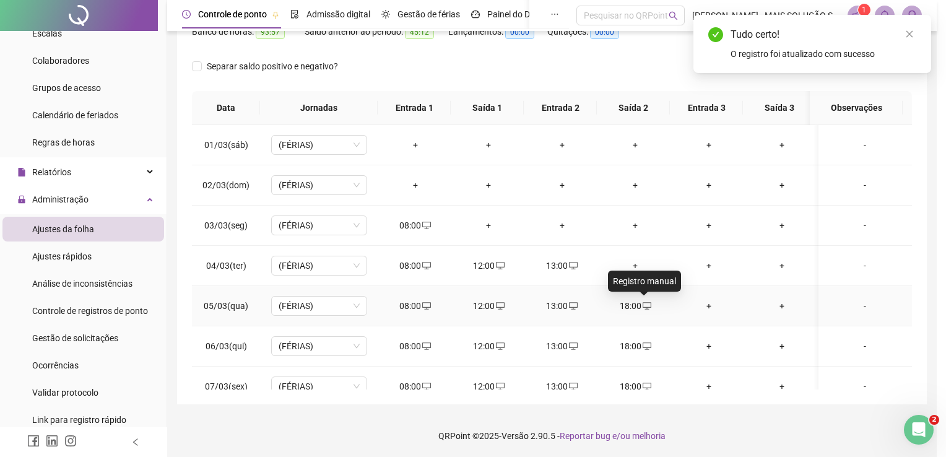
type input "**********"
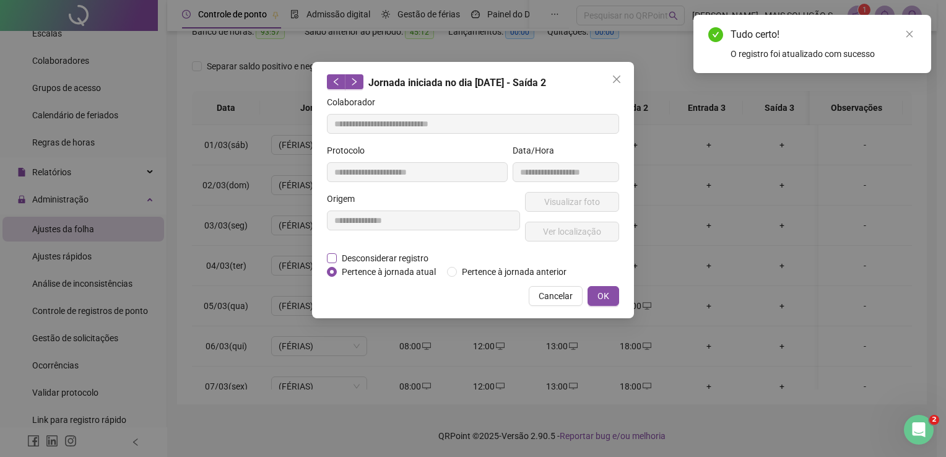
click at [421, 259] on span "Desconsiderar registro" at bounding box center [385, 258] width 97 height 14
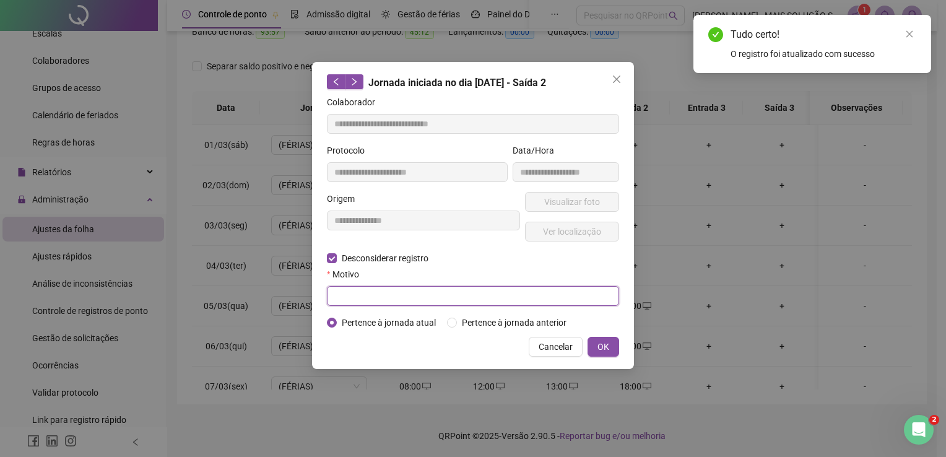
click at [419, 299] on input "text" at bounding box center [473, 296] width 292 height 20
type input "*"
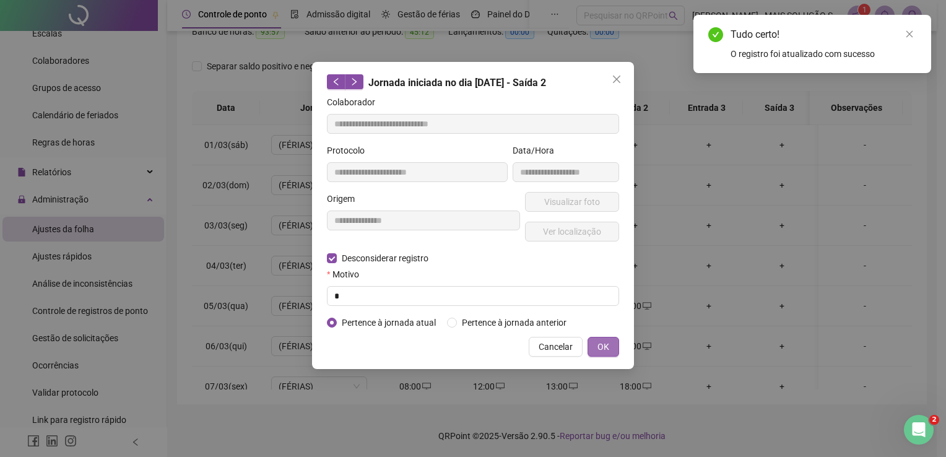
click at [609, 343] on span "OK" at bounding box center [603, 347] width 12 height 14
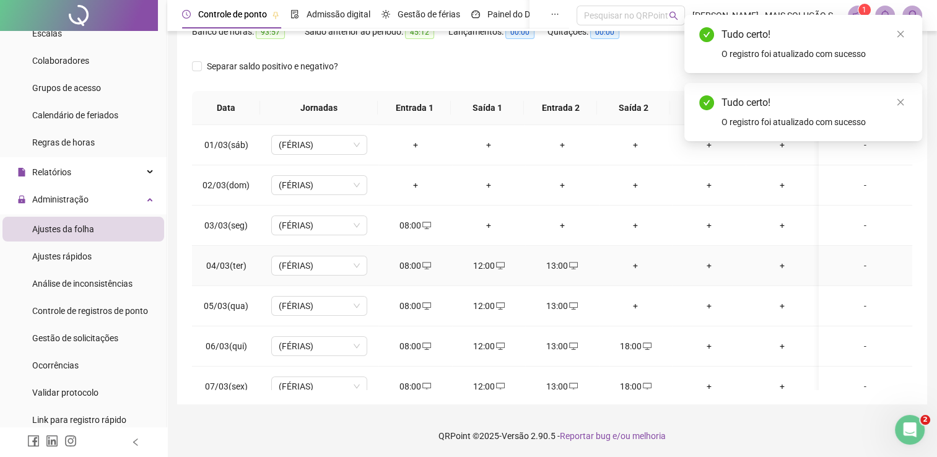
click at [501, 261] on span at bounding box center [500, 266] width 10 height 10
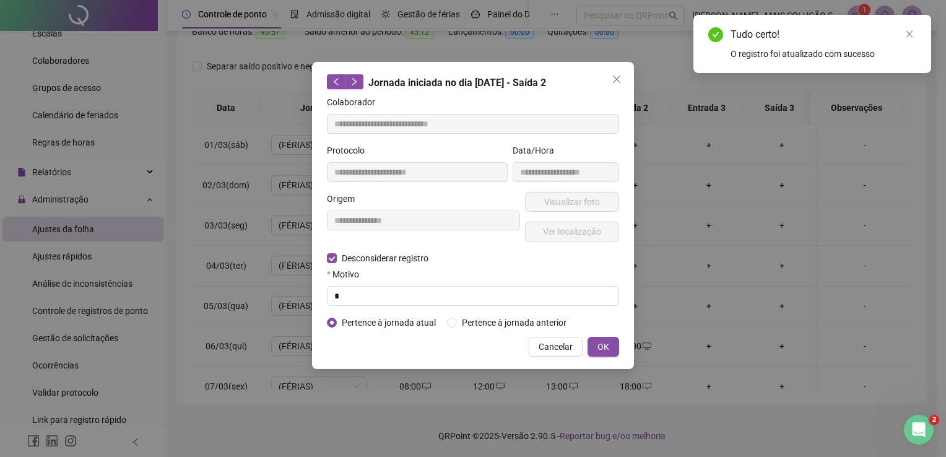
type input "**********"
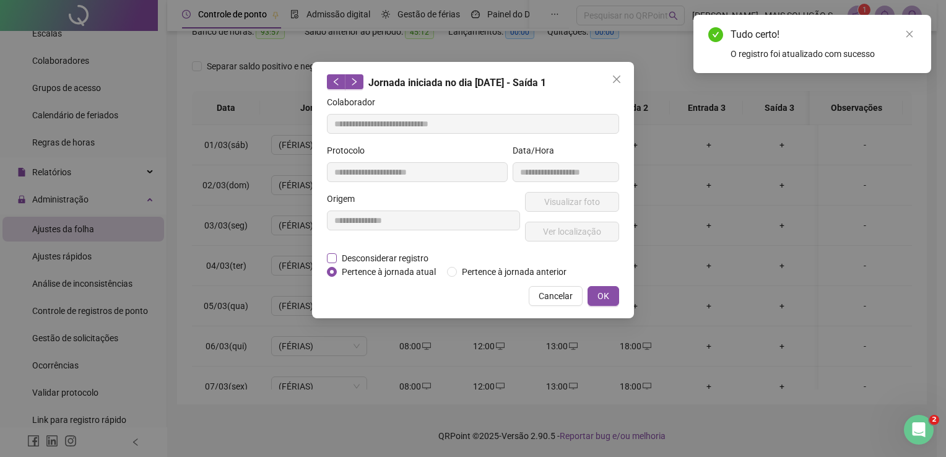
click at [370, 259] on span "Desconsiderar registro" at bounding box center [385, 258] width 97 height 14
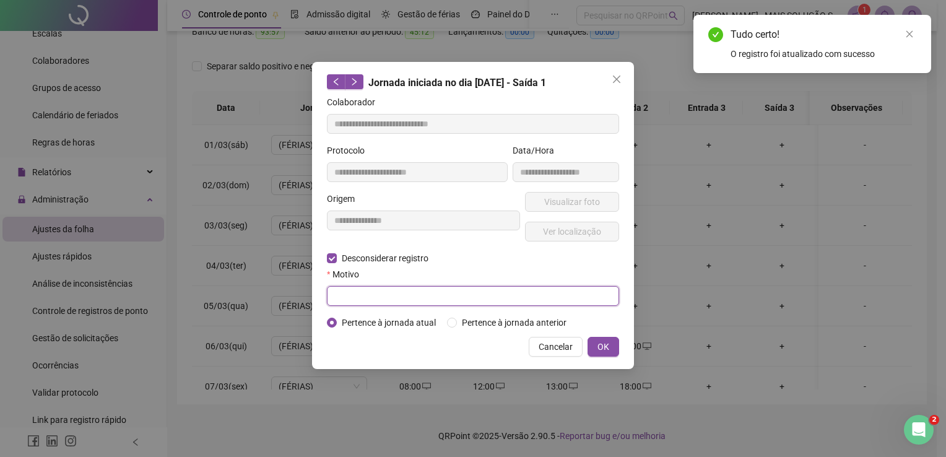
click at [372, 291] on input "text" at bounding box center [473, 296] width 292 height 20
type input "*"
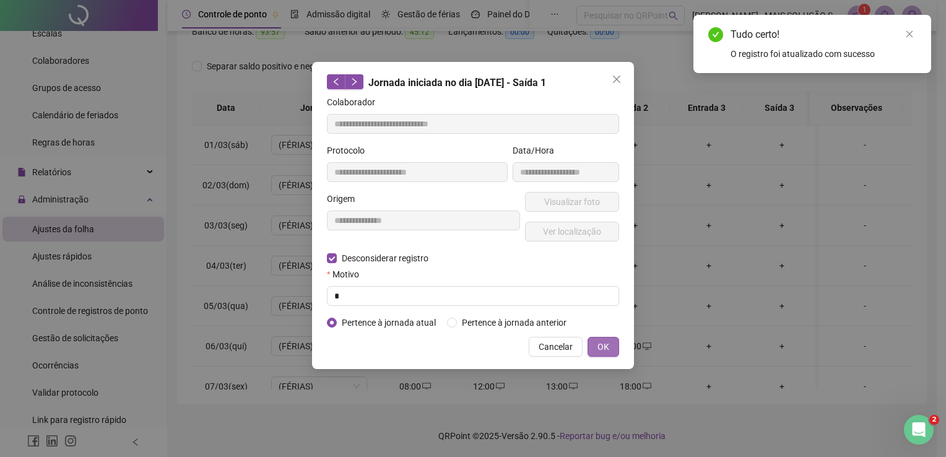
click at [597, 346] on button "OK" at bounding box center [604, 347] width 32 height 20
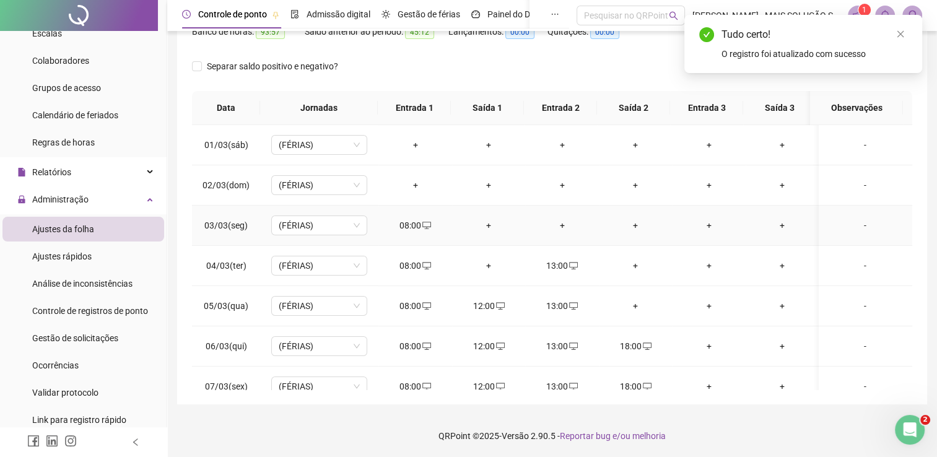
click at [424, 228] on icon "desktop" at bounding box center [426, 225] width 9 height 9
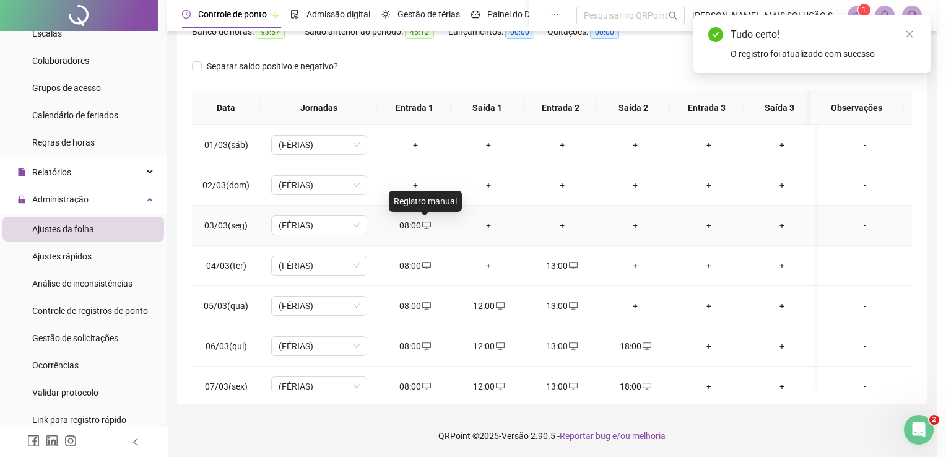
type input "**********"
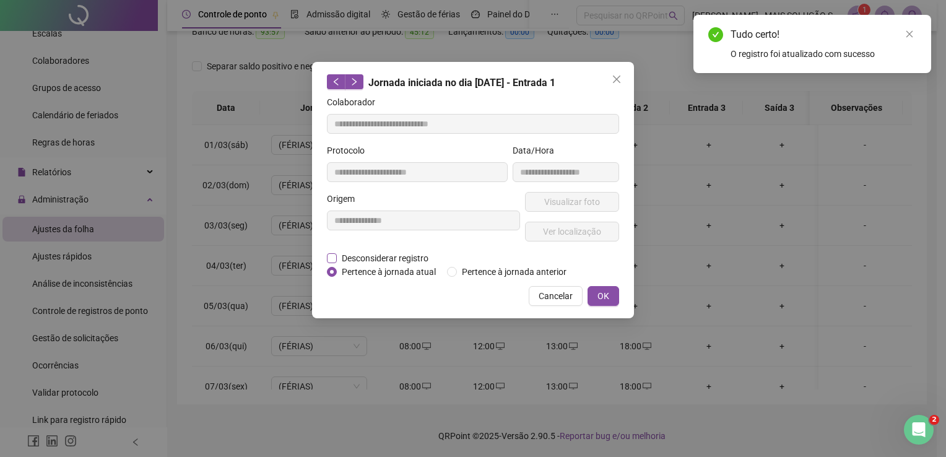
click at [386, 256] on span "Desconsiderar registro" at bounding box center [385, 258] width 97 height 14
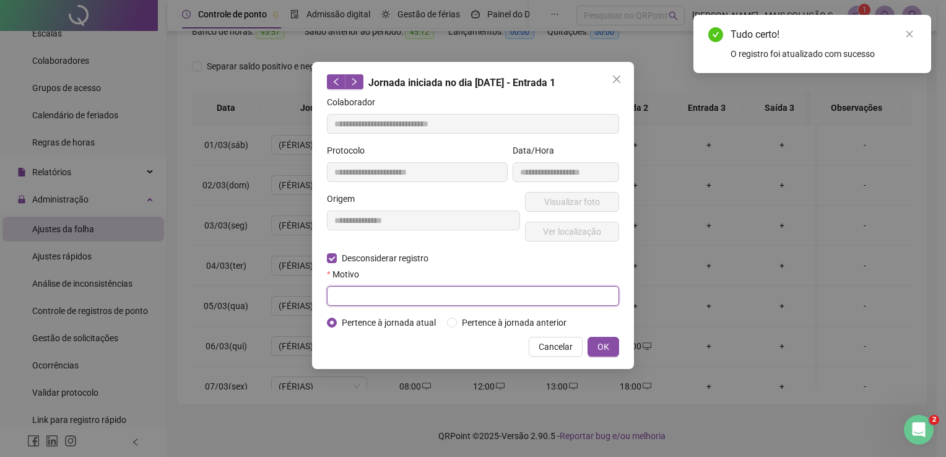
click at [386, 288] on input "text" at bounding box center [473, 296] width 292 height 20
type input "*"
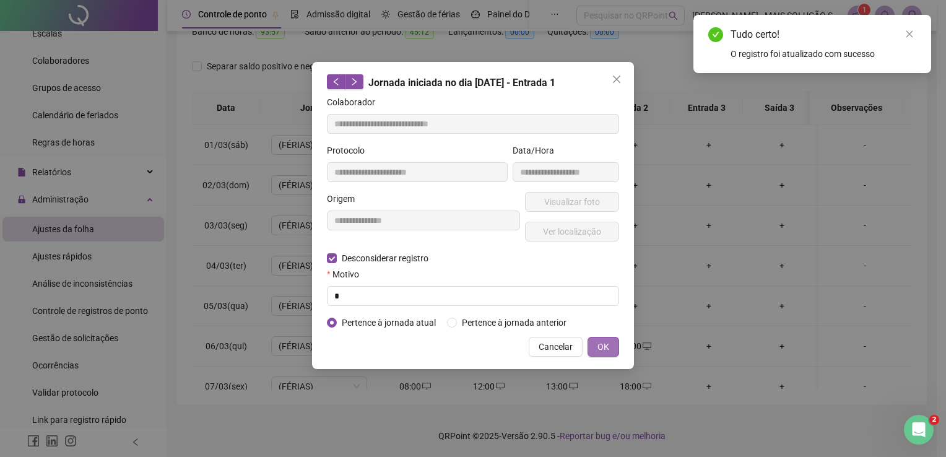
click at [596, 344] on button "OK" at bounding box center [604, 347] width 32 height 20
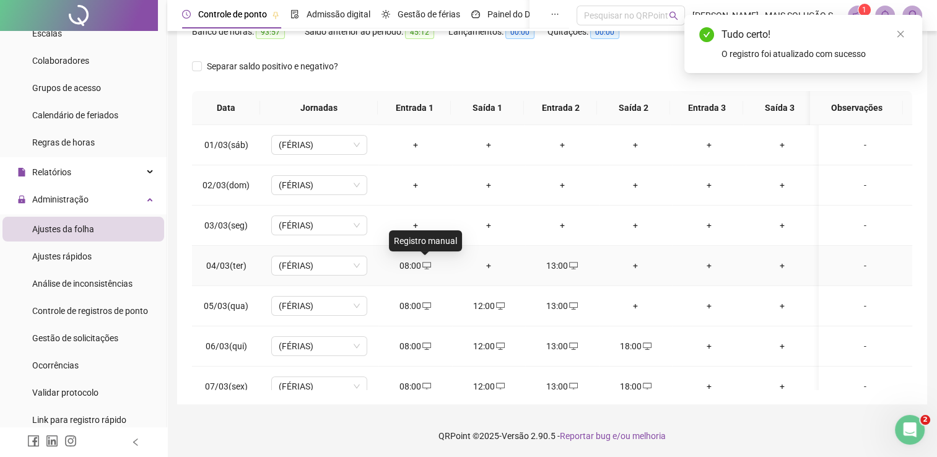
click at [426, 267] on icon "desktop" at bounding box center [426, 265] width 9 height 9
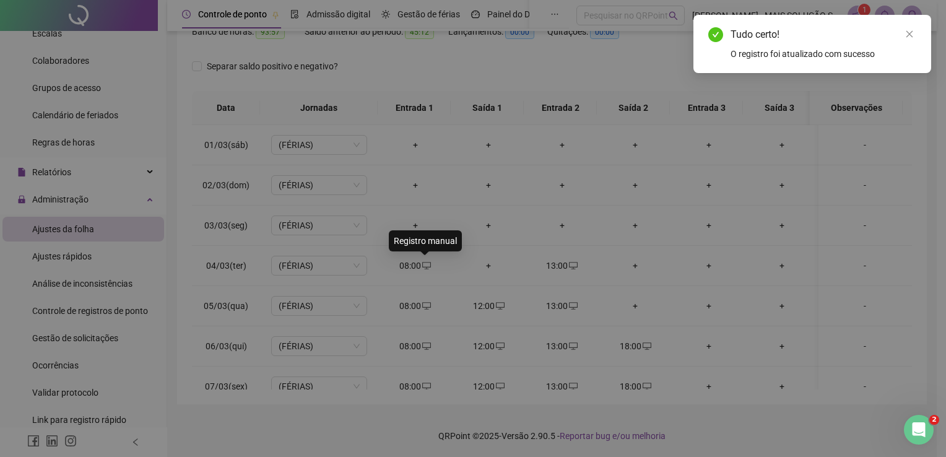
type input "**********"
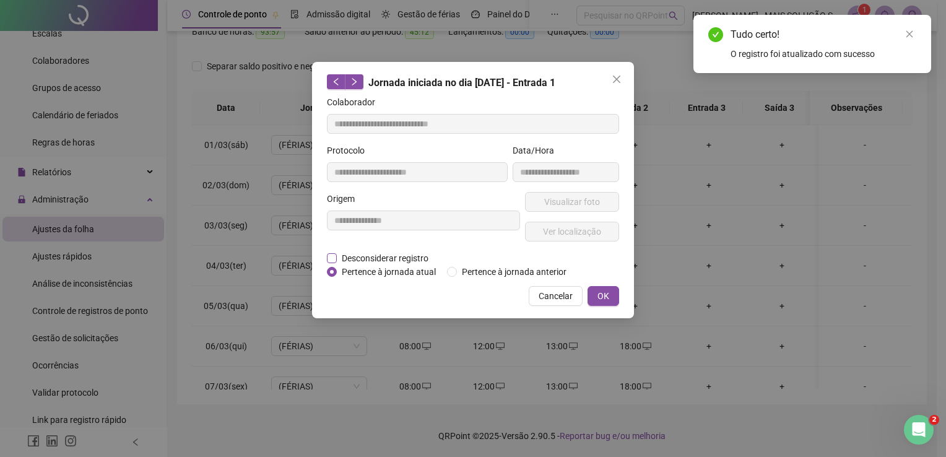
click at [339, 256] on span "Desconsiderar registro" at bounding box center [385, 258] width 97 height 14
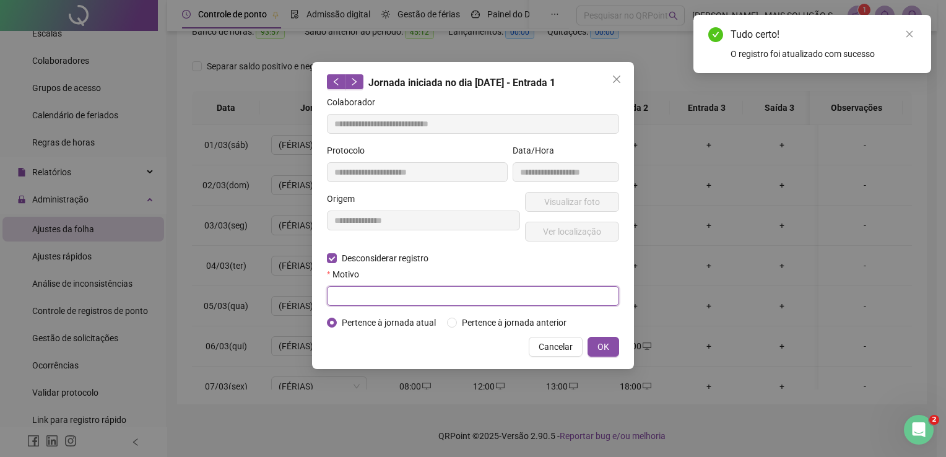
click at [414, 298] on input "text" at bounding box center [473, 296] width 292 height 20
type input "*"
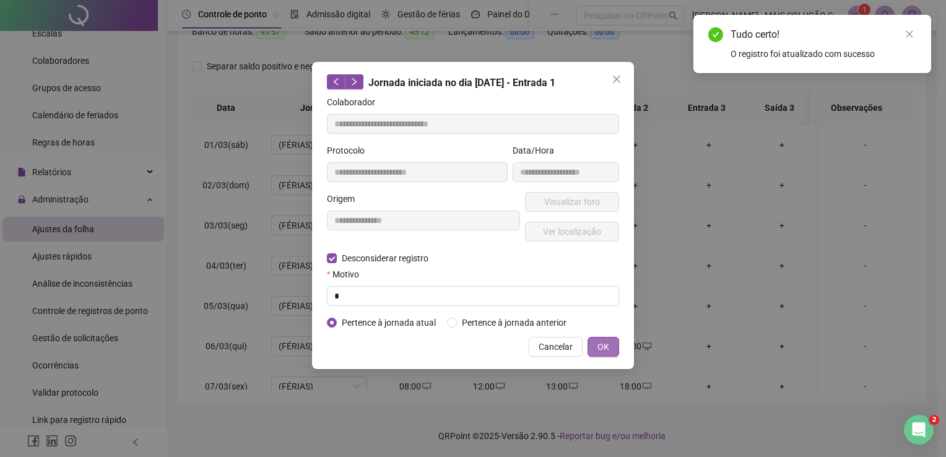
click at [594, 346] on button "OK" at bounding box center [604, 347] width 32 height 20
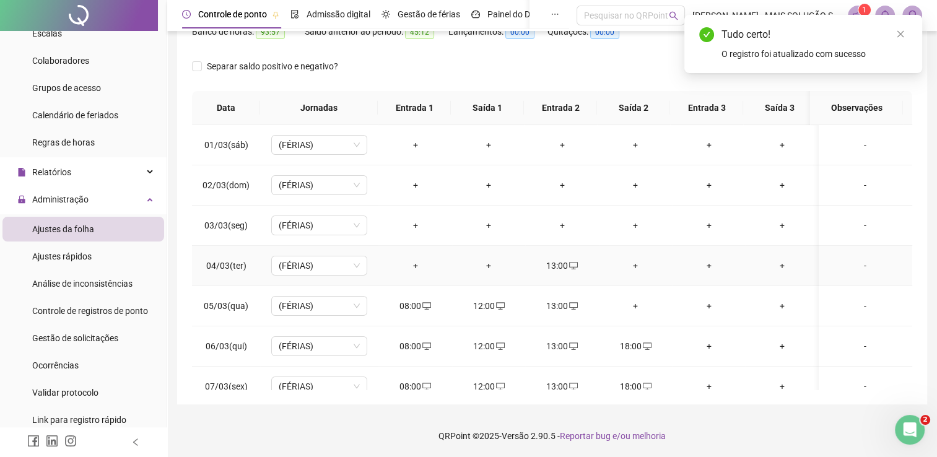
click at [573, 269] on span at bounding box center [573, 266] width 10 height 10
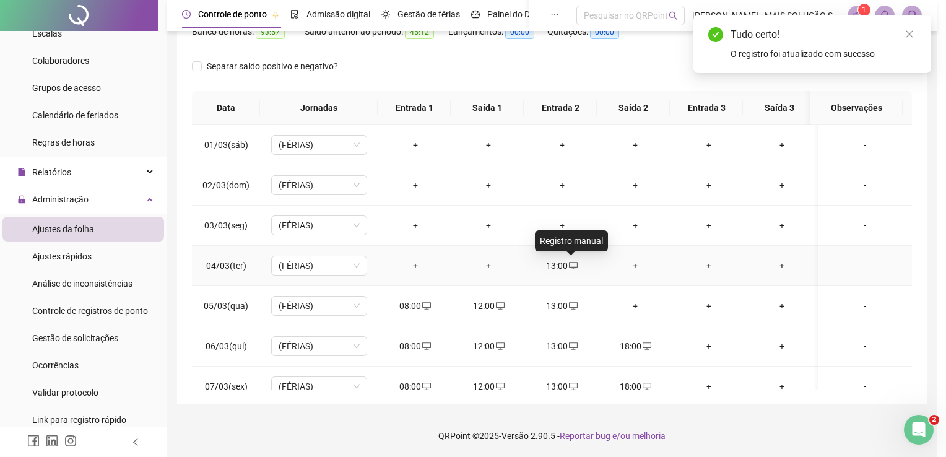
type input "**********"
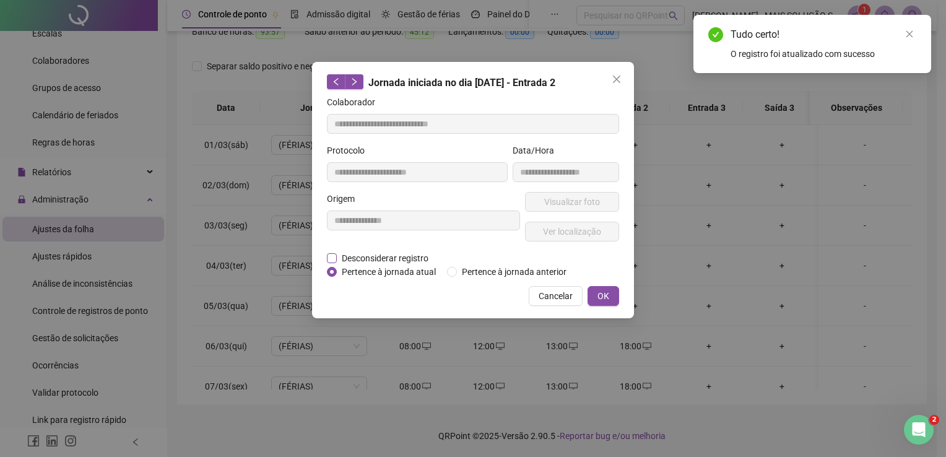
click at [419, 253] on span "Desconsiderar registro" at bounding box center [385, 258] width 97 height 14
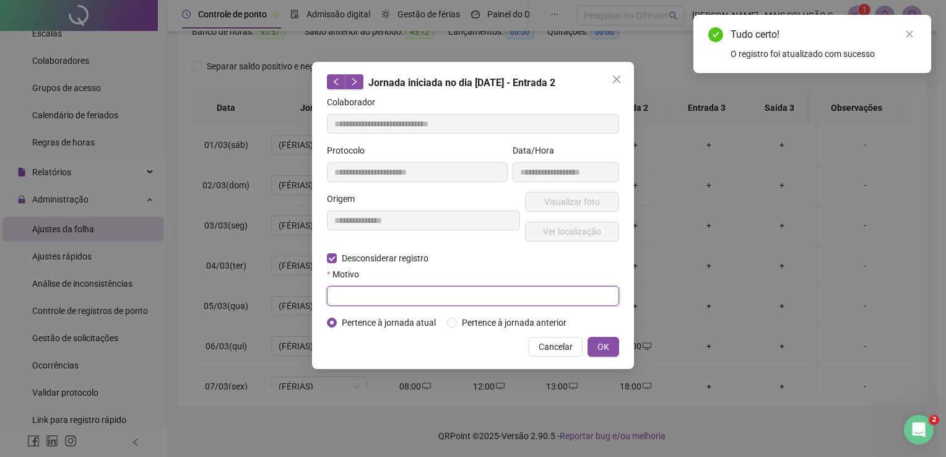
click at [413, 296] on input "text" at bounding box center [473, 296] width 292 height 20
type input "*"
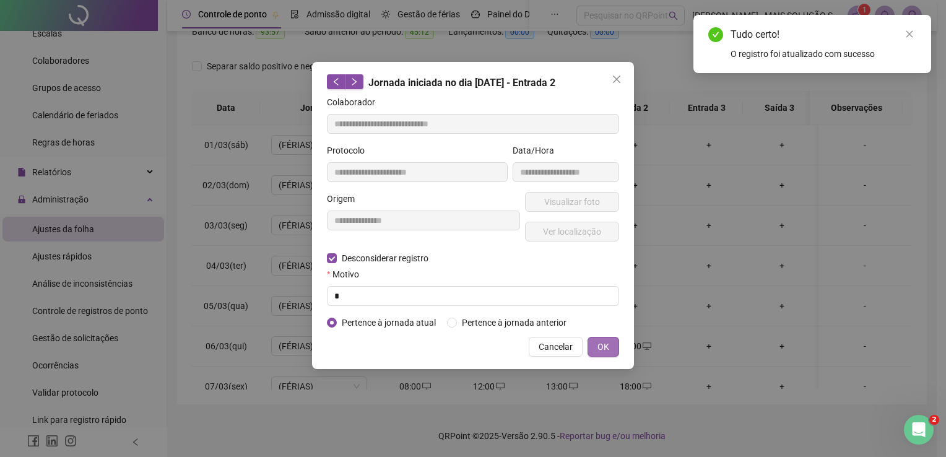
click at [612, 348] on button "OK" at bounding box center [604, 347] width 32 height 20
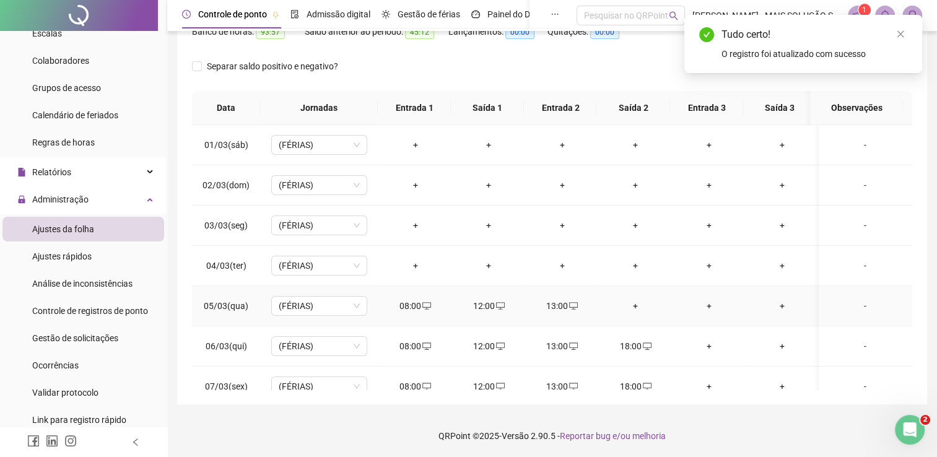
click at [569, 304] on icon "desktop" at bounding box center [573, 306] width 9 height 9
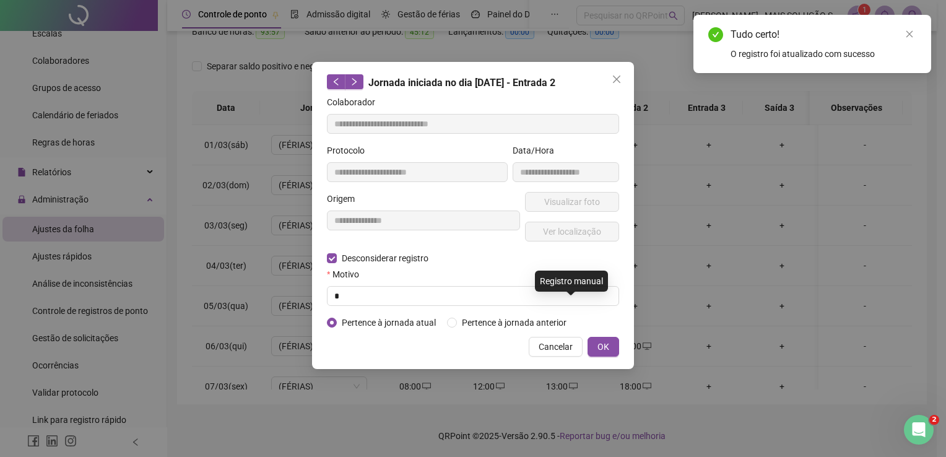
type input "**********"
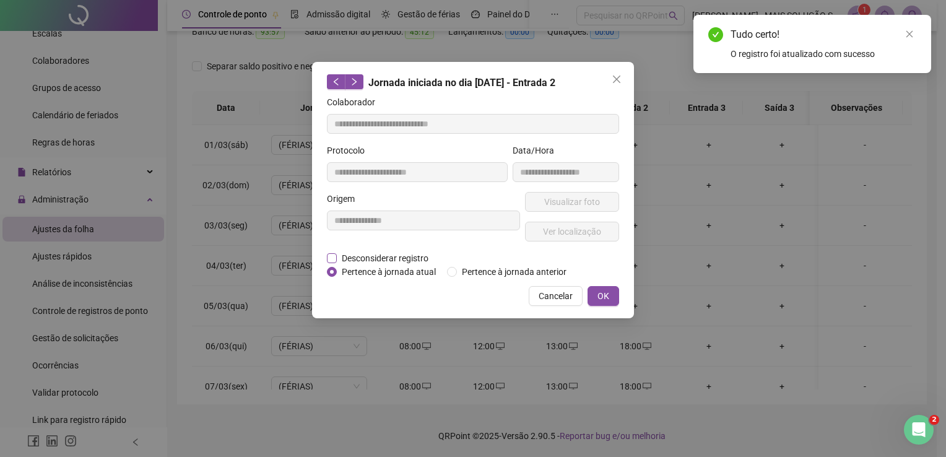
click at [403, 257] on span "Desconsiderar registro" at bounding box center [385, 258] width 97 height 14
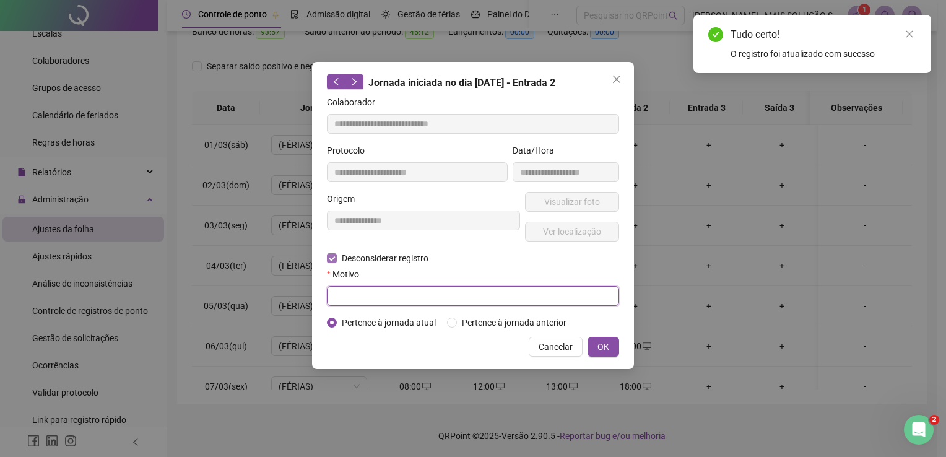
click at [411, 294] on input "text" at bounding box center [473, 296] width 292 height 20
type input "*"
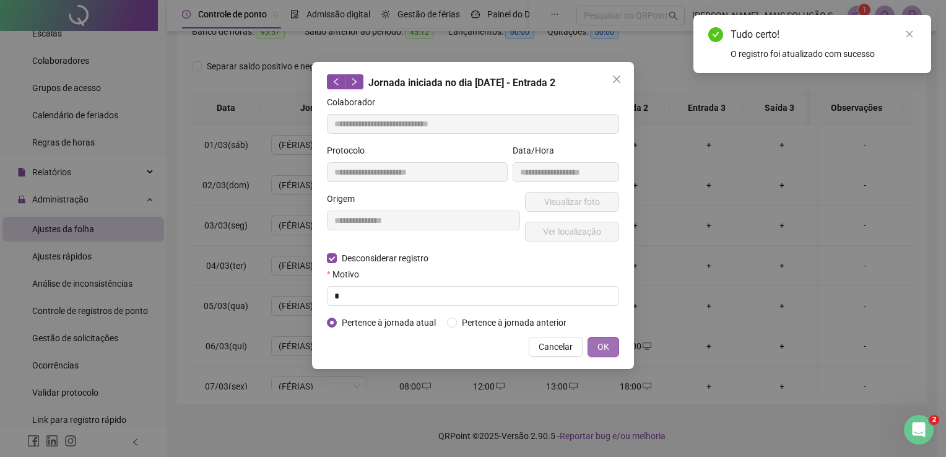
click at [593, 345] on button "OK" at bounding box center [604, 347] width 32 height 20
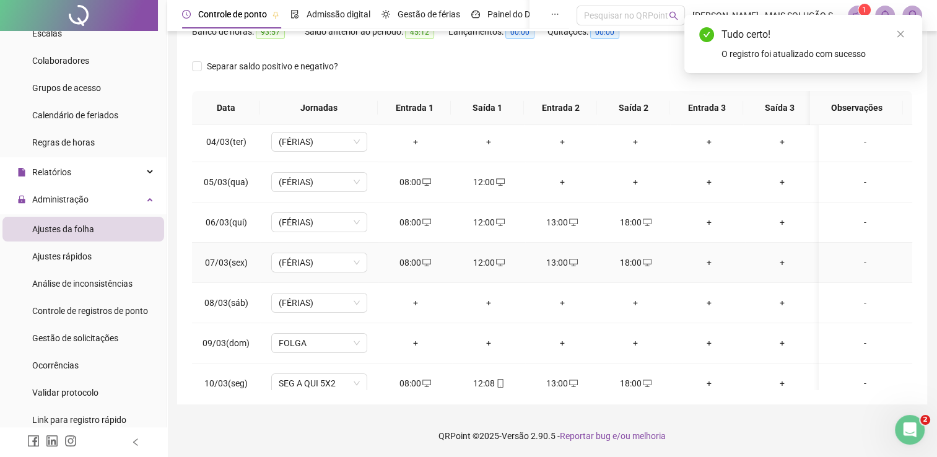
click at [428, 258] on span at bounding box center [426, 263] width 10 height 10
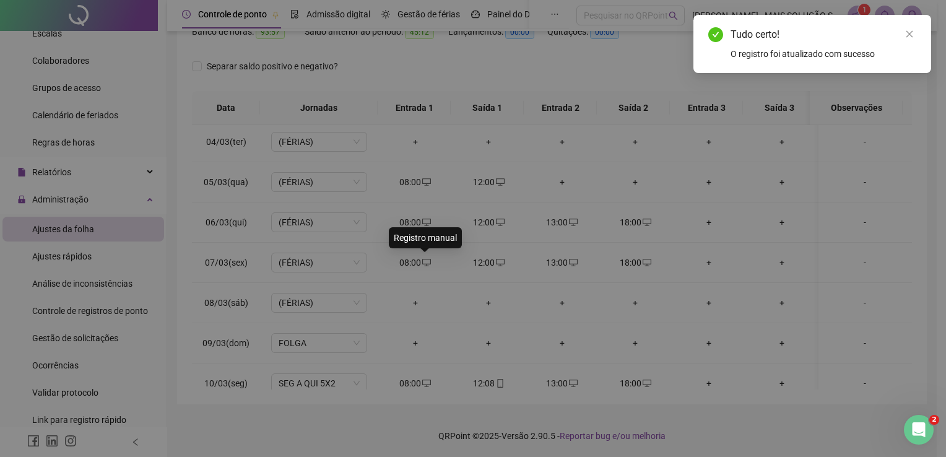
type input "**********"
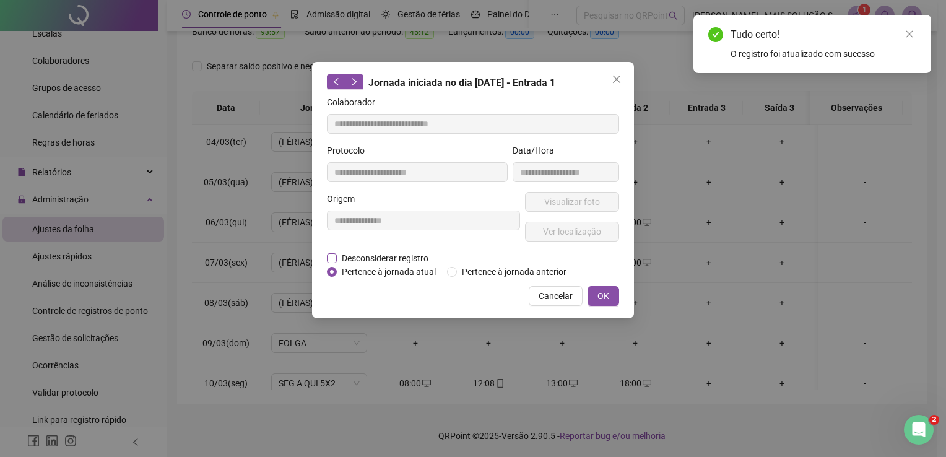
click at [404, 262] on span "Desconsiderar registro" at bounding box center [385, 258] width 97 height 14
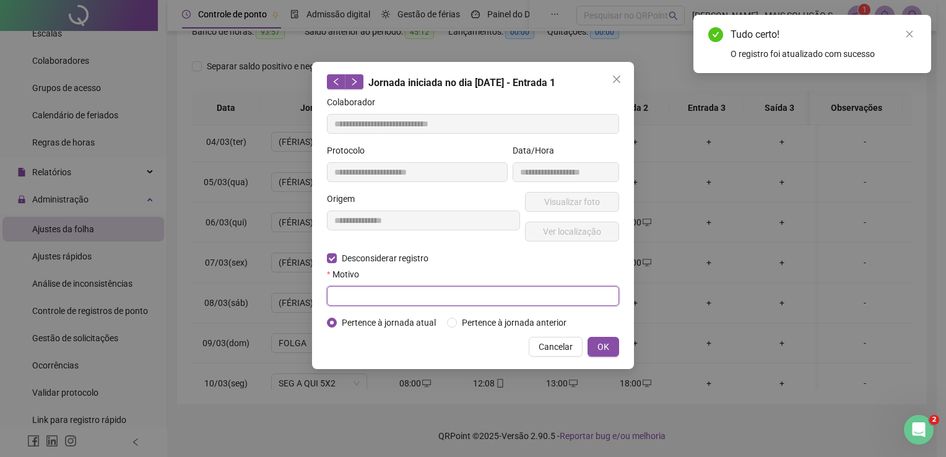
click at [409, 292] on input "text" at bounding box center [473, 296] width 292 height 20
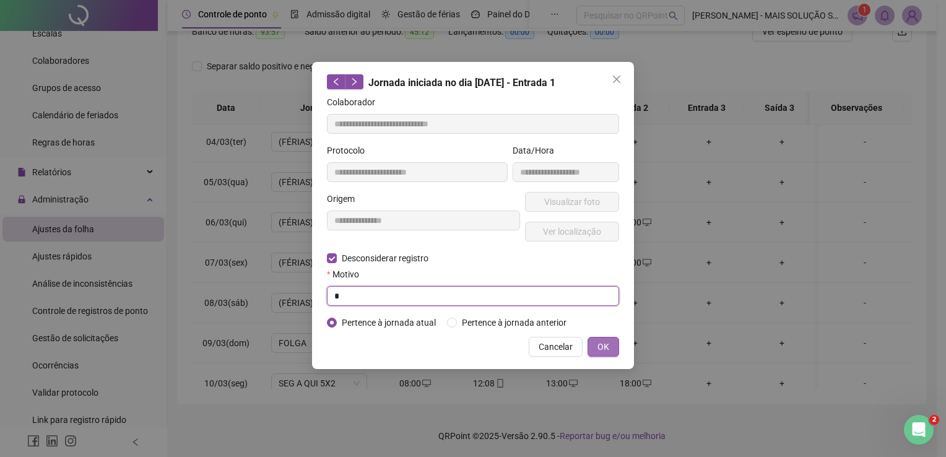
type input "*"
click at [614, 344] on button "OK" at bounding box center [604, 347] width 32 height 20
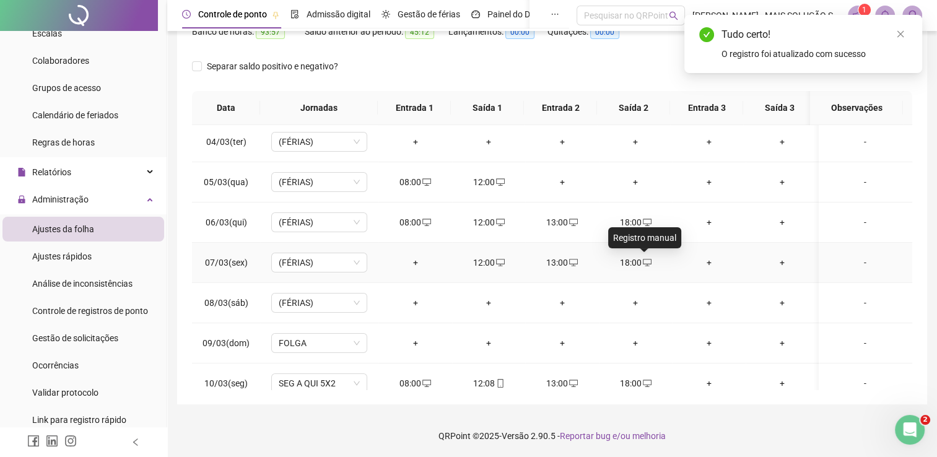
click at [644, 263] on icon "desktop" at bounding box center [647, 262] width 9 height 9
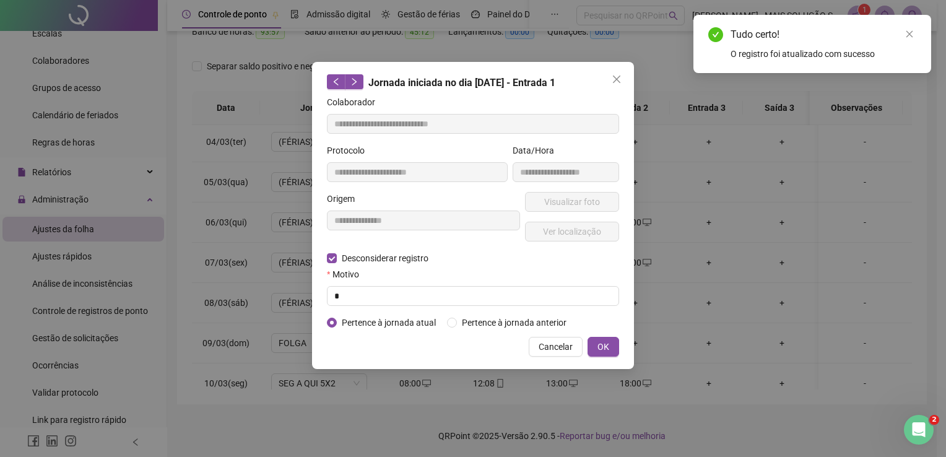
type input "**********"
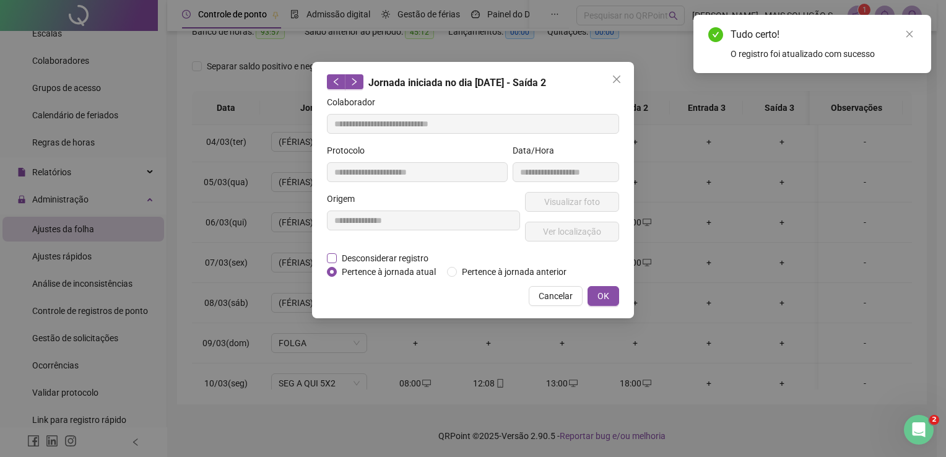
click at [347, 259] on span "Desconsiderar registro" at bounding box center [385, 258] width 97 height 14
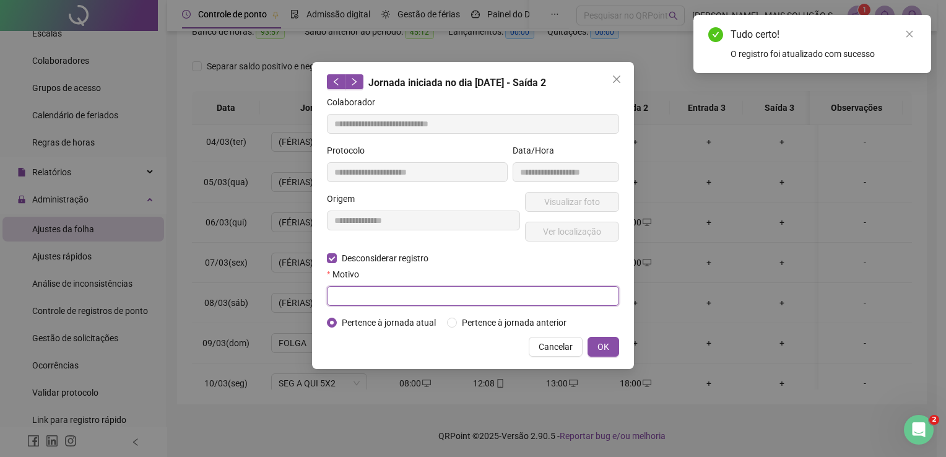
click at [367, 286] on input "text" at bounding box center [473, 296] width 292 height 20
type input "*"
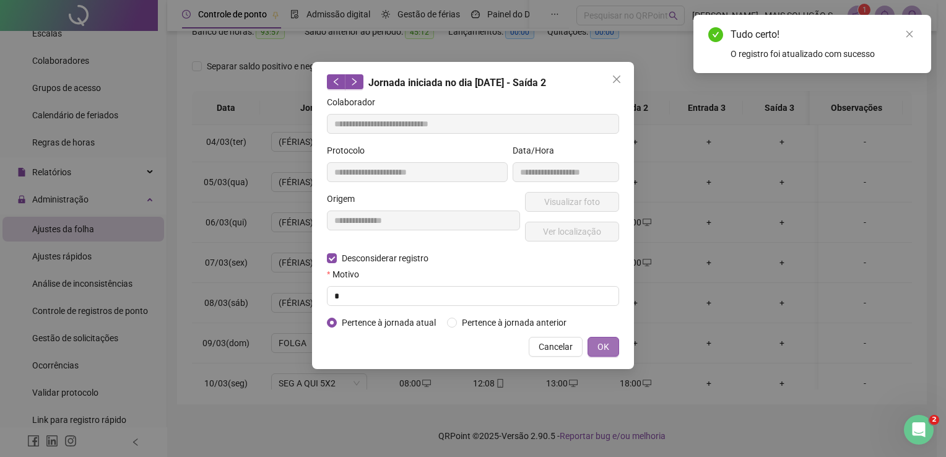
click at [609, 345] on span "OK" at bounding box center [603, 347] width 12 height 14
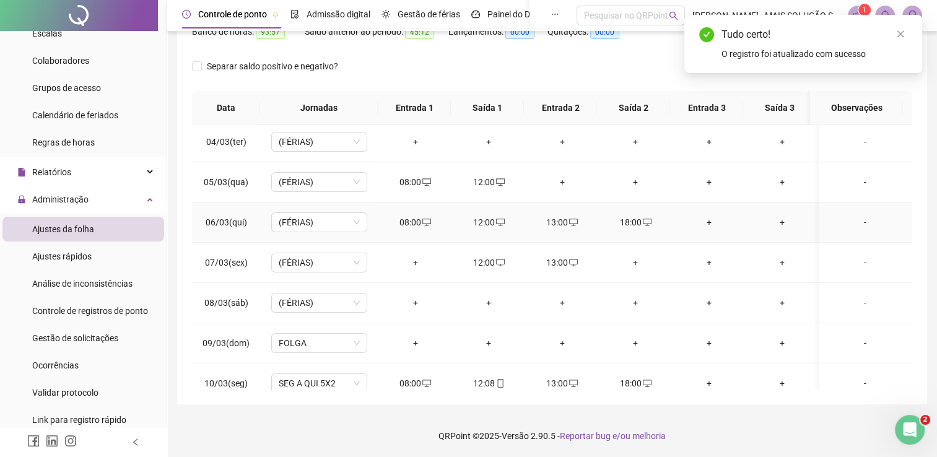
click at [641, 225] on span "desktop" at bounding box center [646, 222] width 10 height 9
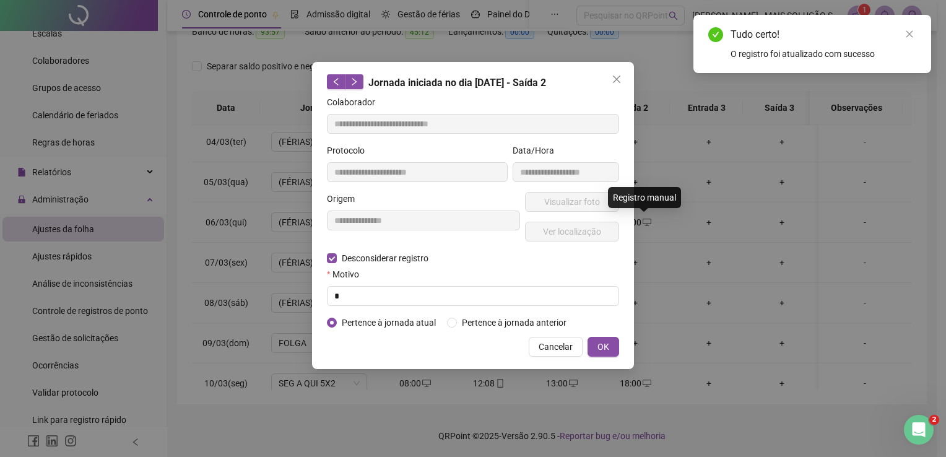
type input "**********"
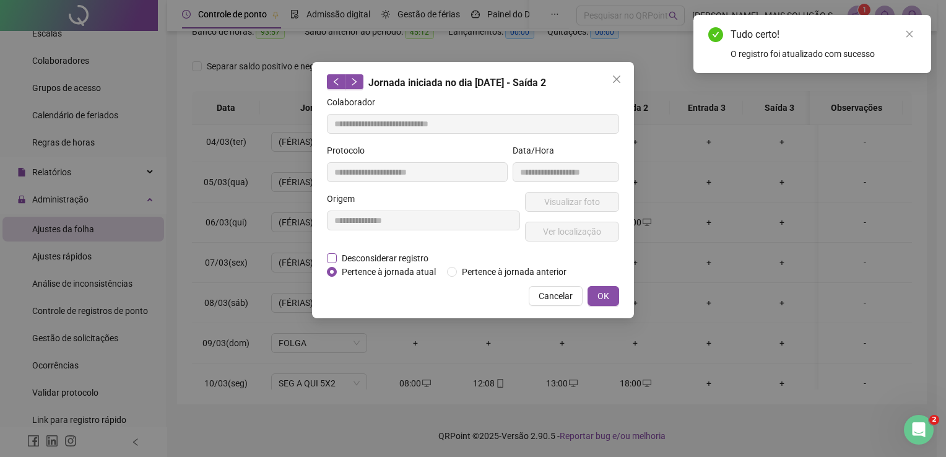
click at [396, 252] on span "Desconsiderar registro" at bounding box center [385, 258] width 97 height 14
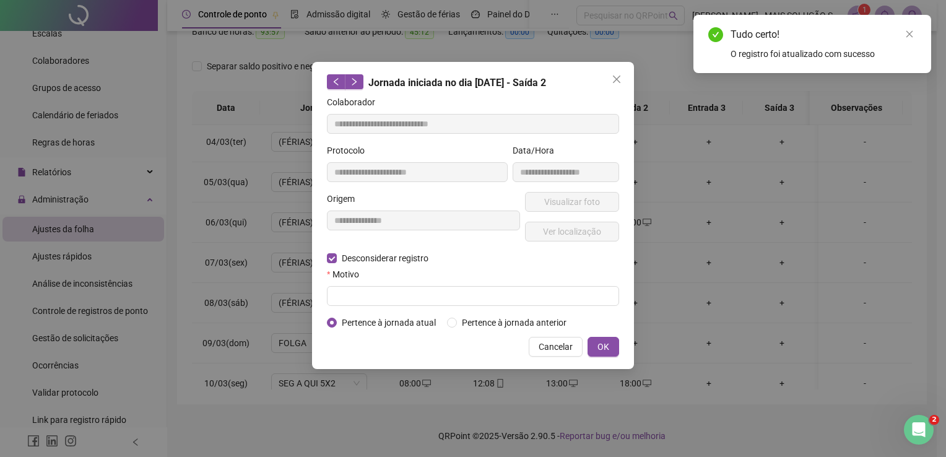
click at [389, 282] on div "Motivo" at bounding box center [473, 276] width 292 height 19
click at [391, 291] on input "text" at bounding box center [473, 296] width 292 height 20
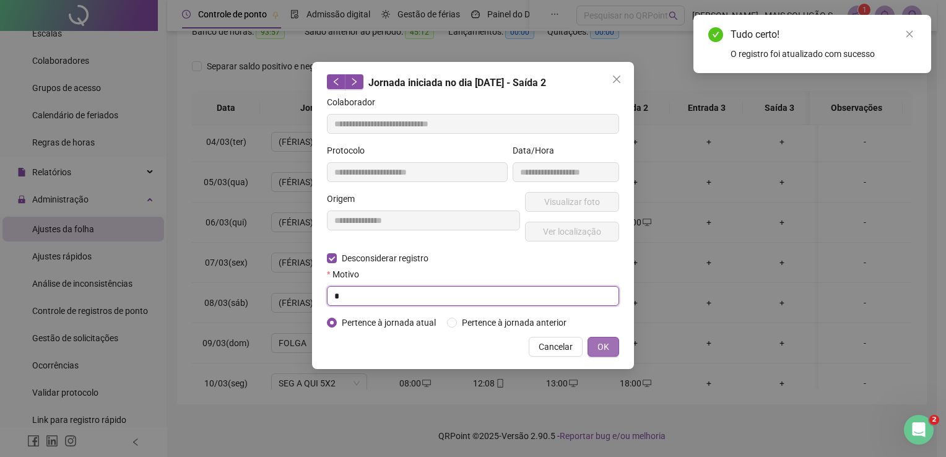
type input "*"
click at [607, 345] on span "OK" at bounding box center [603, 347] width 12 height 14
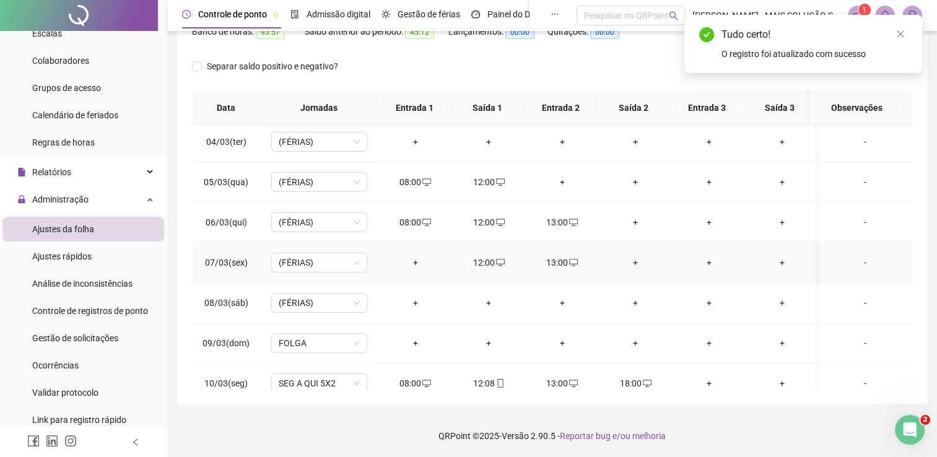
click at [576, 264] on div "13:00" at bounding box center [562, 263] width 54 height 14
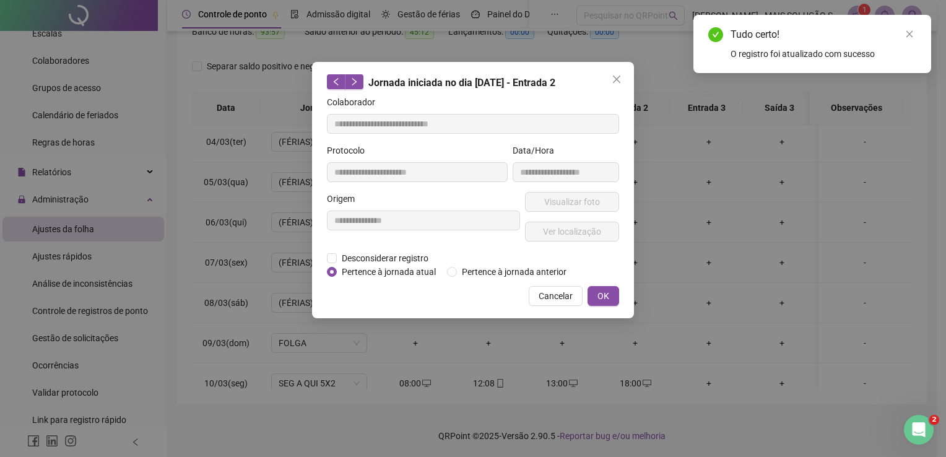
type input "**********"
click at [381, 257] on span "Desconsiderar registro" at bounding box center [385, 258] width 97 height 14
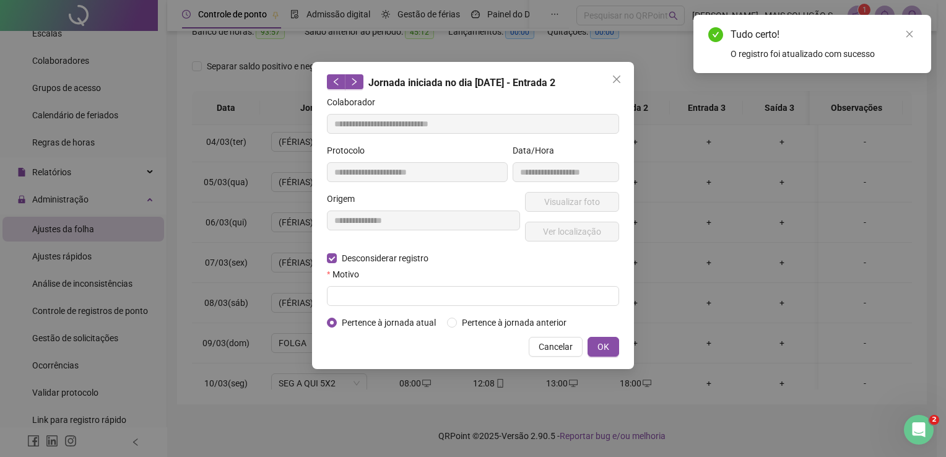
click at [367, 284] on div "Motivo" at bounding box center [473, 276] width 292 height 19
click at [399, 299] on input "text" at bounding box center [473, 296] width 292 height 20
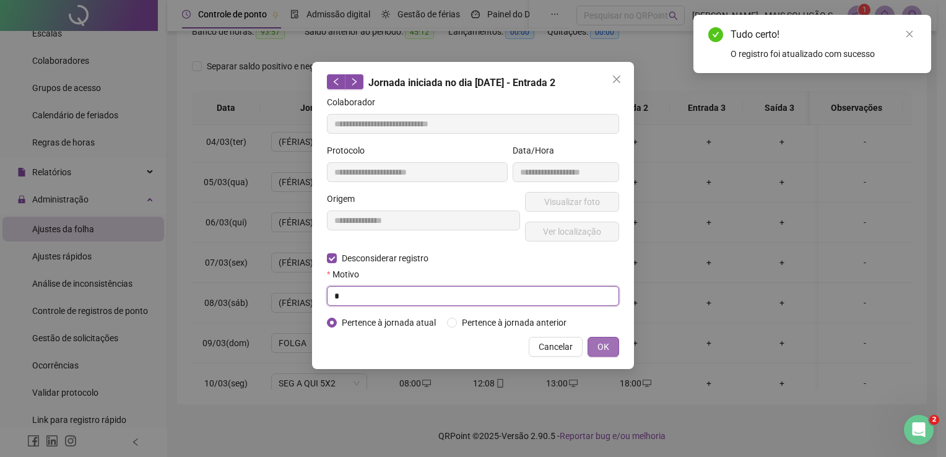
type input "*"
click at [597, 341] on button "OK" at bounding box center [604, 347] width 32 height 20
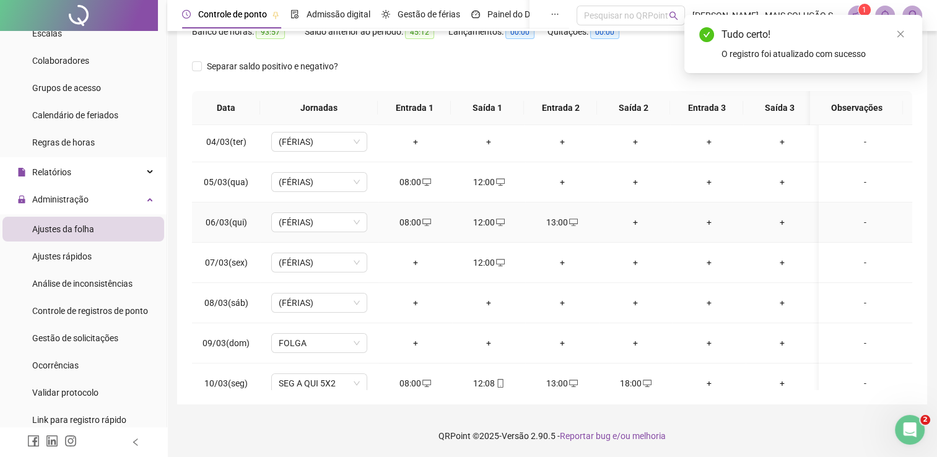
click at [569, 222] on icon "desktop" at bounding box center [573, 222] width 9 height 9
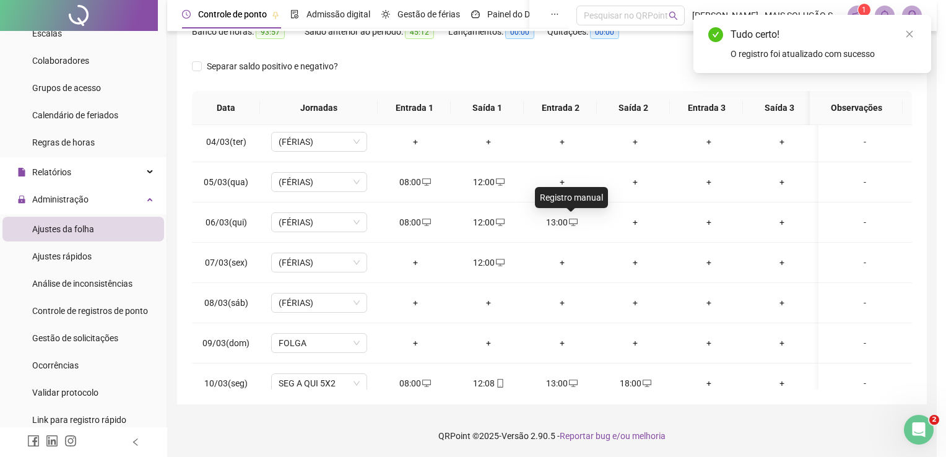
type input "**********"
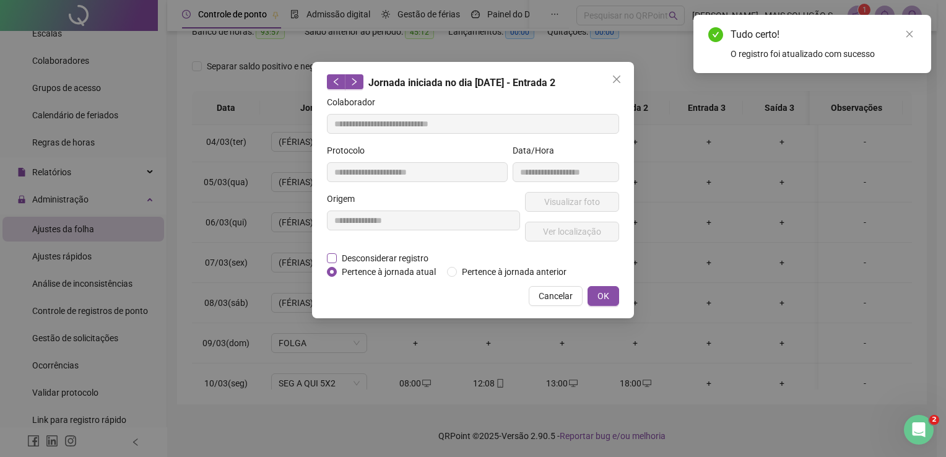
click at [344, 262] on span "Desconsiderar registro" at bounding box center [385, 258] width 97 height 14
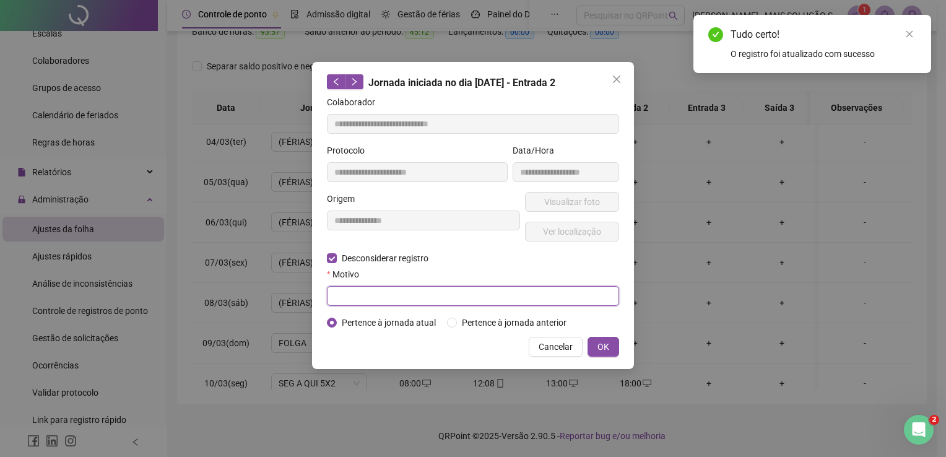
click at [367, 295] on input "text" at bounding box center [473, 296] width 292 height 20
type input "*"
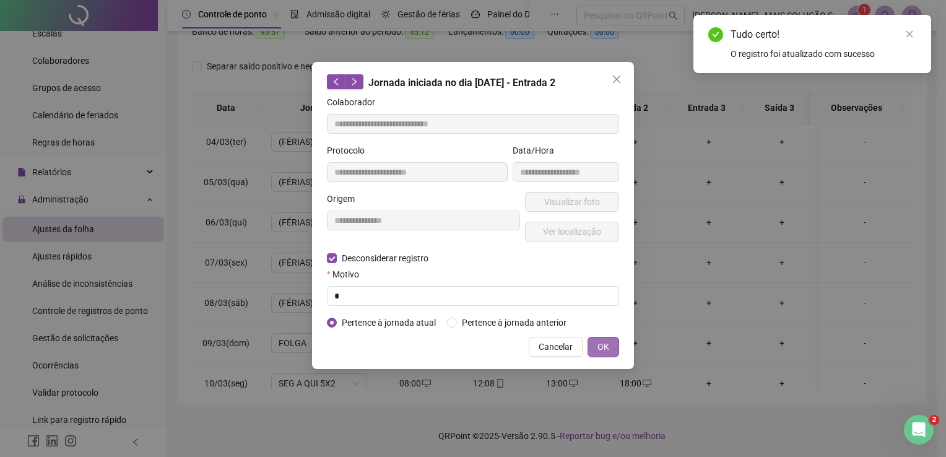
click at [596, 348] on button "OK" at bounding box center [604, 347] width 32 height 20
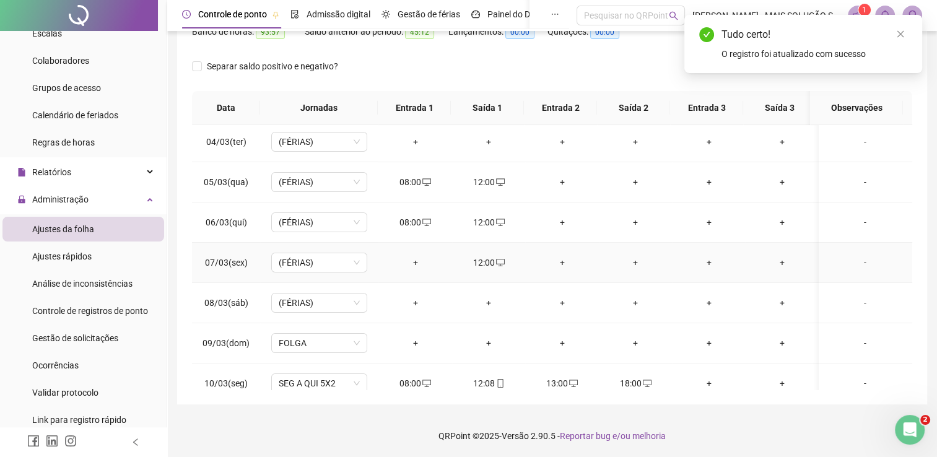
click at [501, 261] on icon "desktop" at bounding box center [500, 262] width 9 height 9
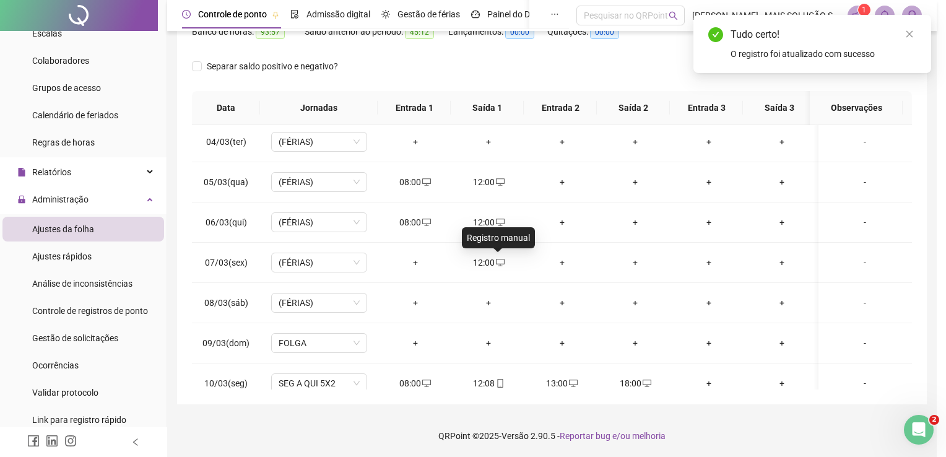
type input "**********"
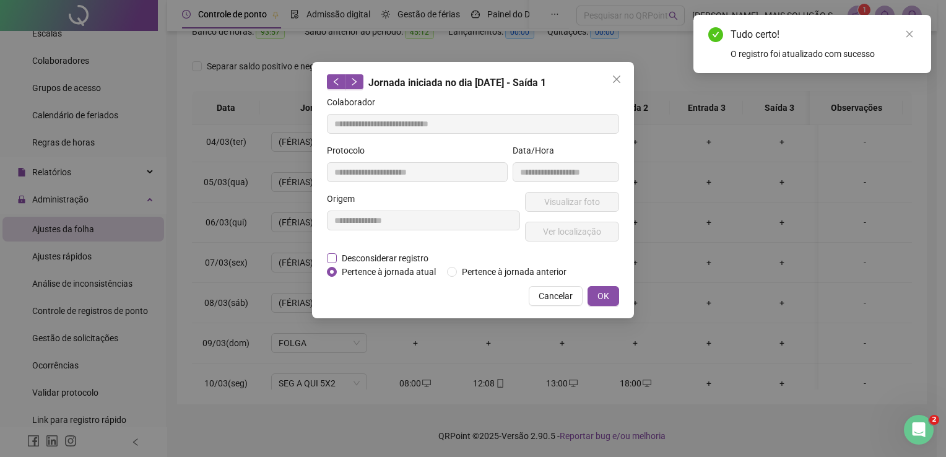
drag, startPoint x: 399, startPoint y: 256, endPoint x: 399, endPoint y: 264, distance: 7.4
click at [399, 258] on span "Desconsiderar registro" at bounding box center [385, 258] width 97 height 14
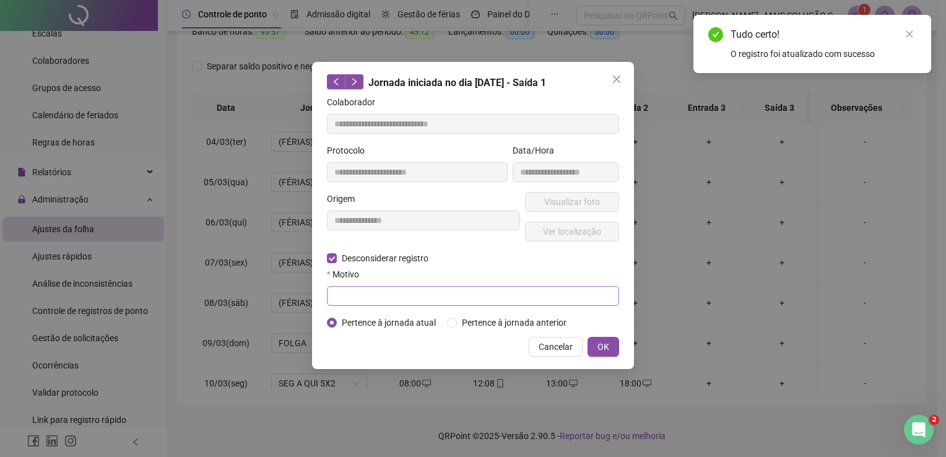
click at [392, 287] on div "Motivo" at bounding box center [473, 286] width 292 height 38
click at [393, 291] on input "text" at bounding box center [473, 296] width 292 height 20
type input "*"
click at [609, 341] on span "OK" at bounding box center [603, 347] width 12 height 14
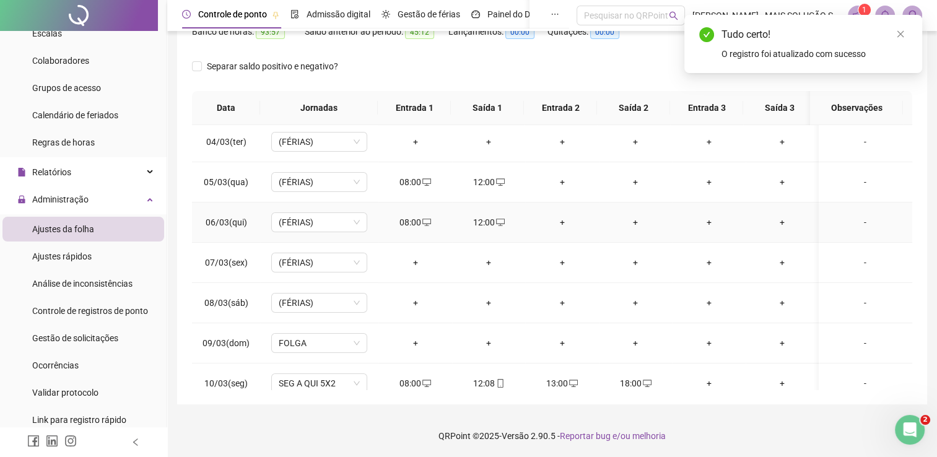
click at [496, 223] on icon "desktop" at bounding box center [500, 222] width 9 height 9
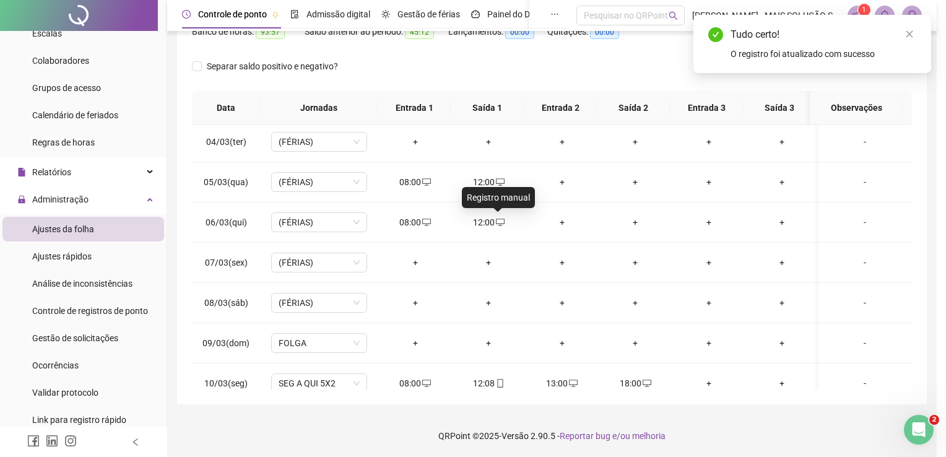
type input "**********"
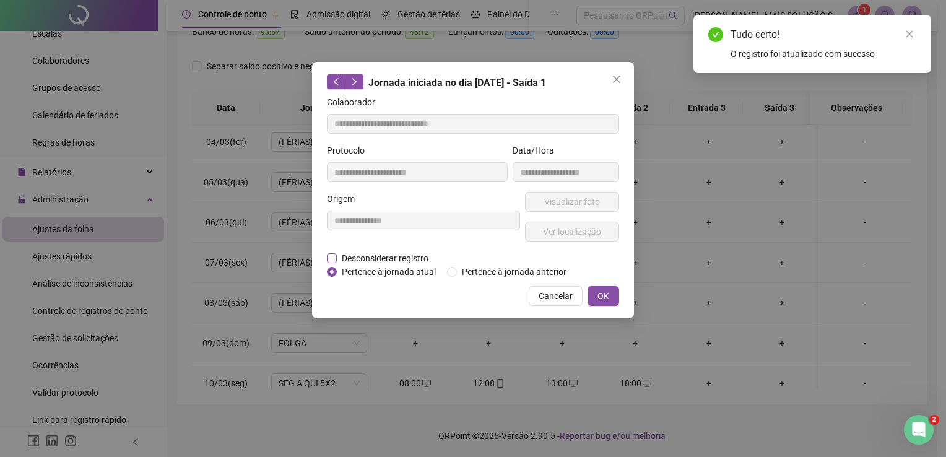
click at [342, 253] on span "Desconsiderar registro" at bounding box center [385, 258] width 97 height 14
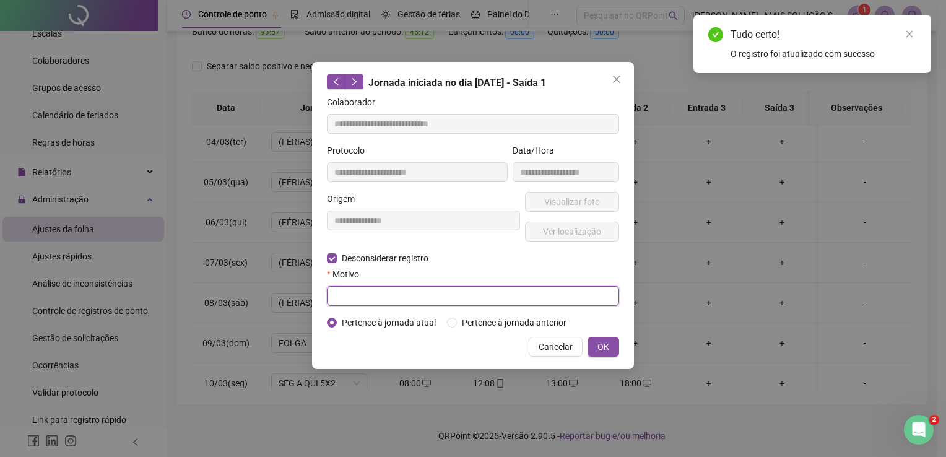
click at [352, 291] on input "text" at bounding box center [473, 296] width 292 height 20
type input "*"
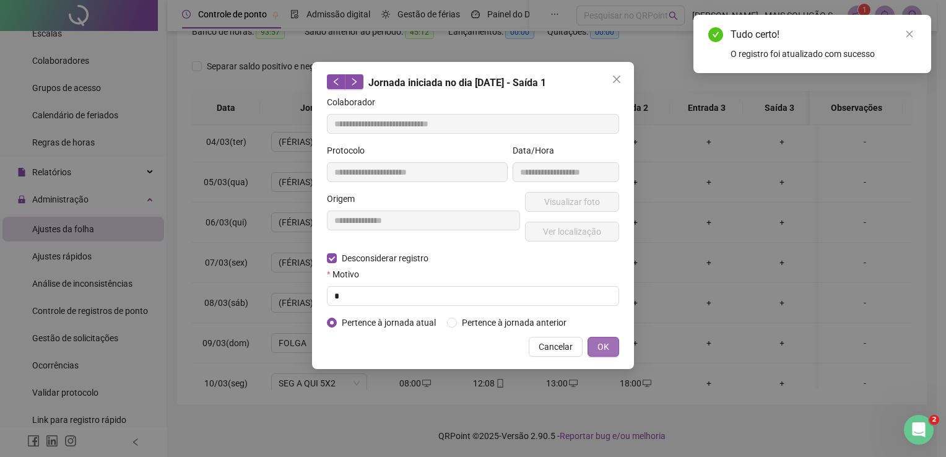
click at [615, 343] on button "OK" at bounding box center [604, 347] width 32 height 20
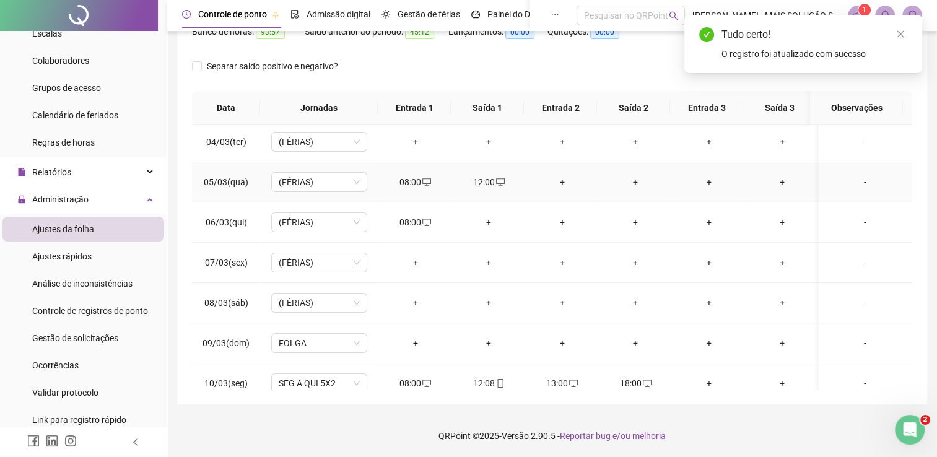
click at [495, 185] on span "desktop" at bounding box center [500, 182] width 10 height 9
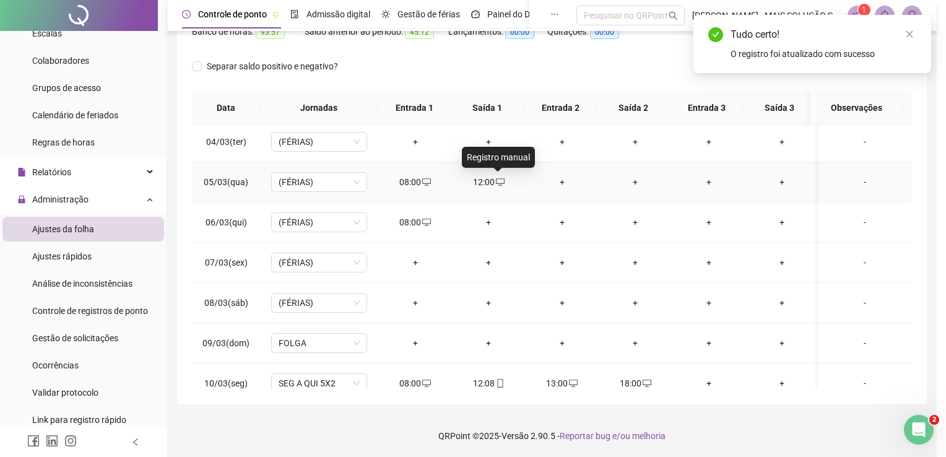
type input "**********"
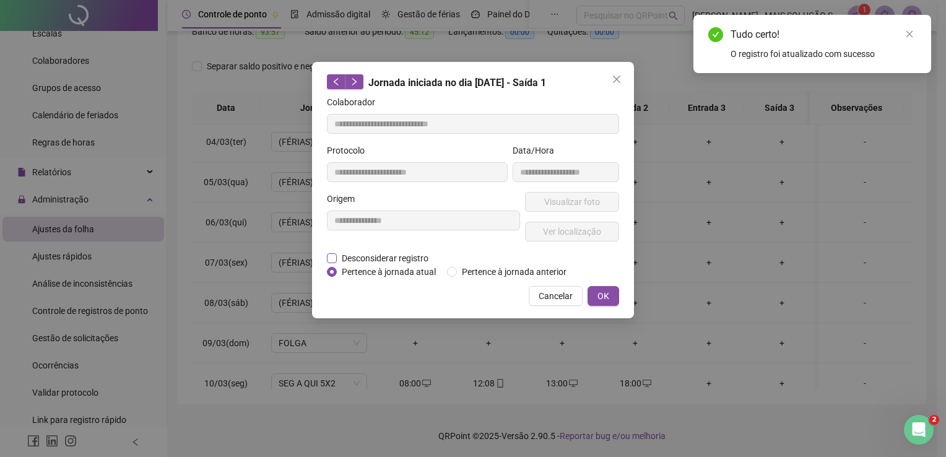
click at [391, 259] on span "Desconsiderar registro" at bounding box center [385, 258] width 97 height 14
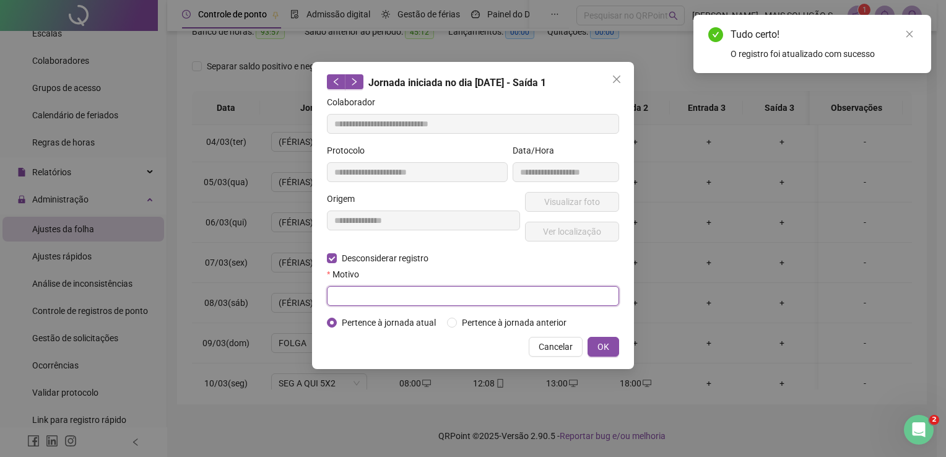
click at [402, 301] on input "text" at bounding box center [473, 296] width 292 height 20
type input "*"
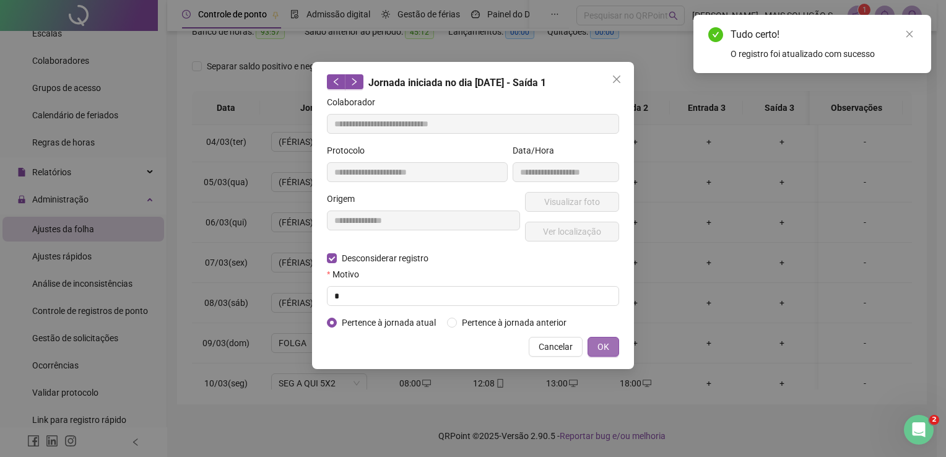
click at [602, 341] on span "OK" at bounding box center [603, 347] width 12 height 14
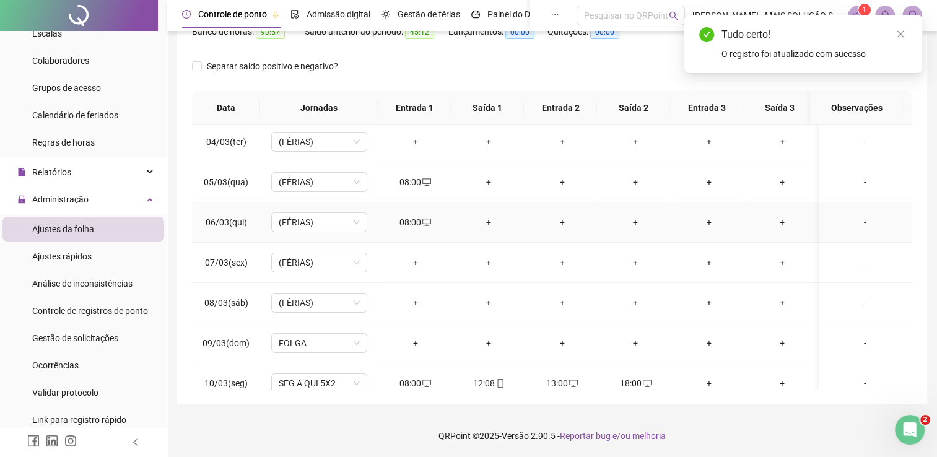
click at [421, 222] on span "desktop" at bounding box center [426, 222] width 10 height 9
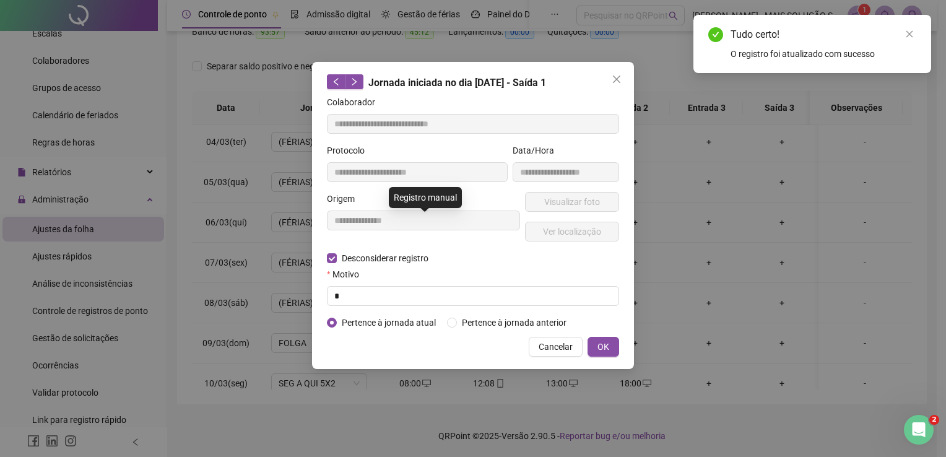
type input "**********"
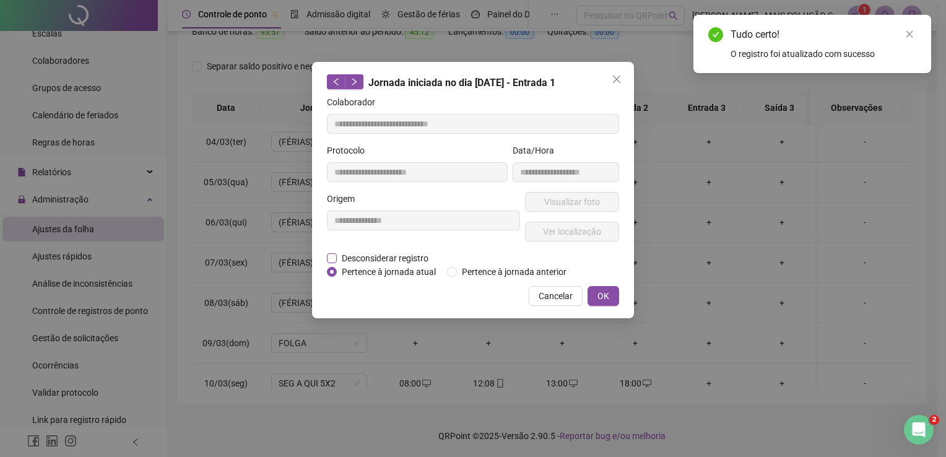
click at [377, 258] on span "Desconsiderar registro" at bounding box center [385, 258] width 97 height 14
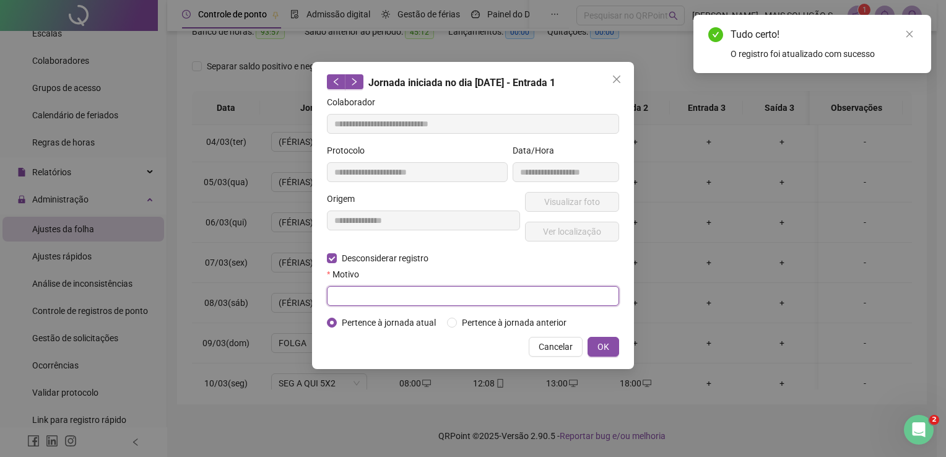
click at [384, 298] on input "text" at bounding box center [473, 296] width 292 height 20
type input "*"
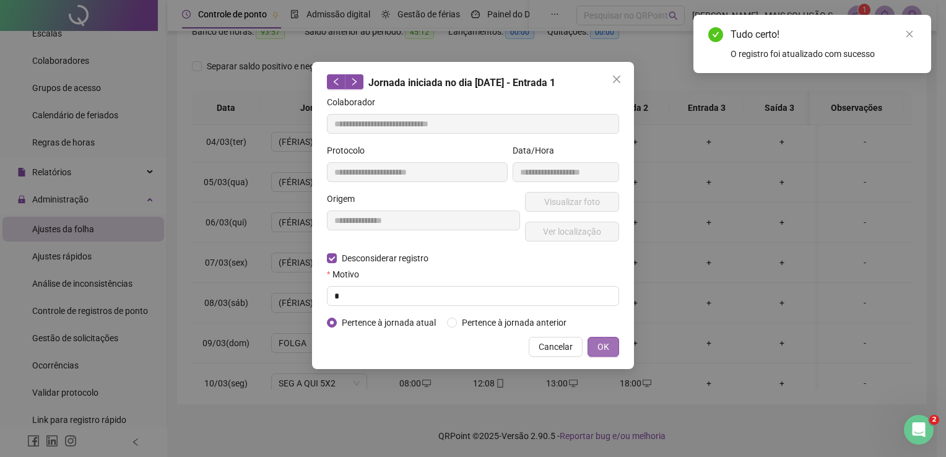
click at [594, 343] on button "OK" at bounding box center [604, 347] width 32 height 20
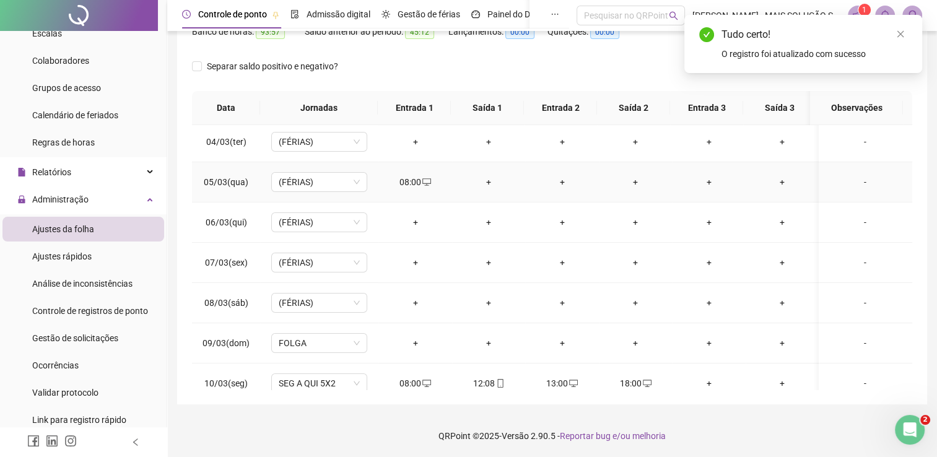
click at [428, 182] on icon "desktop" at bounding box center [426, 182] width 9 height 9
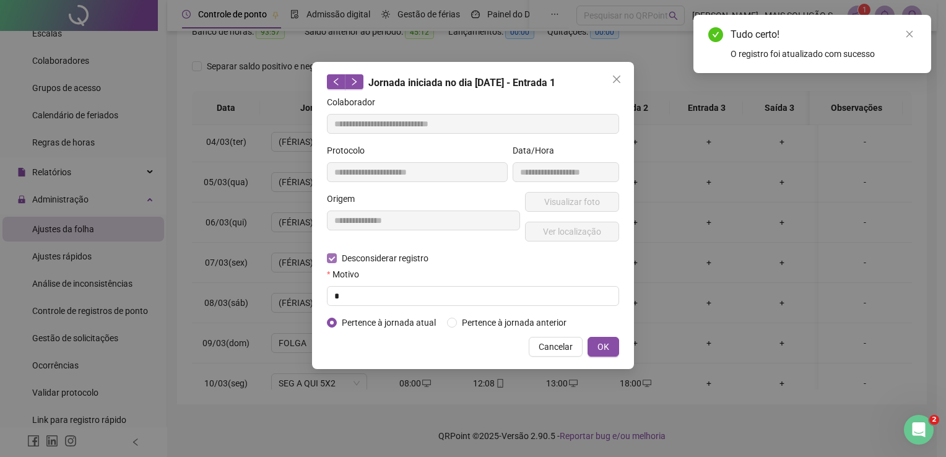
type input "**********"
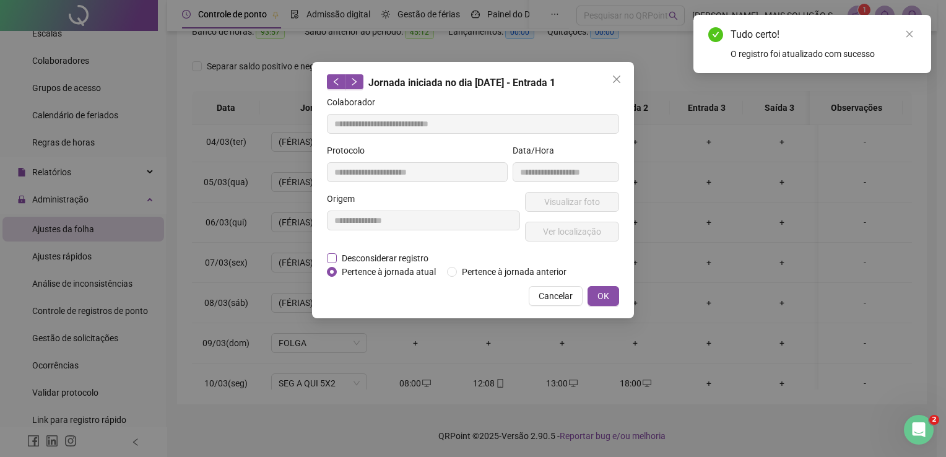
click at [359, 259] on span "Desconsiderar registro" at bounding box center [385, 258] width 97 height 14
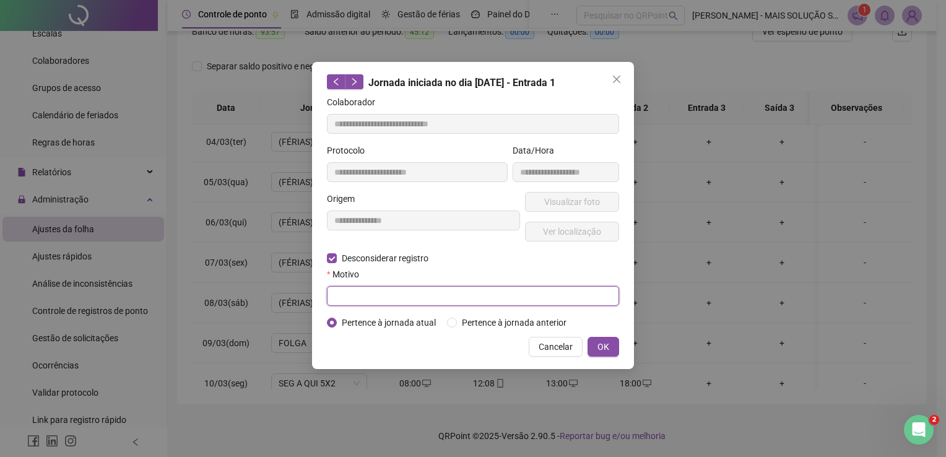
click at [368, 299] on input "text" at bounding box center [473, 296] width 292 height 20
type input "*"
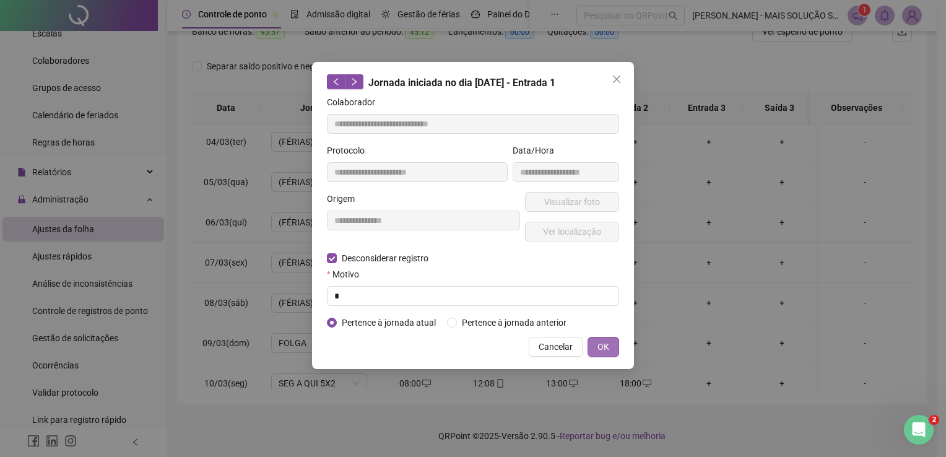
click at [616, 344] on button "OK" at bounding box center [604, 347] width 32 height 20
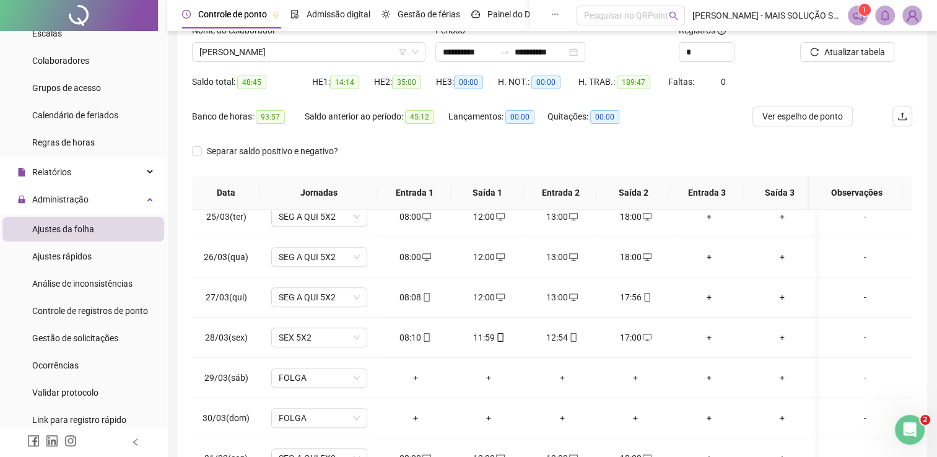
scroll to position [0, 0]
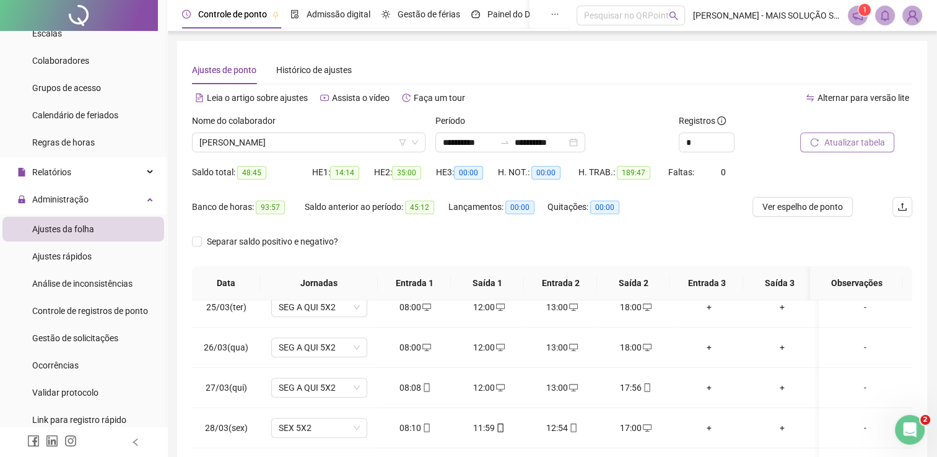
click at [818, 142] on icon "reload" at bounding box center [814, 142] width 9 height 9
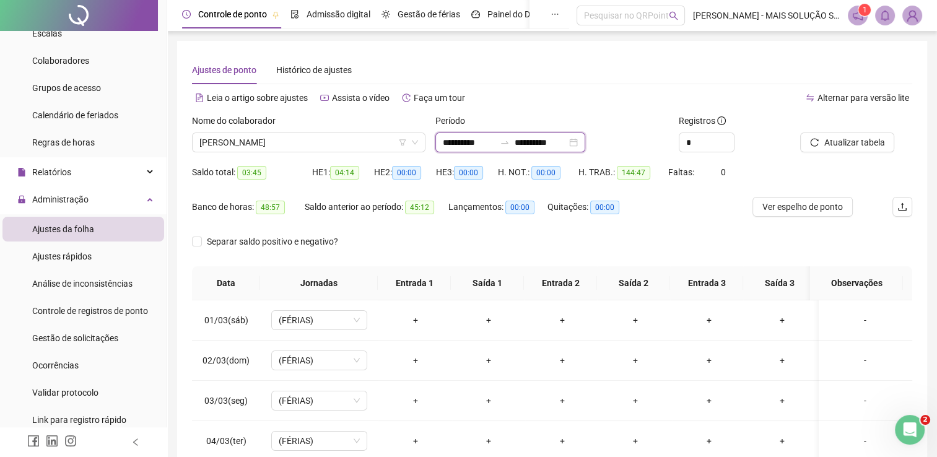
click at [476, 139] on input "**********" at bounding box center [469, 143] width 52 height 14
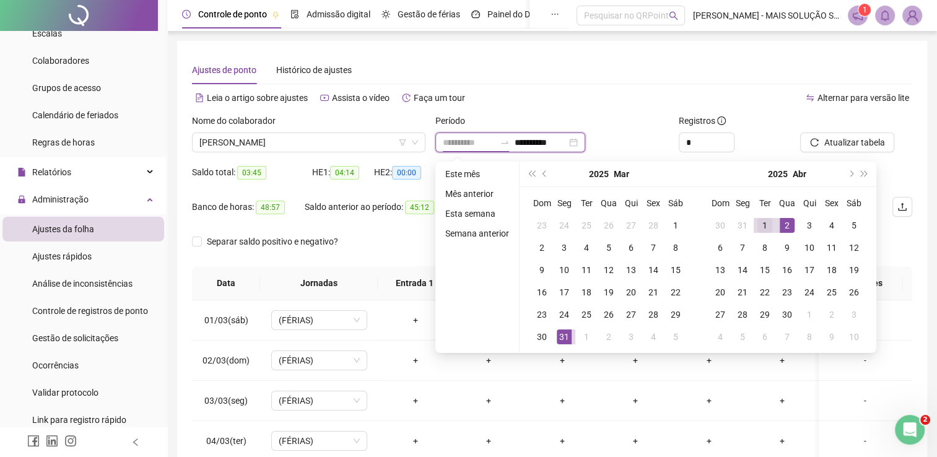
type input "**********"
click at [765, 221] on div "1" at bounding box center [764, 225] width 15 height 15
type input "**********"
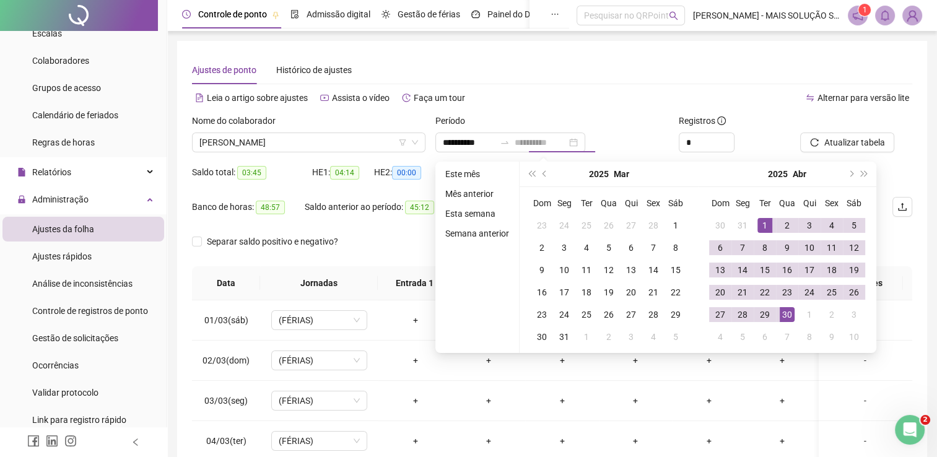
click at [796, 313] on td "30" at bounding box center [787, 314] width 22 height 22
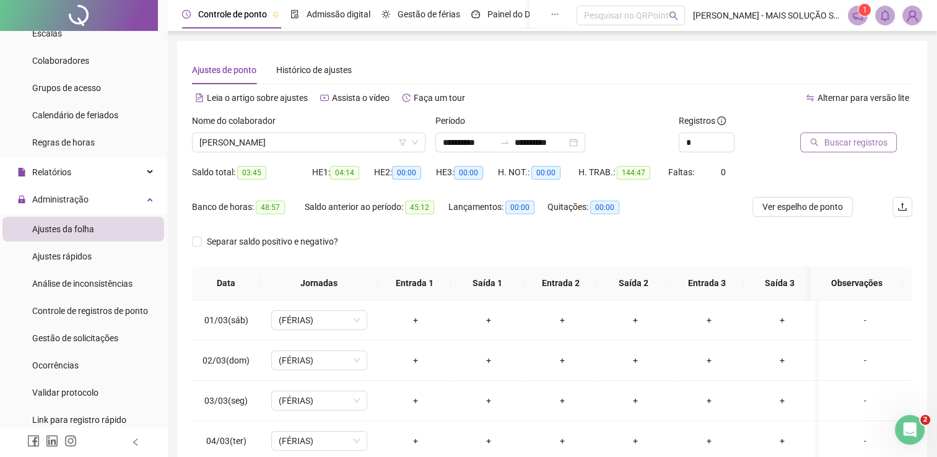
click at [857, 143] on span "Buscar registros" at bounding box center [854, 143] width 63 height 14
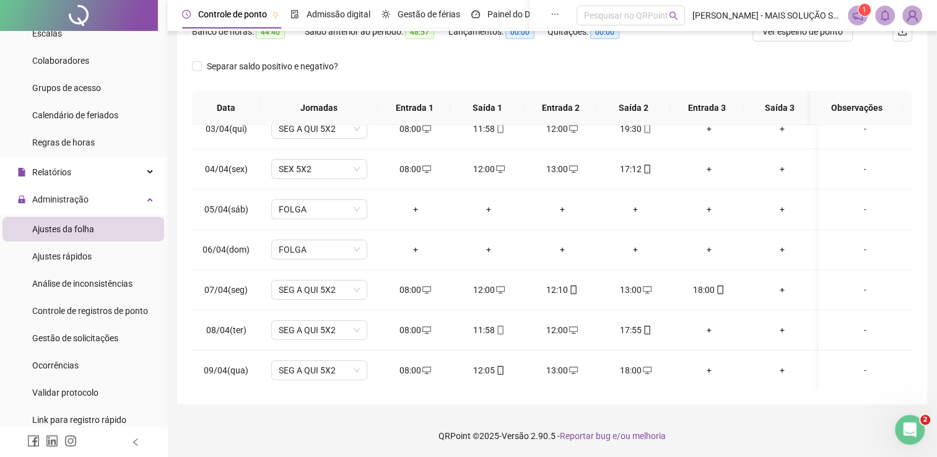
scroll to position [124, 0]
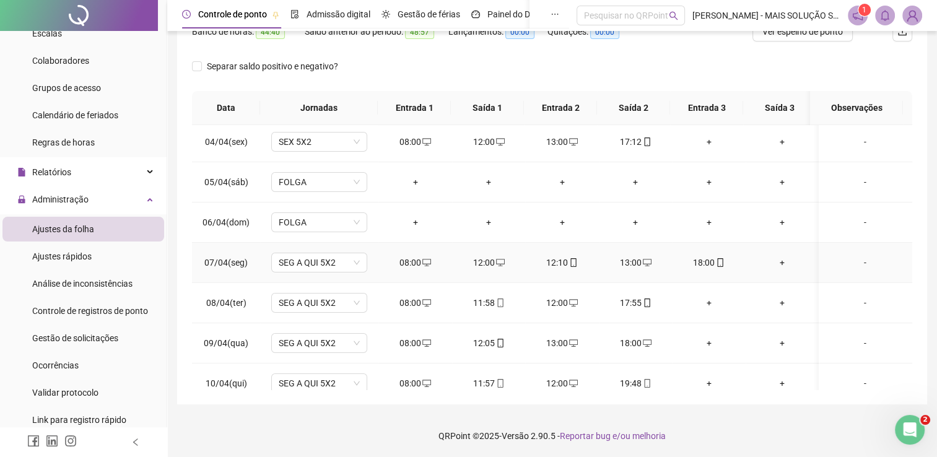
click at [502, 260] on icon "desktop" at bounding box center [500, 262] width 9 height 7
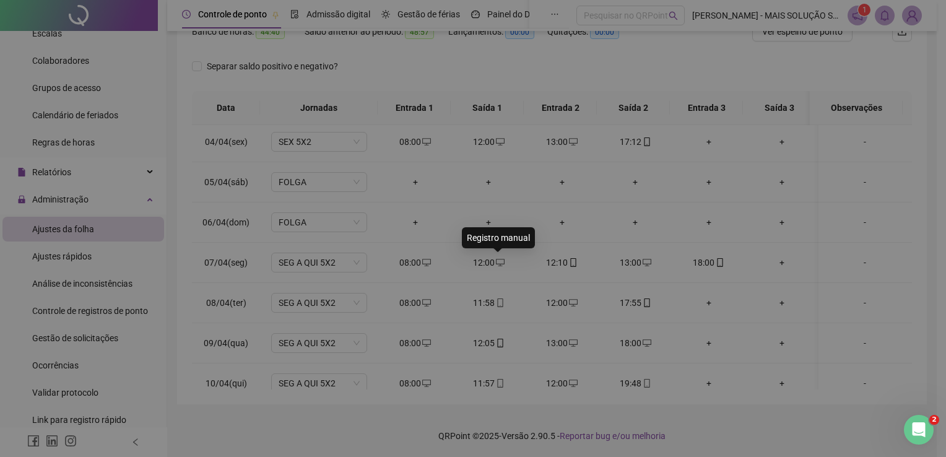
type input "**********"
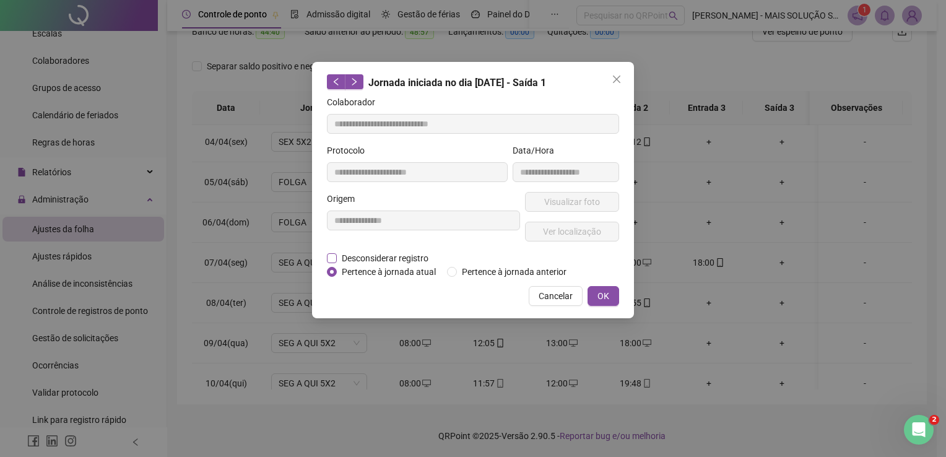
click at [381, 258] on span "Desconsiderar registro" at bounding box center [385, 258] width 97 height 14
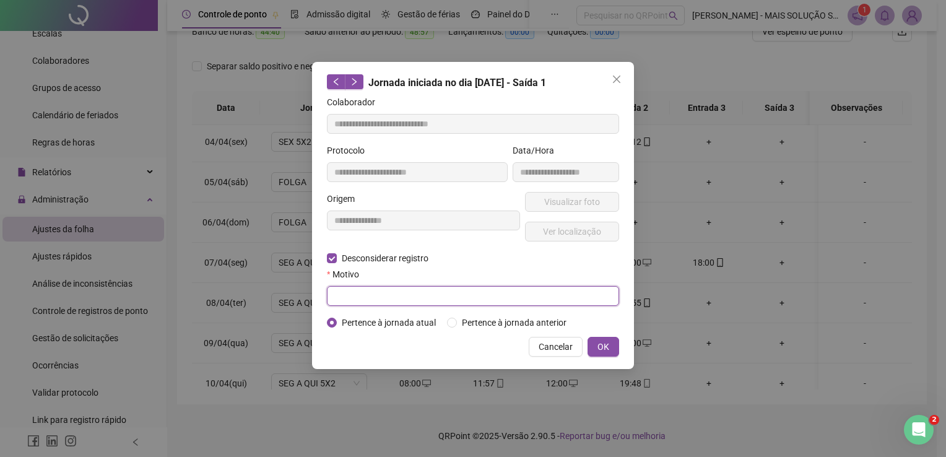
click at [383, 298] on input "text" at bounding box center [473, 296] width 292 height 20
type input "*"
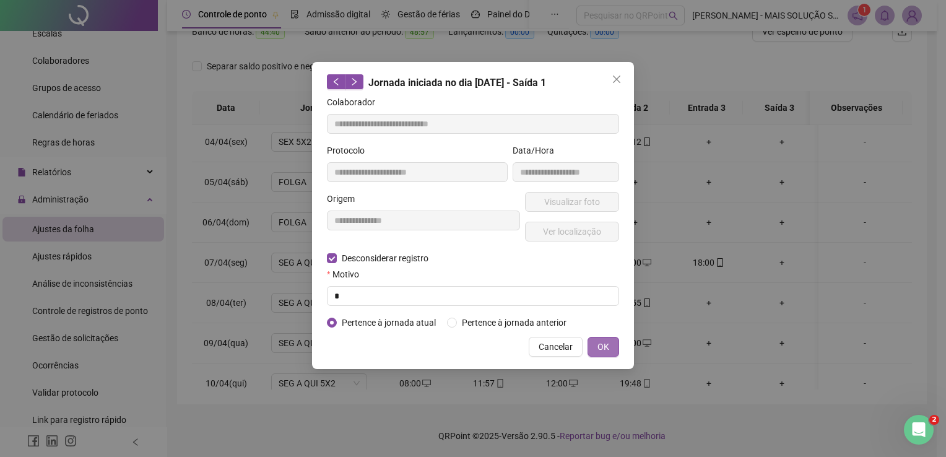
click at [612, 343] on button "OK" at bounding box center [604, 347] width 32 height 20
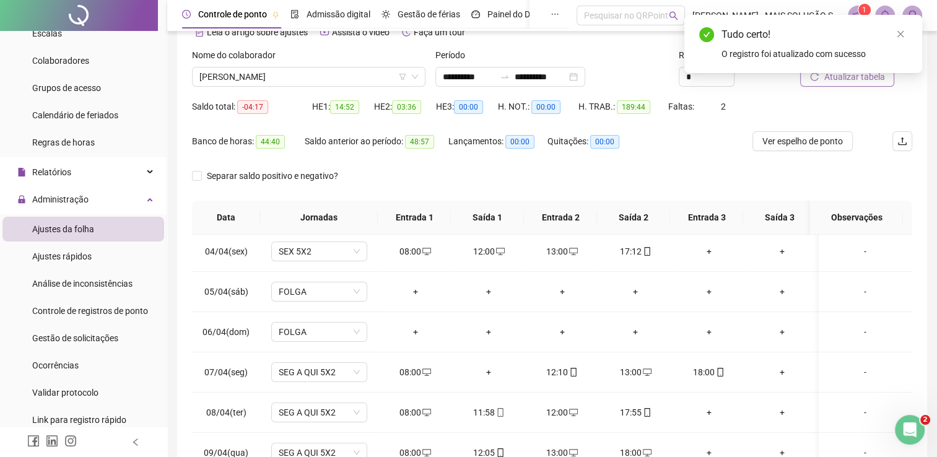
scroll to position [0, 0]
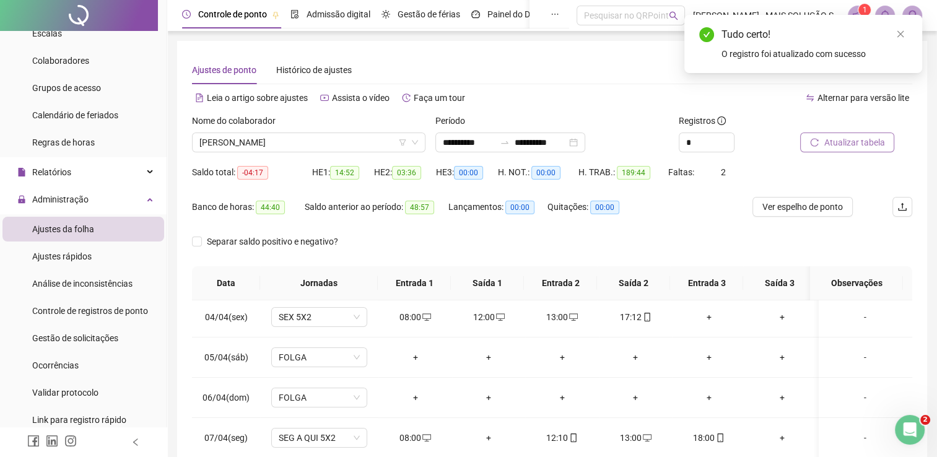
click at [854, 145] on span "Atualizar tabela" at bounding box center [853, 143] width 61 height 14
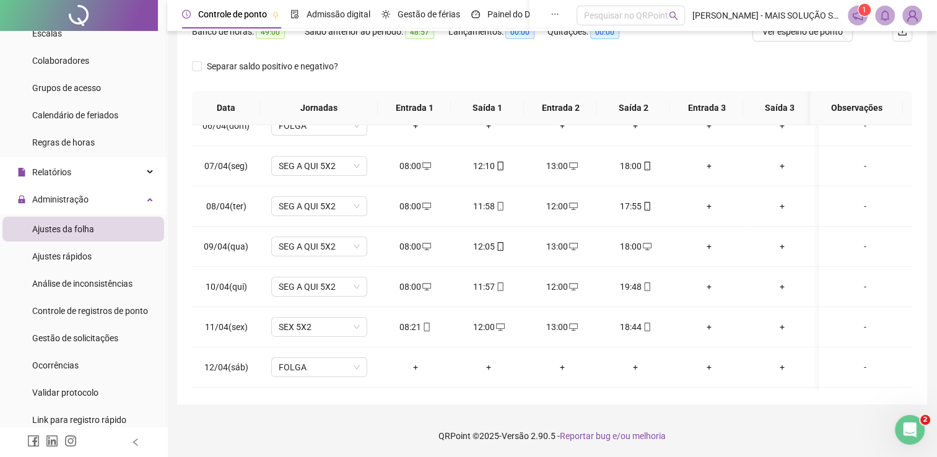
scroll to position [495, 0]
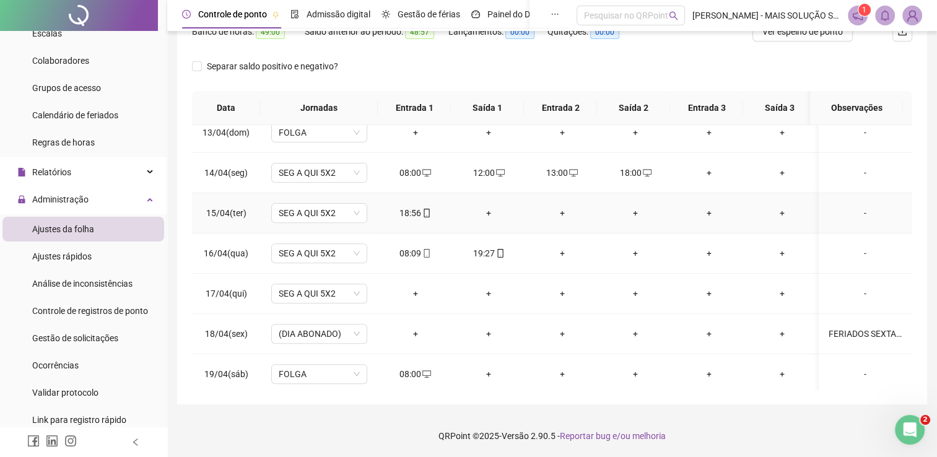
click at [484, 211] on div "+" at bounding box center [489, 213] width 54 height 14
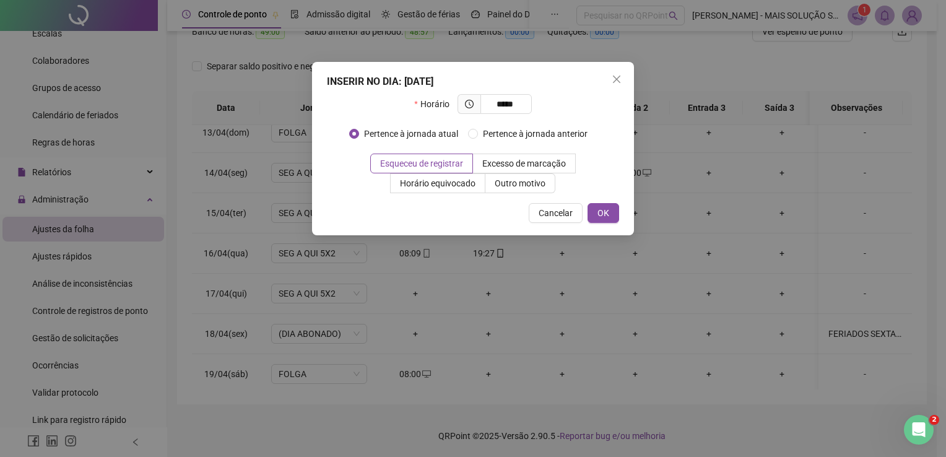
type input "*****"
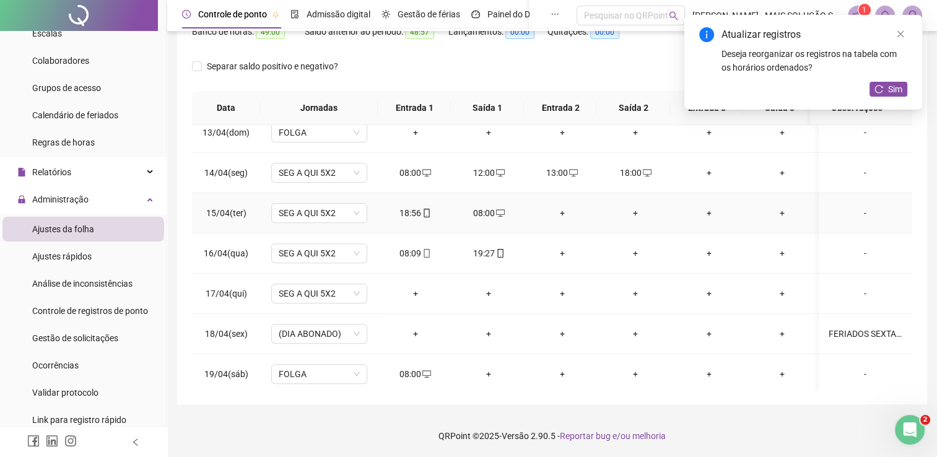
click at [558, 210] on div "+" at bounding box center [562, 213] width 54 height 14
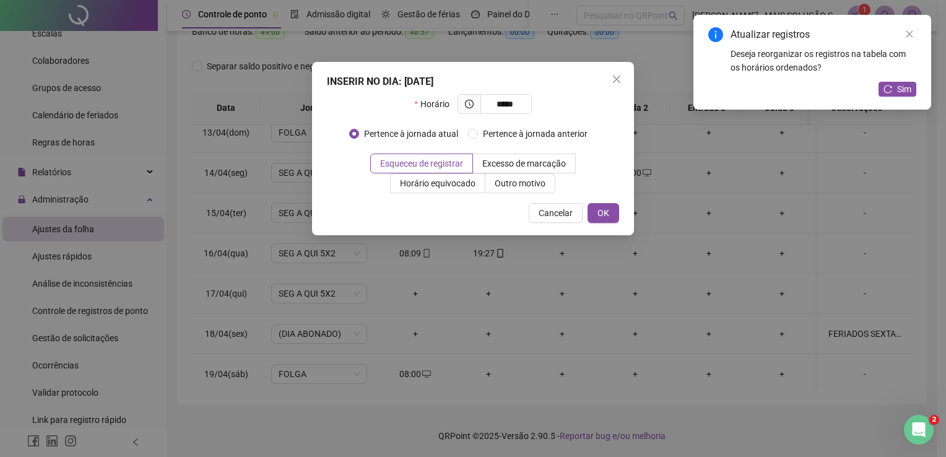
type input "*****"
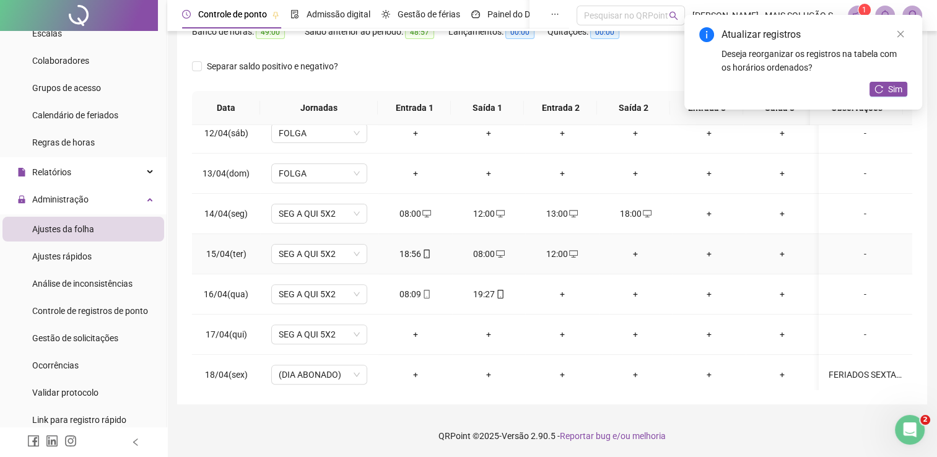
scroll to position [433, 0]
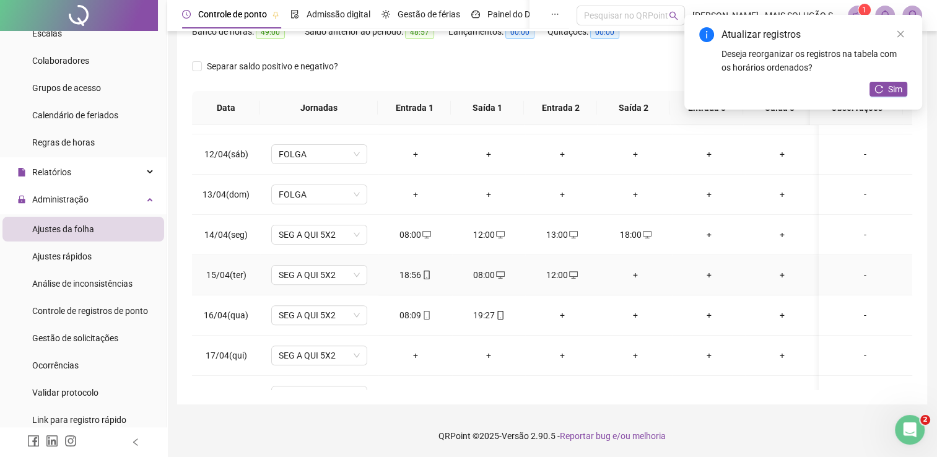
click at [632, 271] on div "+" at bounding box center [636, 275] width 54 height 14
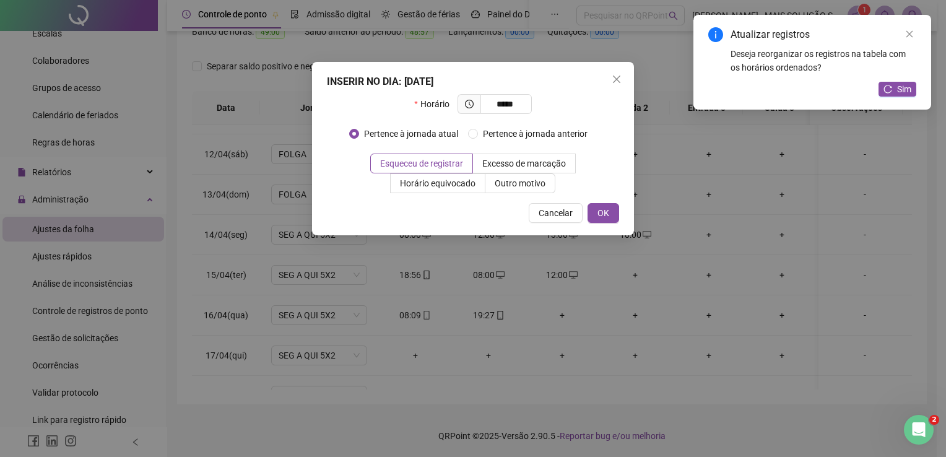
type input "*****"
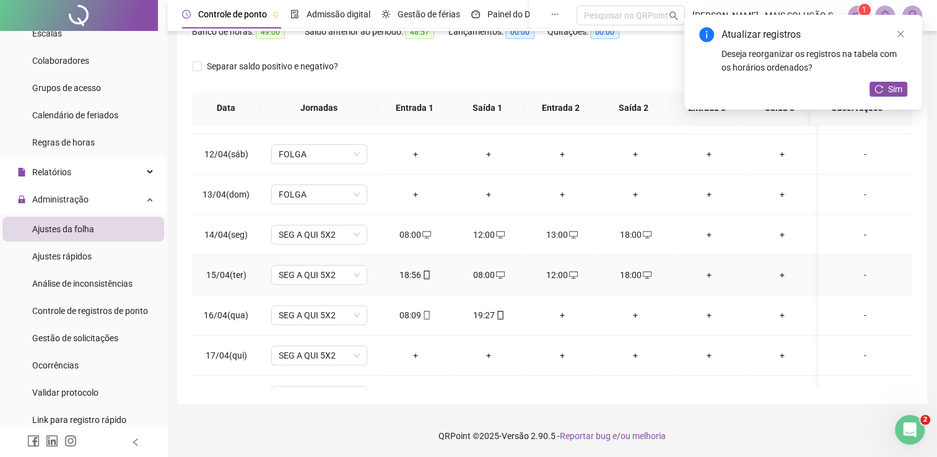
click at [643, 276] on icon "desktop" at bounding box center [647, 275] width 9 height 9
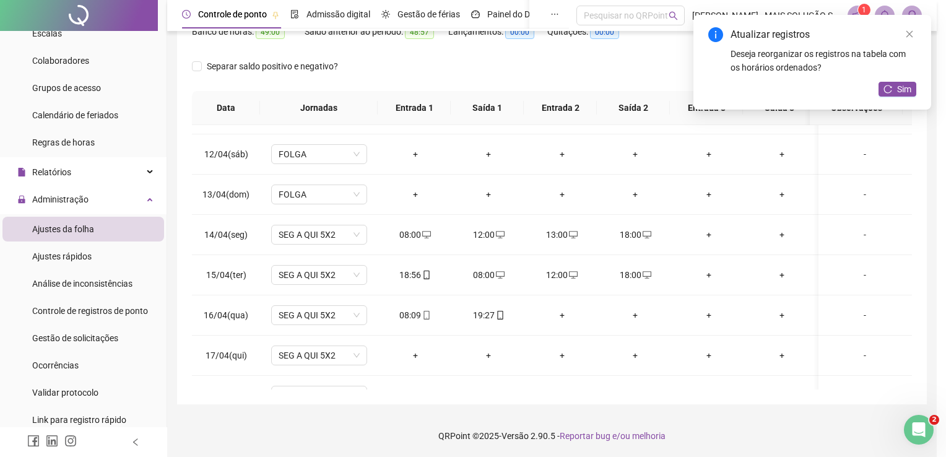
type input "**********"
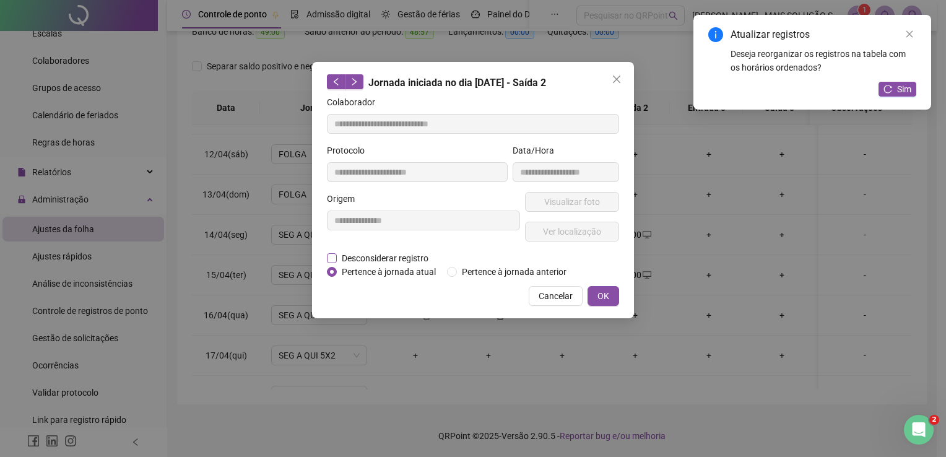
click at [369, 261] on span "Desconsiderar registro" at bounding box center [385, 258] width 97 height 14
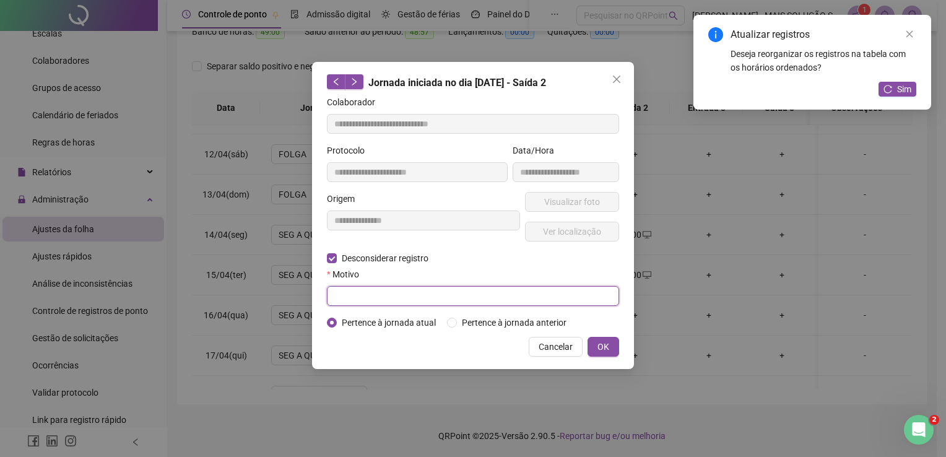
click at [383, 290] on input "text" at bounding box center [473, 296] width 292 height 20
type input "*"
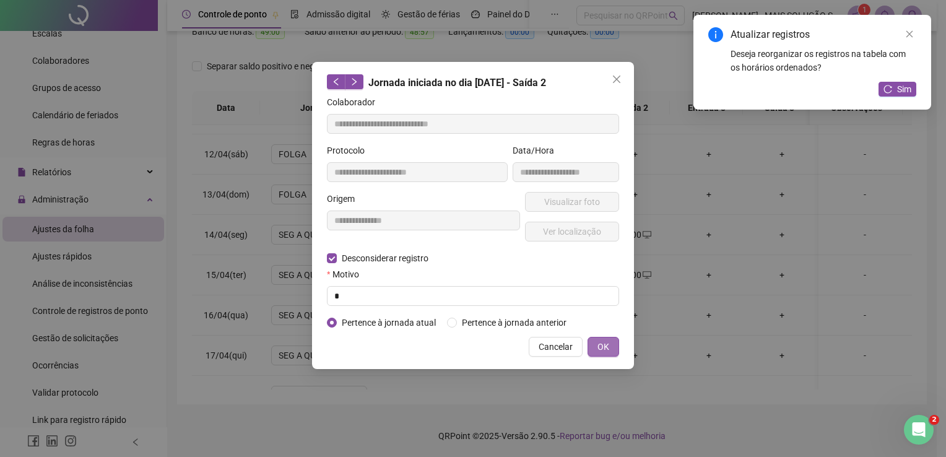
click at [601, 342] on span "OK" at bounding box center [603, 347] width 12 height 14
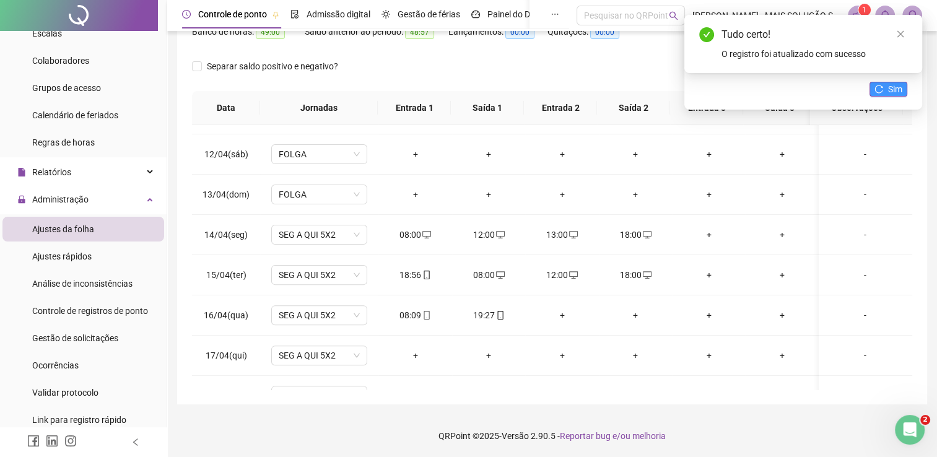
click at [888, 84] on span "Sim" at bounding box center [895, 89] width 14 height 14
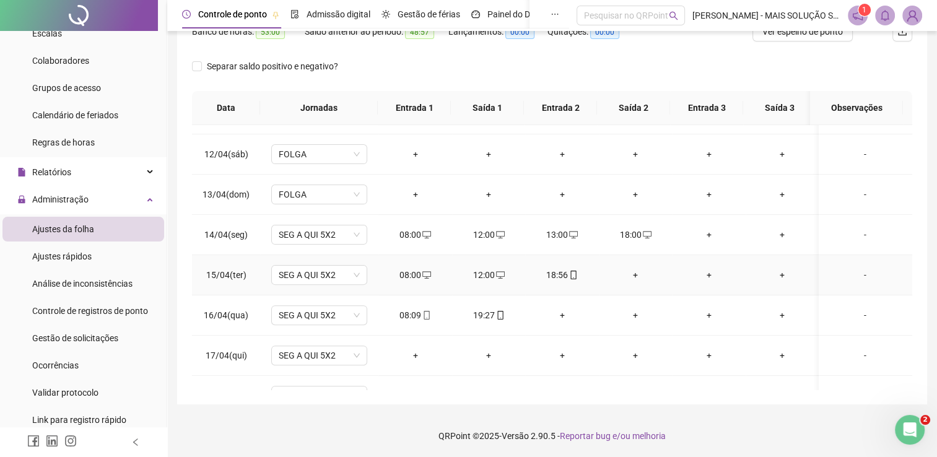
click at [628, 272] on div "+" at bounding box center [636, 275] width 54 height 14
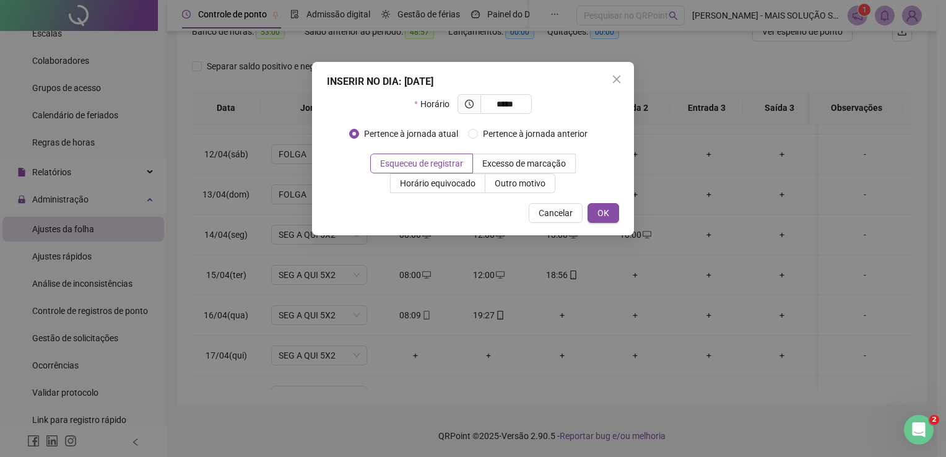
type input "*****"
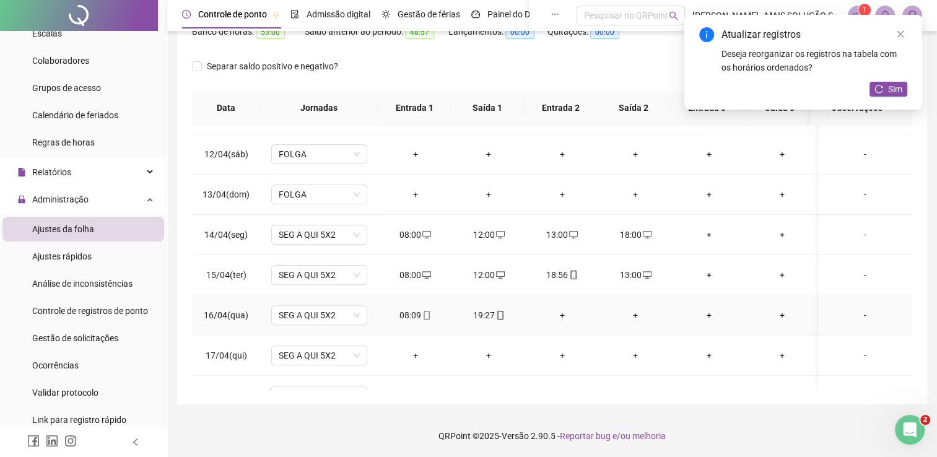
click at [568, 313] on div "+" at bounding box center [562, 315] width 54 height 14
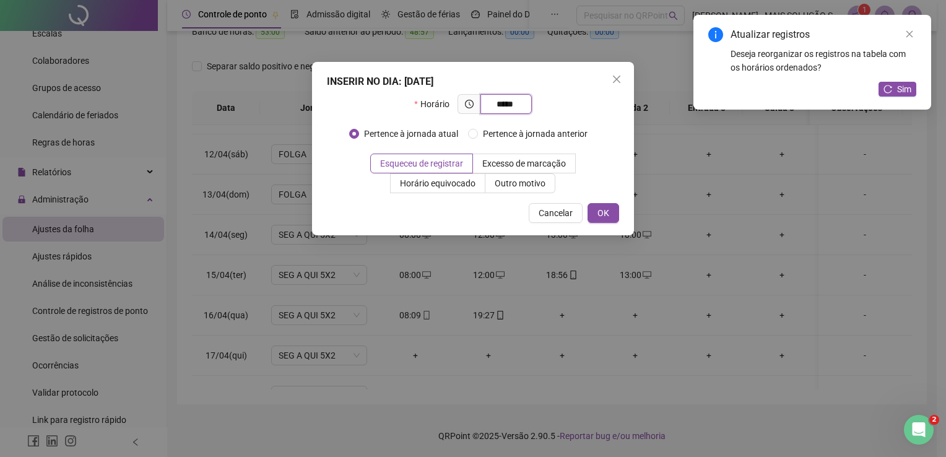
type input "*****"
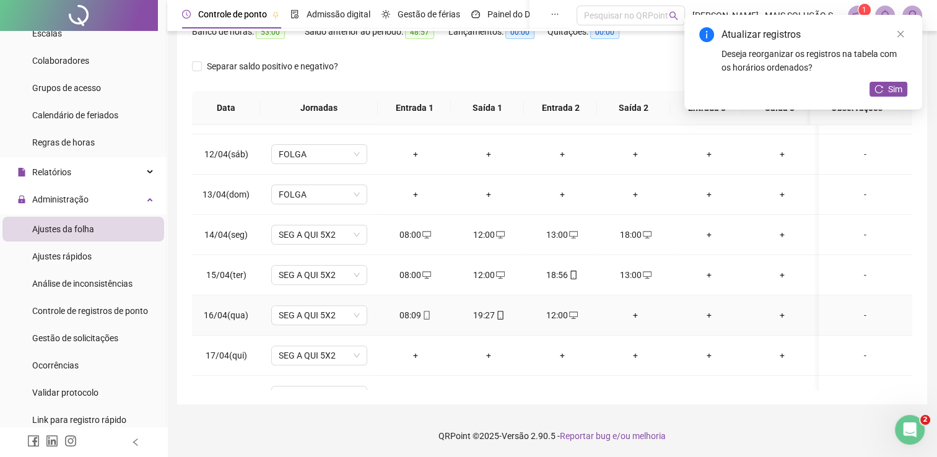
click at [631, 313] on div "+" at bounding box center [636, 315] width 54 height 14
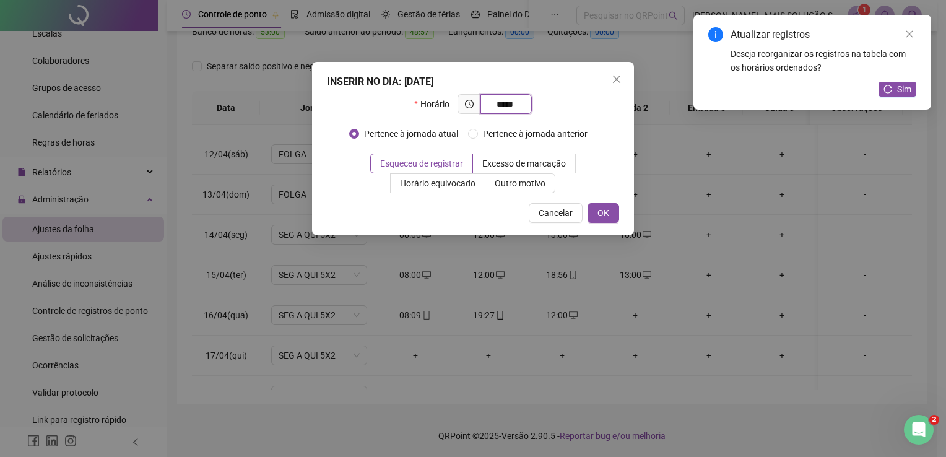
type input "*****"
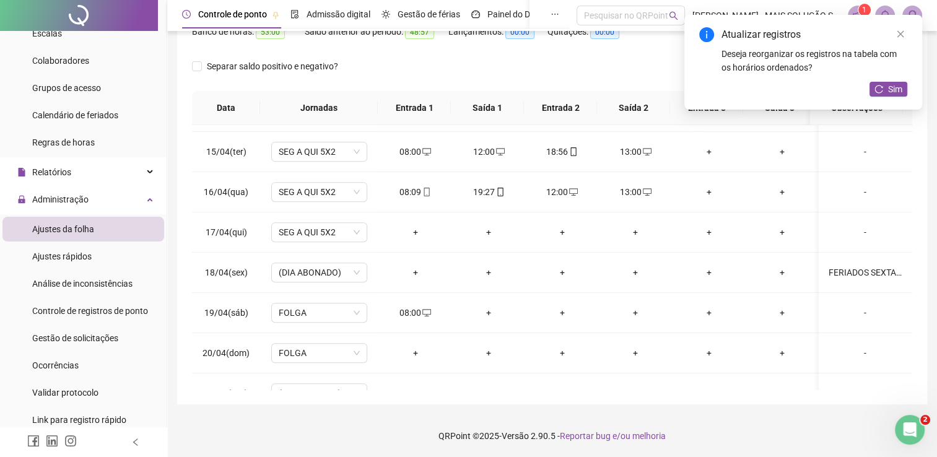
scroll to position [557, 0]
click at [415, 228] on div "+" at bounding box center [415, 232] width 54 height 14
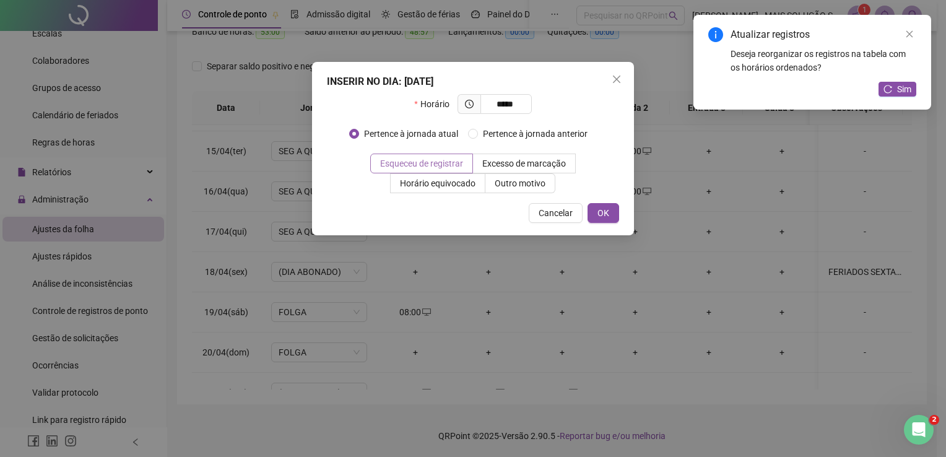
type input "*****"
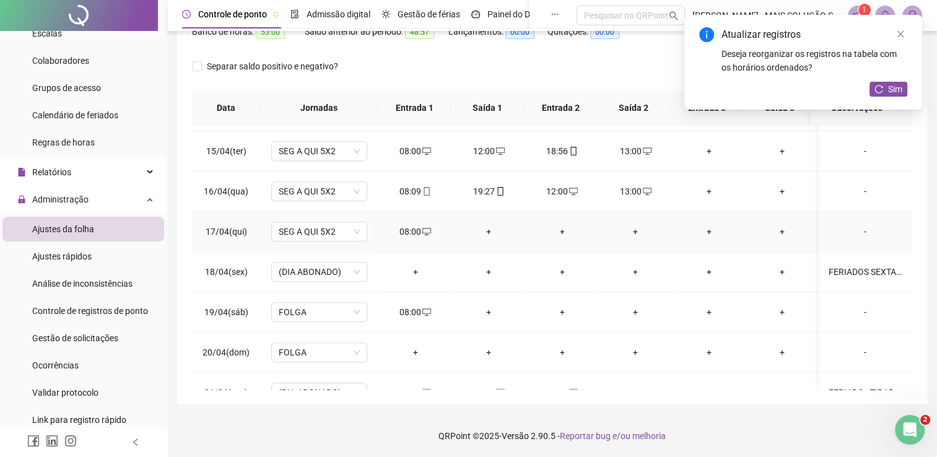
click at [493, 228] on div "+" at bounding box center [489, 232] width 54 height 14
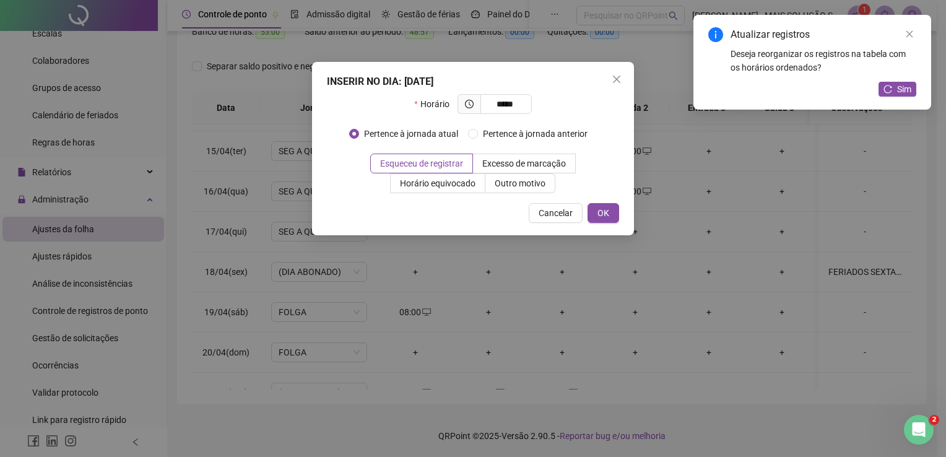
type input "*****"
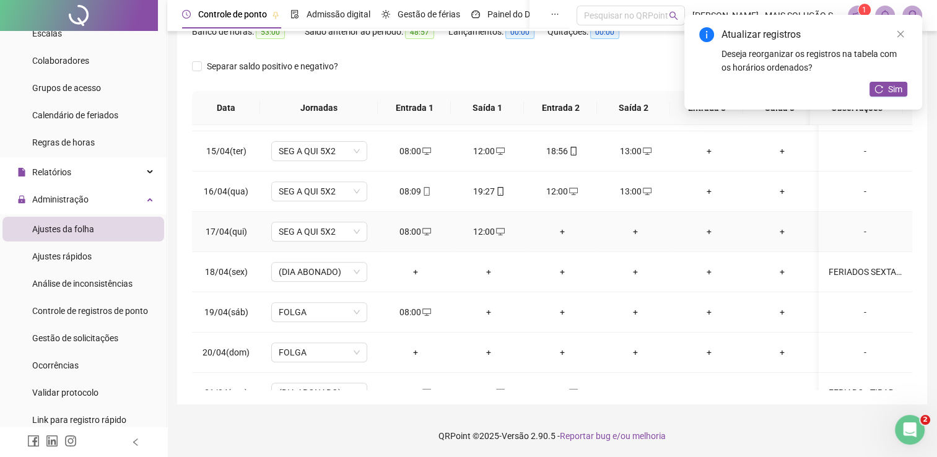
click at [559, 227] on div "+" at bounding box center [562, 232] width 54 height 14
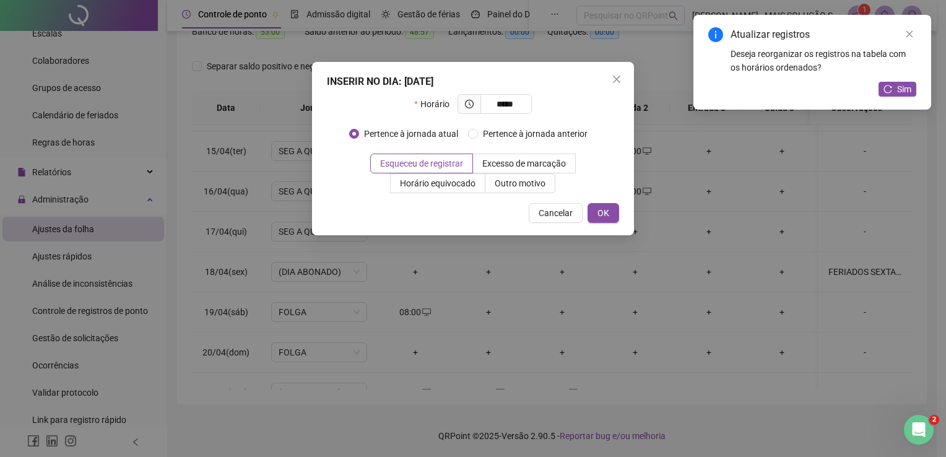
type input "*****"
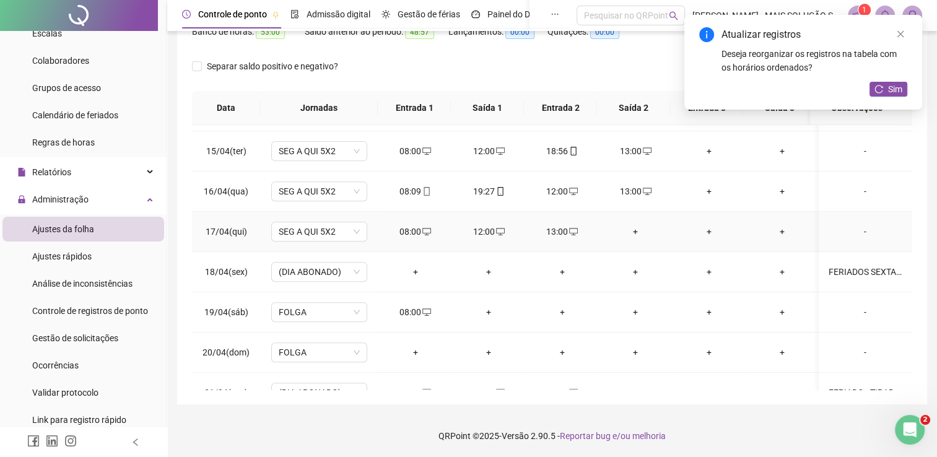
click at [632, 231] on div "+" at bounding box center [636, 232] width 54 height 14
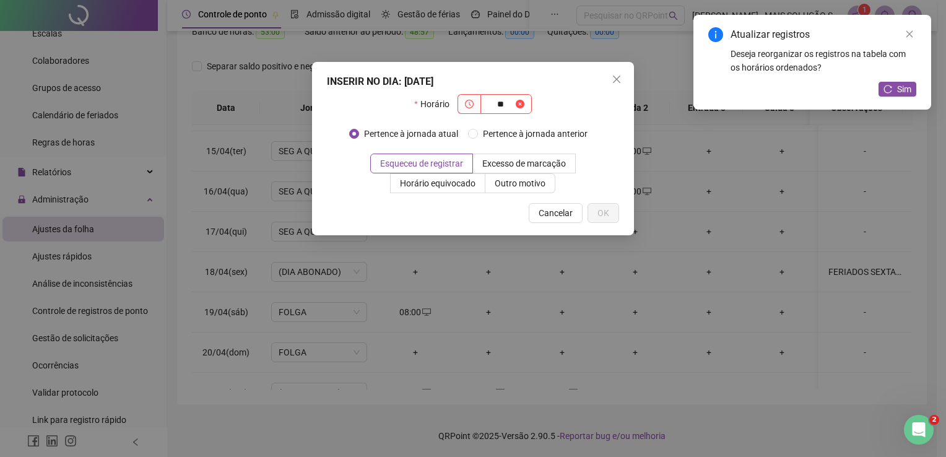
type input "*"
type input "*****"
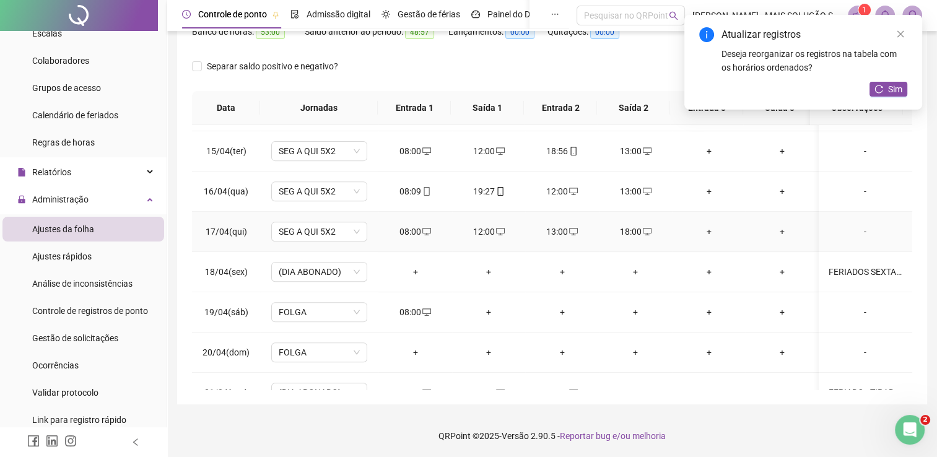
scroll to position [619, 0]
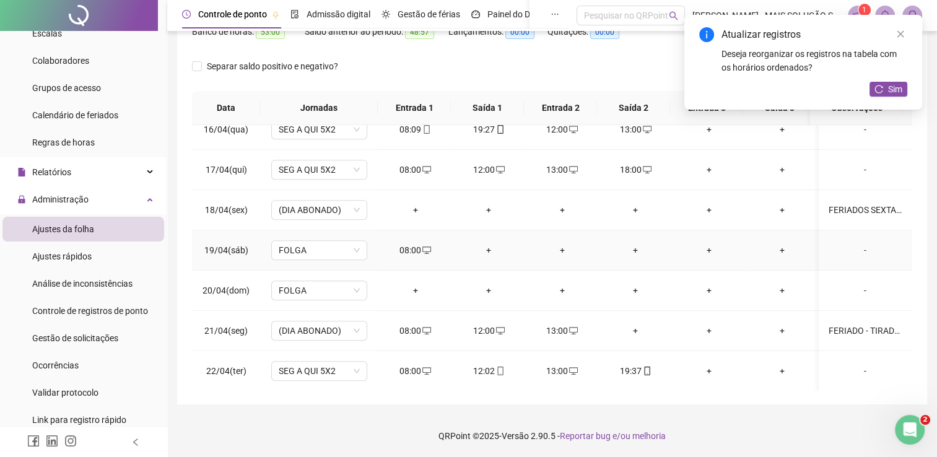
click at [428, 248] on icon "desktop" at bounding box center [426, 250] width 9 height 9
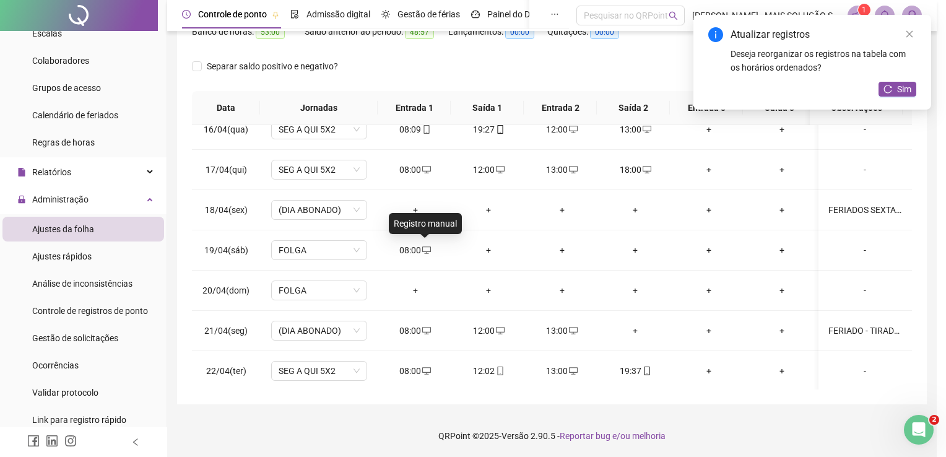
type input "**********"
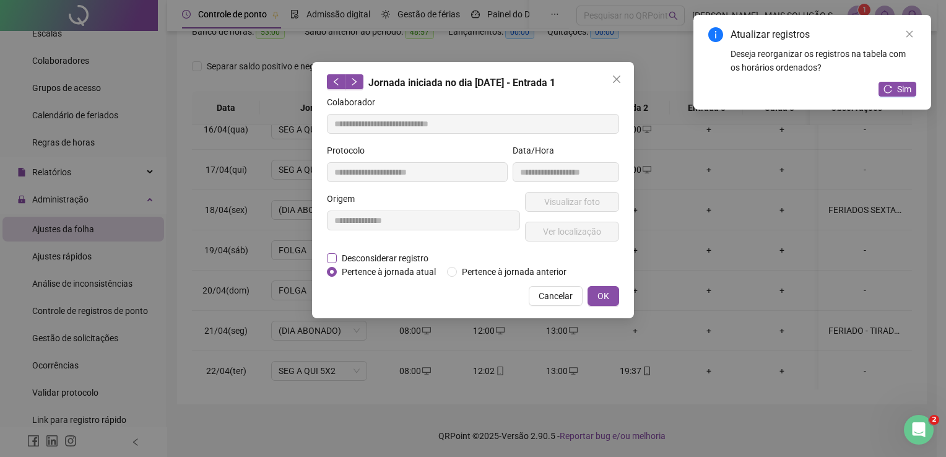
click at [342, 255] on span "Desconsiderar registro" at bounding box center [385, 258] width 97 height 14
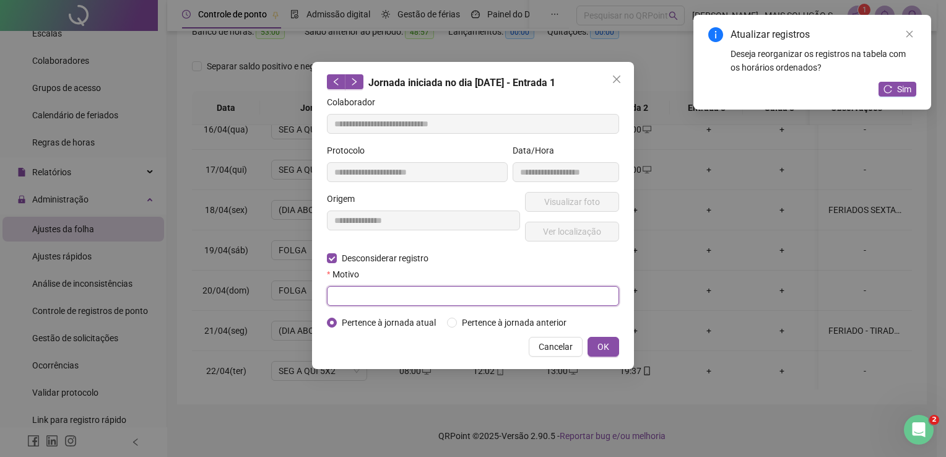
click at [365, 292] on input "text" at bounding box center [473, 296] width 292 height 20
type input "*"
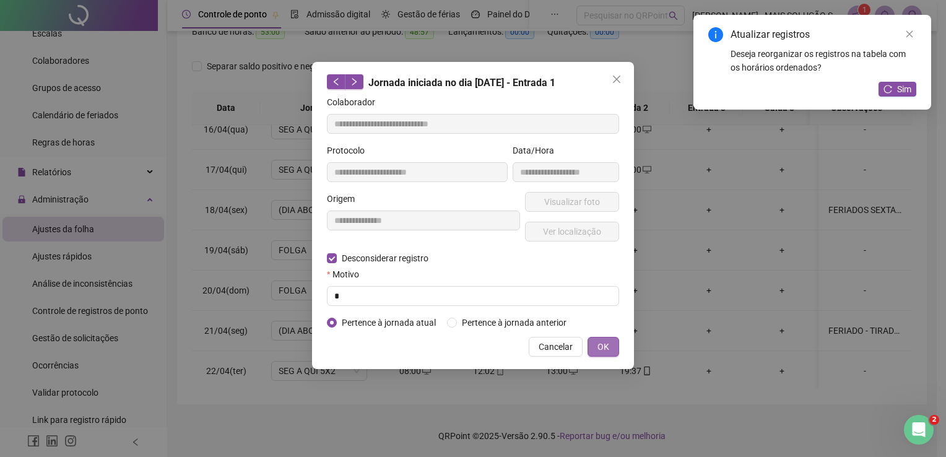
click at [602, 342] on span "OK" at bounding box center [603, 347] width 12 height 14
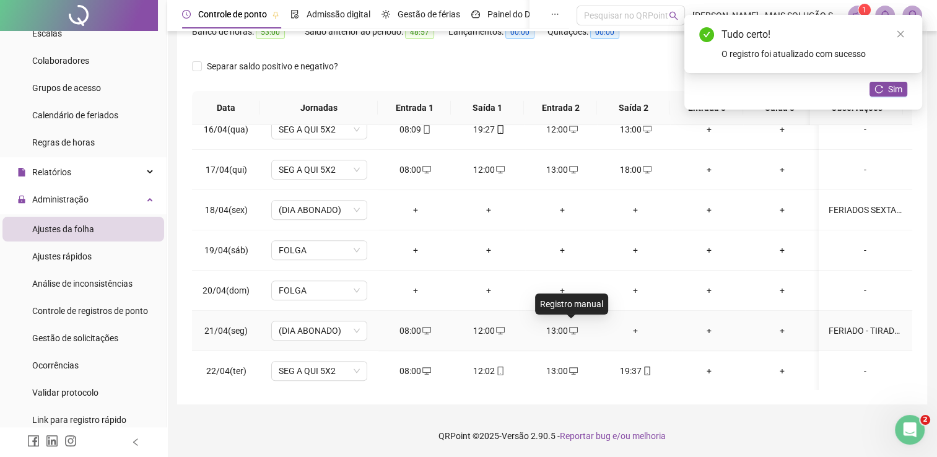
click at [573, 328] on icon "desktop" at bounding box center [573, 330] width 9 height 9
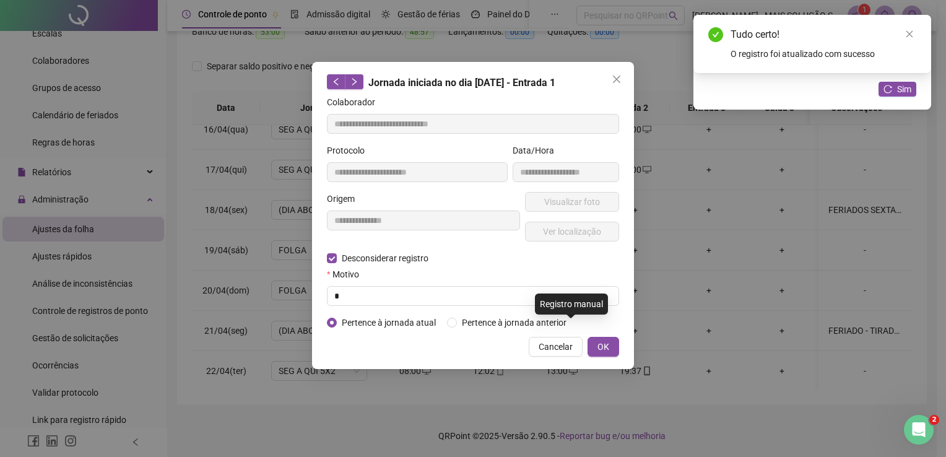
type input "**********"
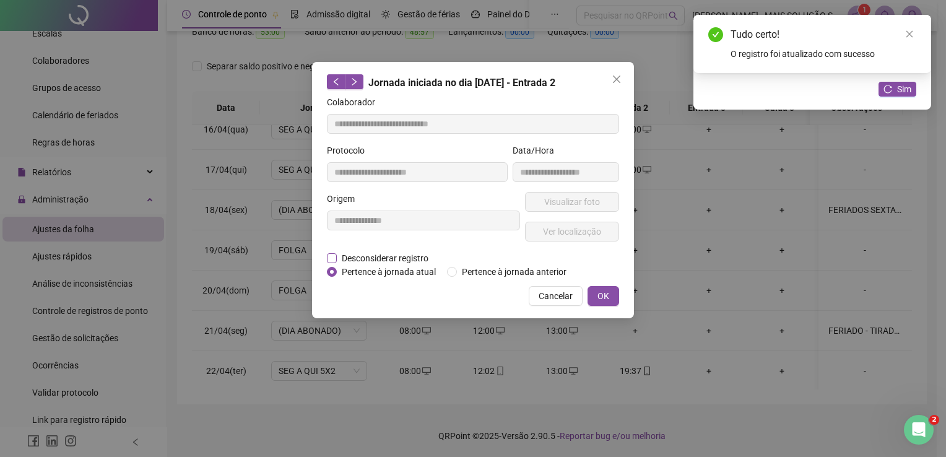
click at [415, 258] on span "Desconsiderar registro" at bounding box center [385, 258] width 97 height 14
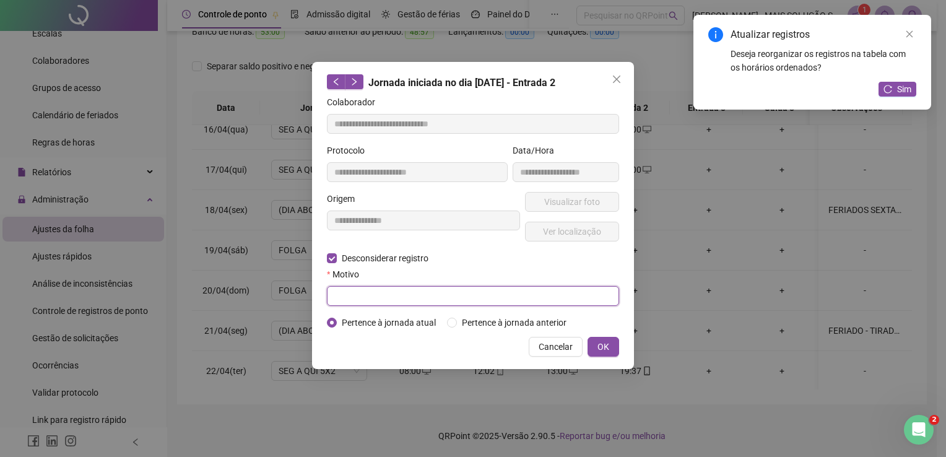
click at [415, 298] on input "text" at bounding box center [473, 296] width 292 height 20
type input "*"
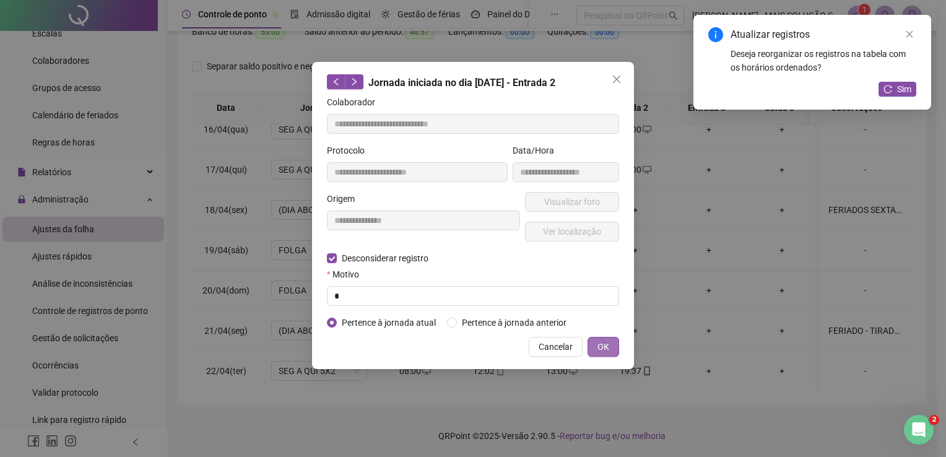
click at [599, 347] on span "OK" at bounding box center [603, 347] width 12 height 14
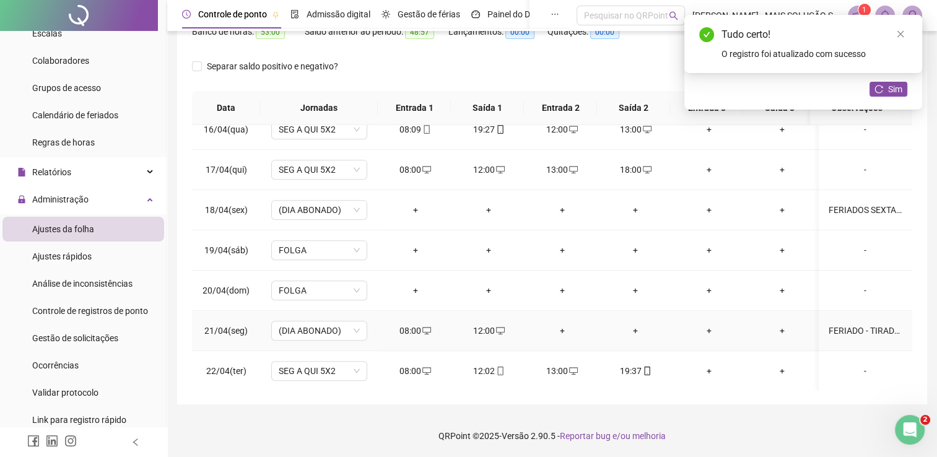
click at [503, 330] on div "12:00" at bounding box center [489, 331] width 54 height 14
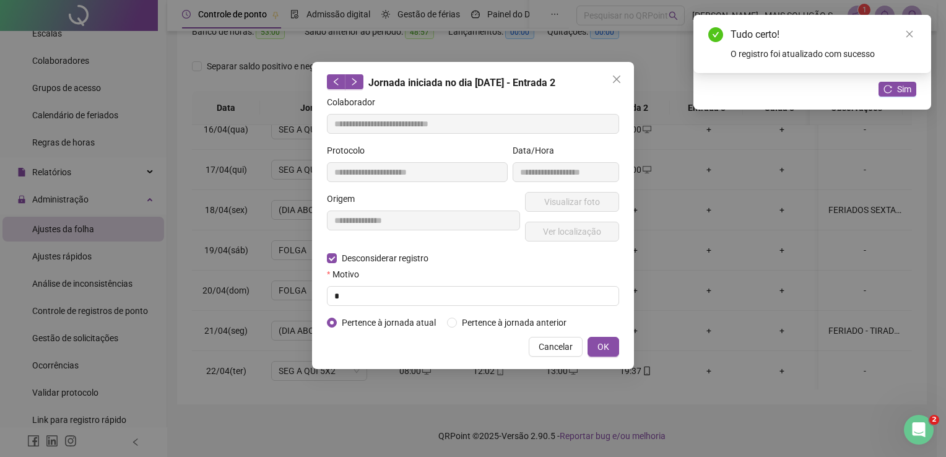
type input "**********"
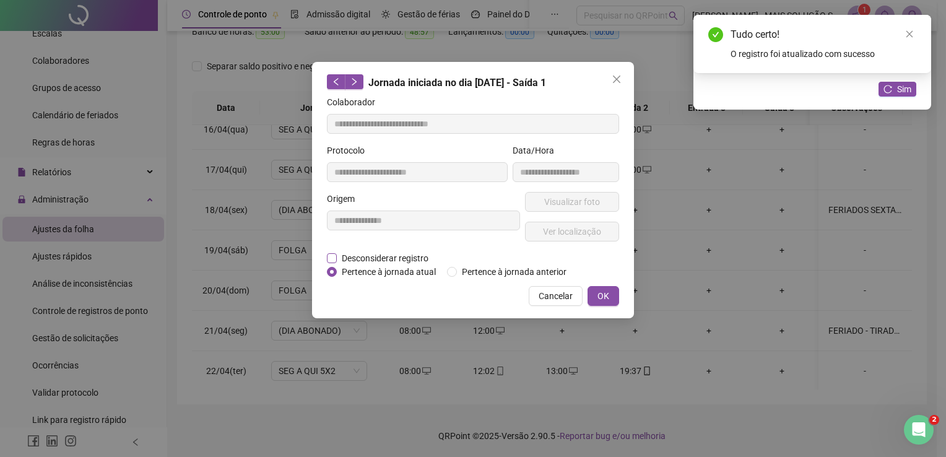
click at [391, 258] on span "Desconsiderar registro" at bounding box center [385, 258] width 97 height 14
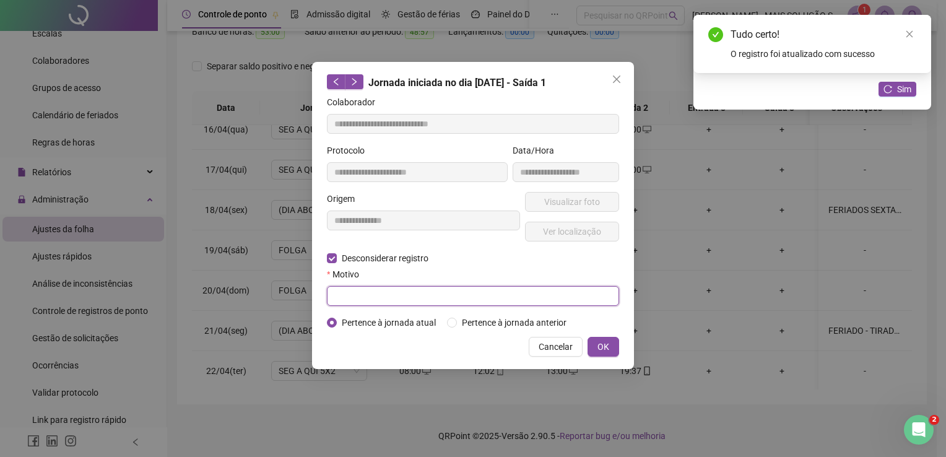
click at [380, 299] on input "text" at bounding box center [473, 296] width 292 height 20
type input "*"
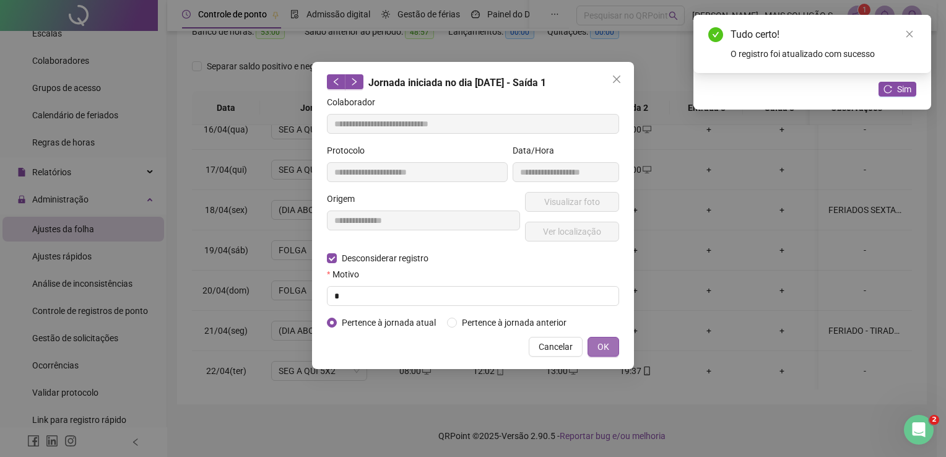
click at [601, 340] on span "OK" at bounding box center [603, 347] width 12 height 14
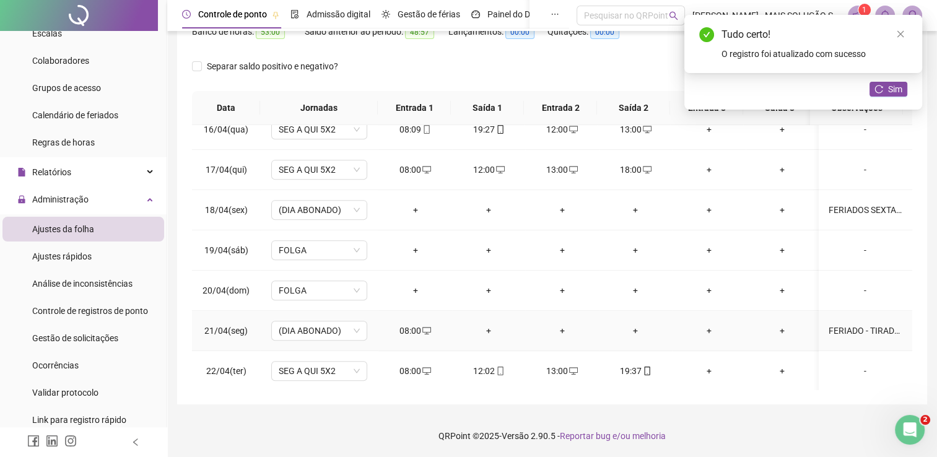
click at [425, 326] on icon "desktop" at bounding box center [426, 330] width 9 height 9
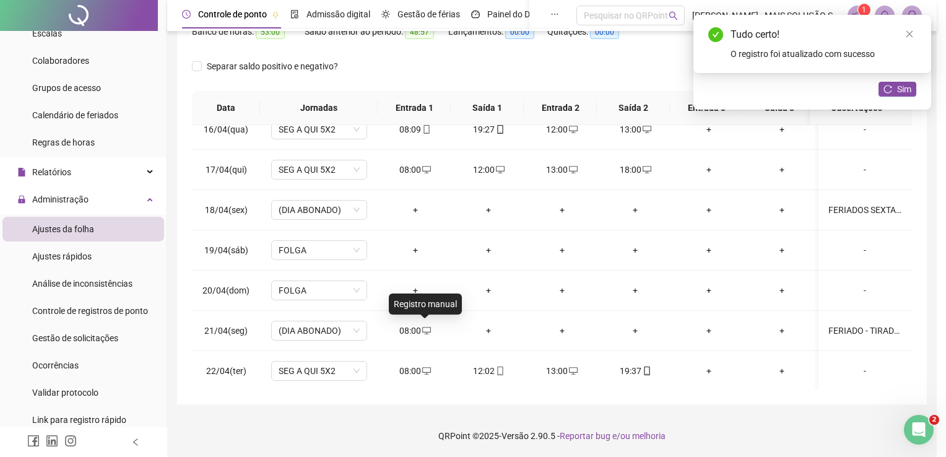
type input "**********"
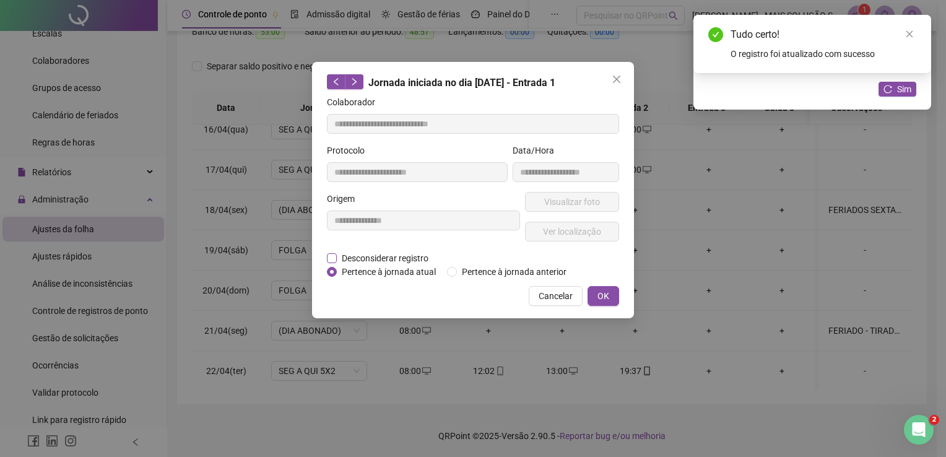
click at [367, 256] on span "Desconsiderar registro" at bounding box center [385, 258] width 97 height 14
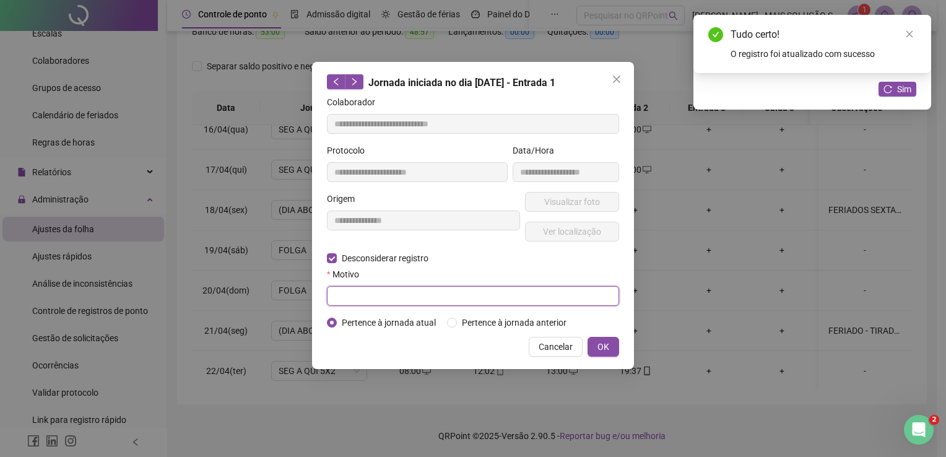
click at [386, 300] on input "text" at bounding box center [473, 296] width 292 height 20
type input "*"
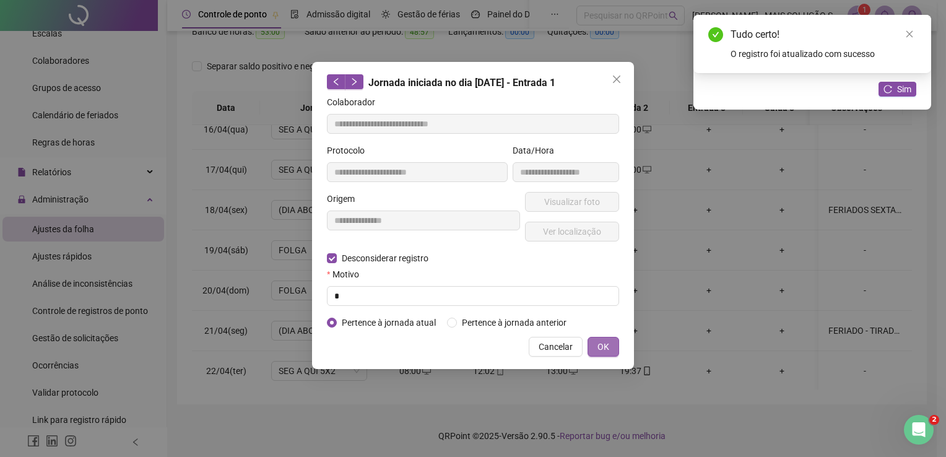
click at [602, 343] on span "OK" at bounding box center [603, 347] width 12 height 14
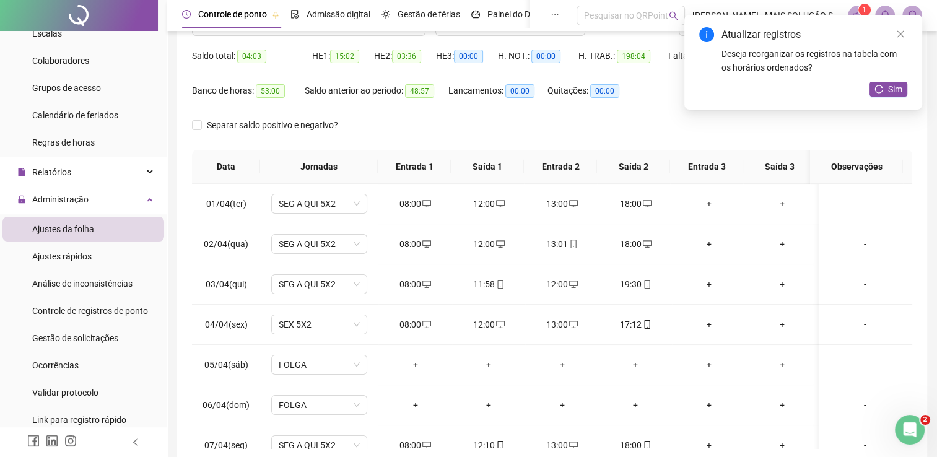
scroll to position [0, 0]
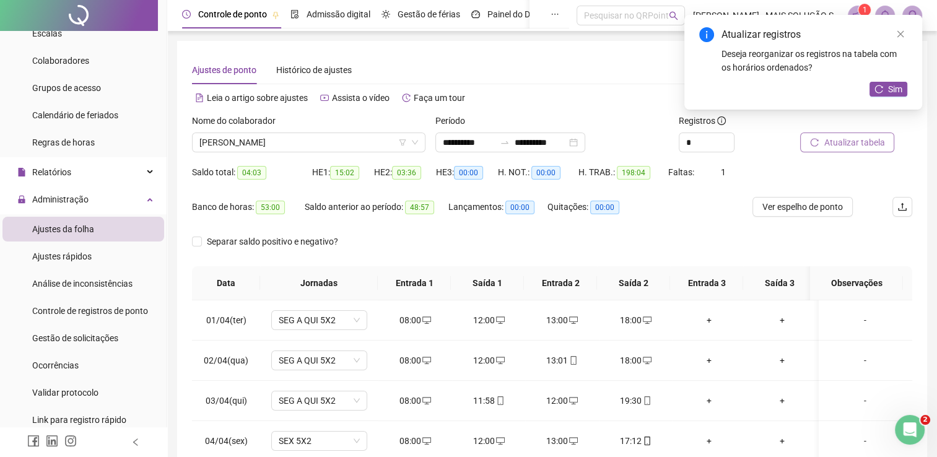
click at [830, 143] on span "Atualizar tabela" at bounding box center [853, 143] width 61 height 14
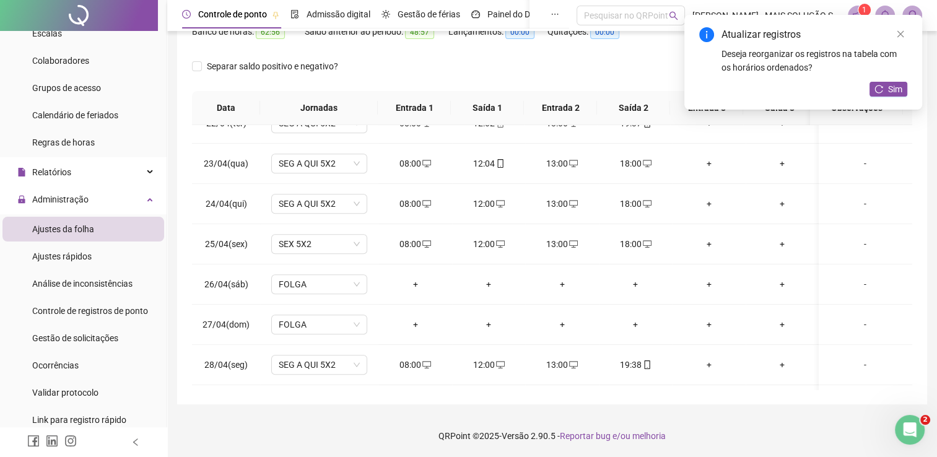
scroll to position [939, 0]
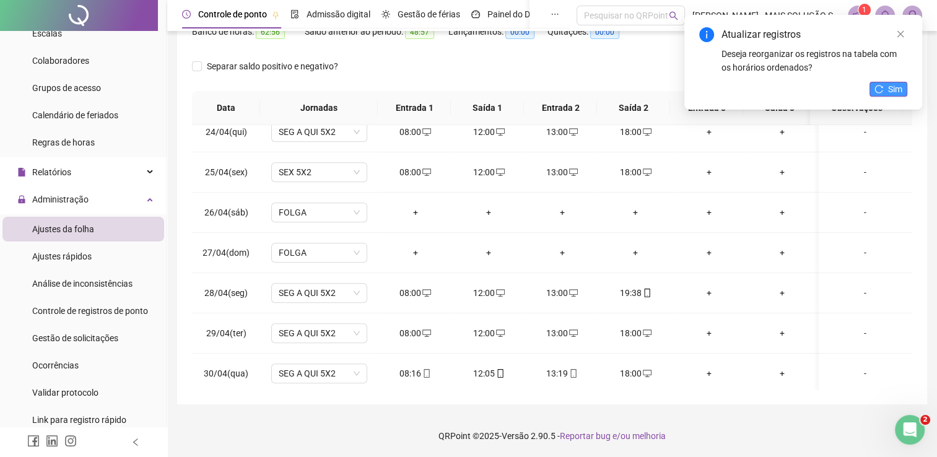
click at [891, 85] on span "Sim" at bounding box center [895, 89] width 14 height 14
